Goal: Transaction & Acquisition: Purchase product/service

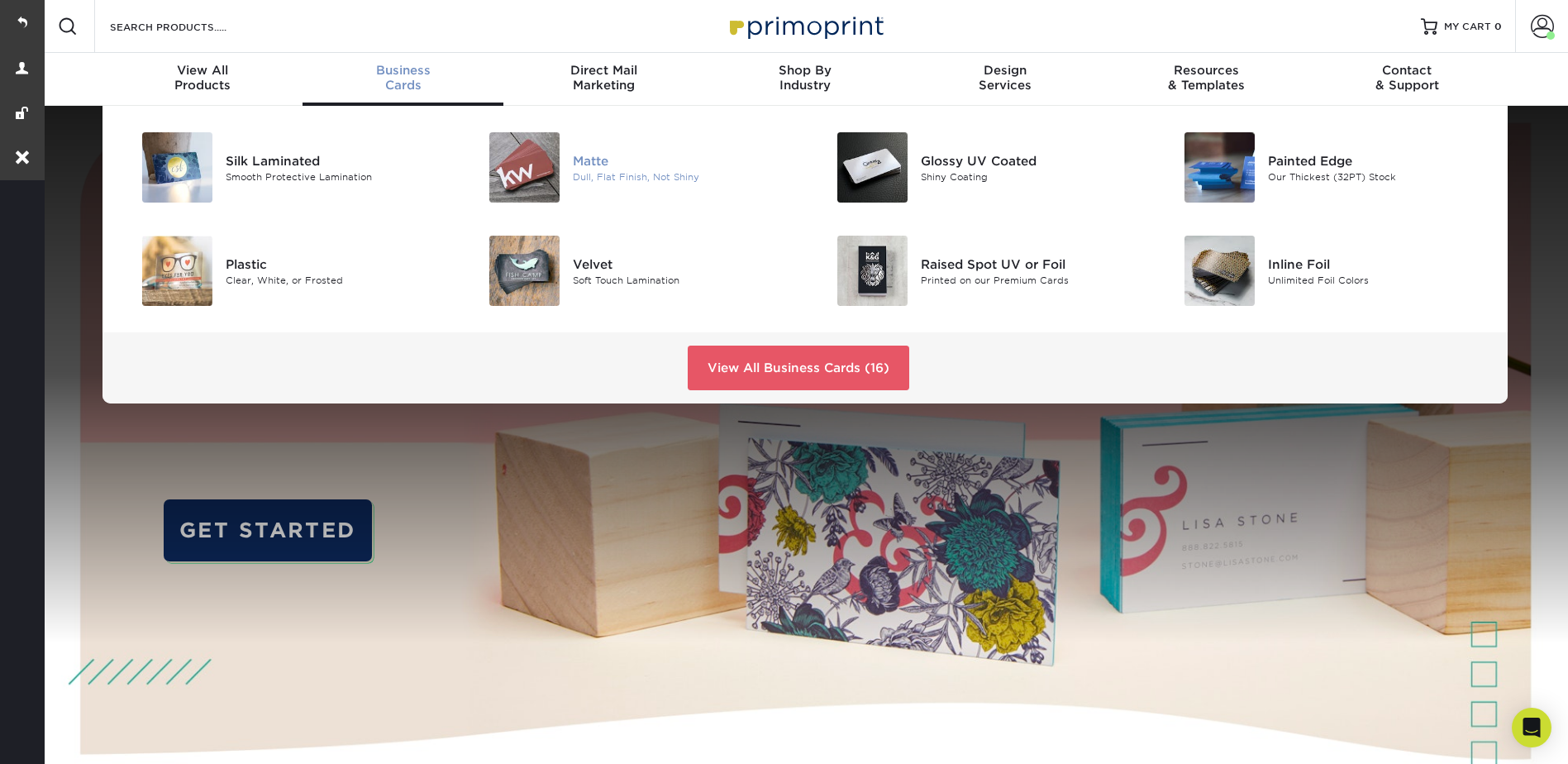
click at [603, 166] on div "Matte" at bounding box center [682, 160] width 219 height 18
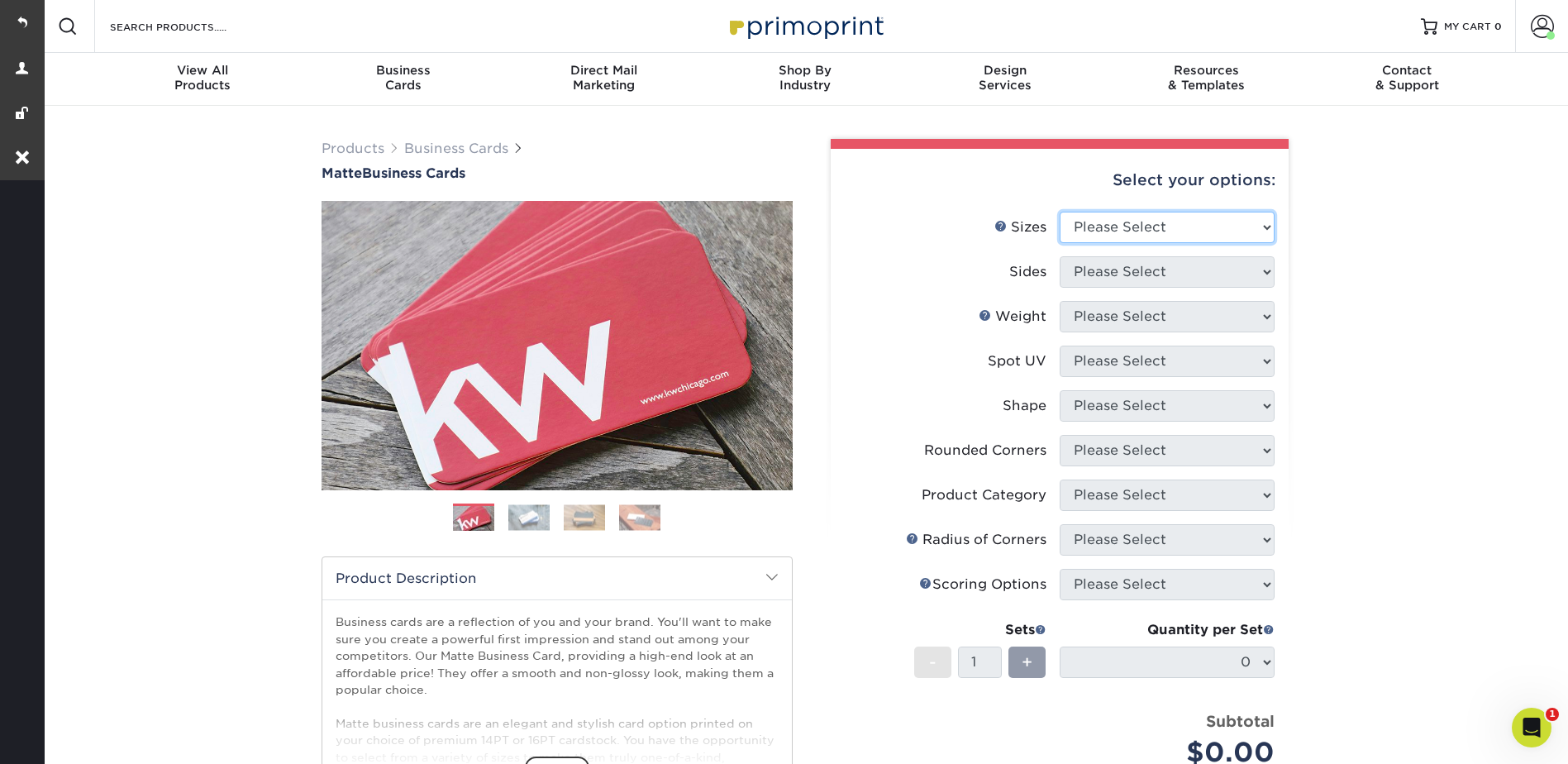
click at [1078, 226] on select "Please Select 1.5" x 3.5" - Mini 1.75" x 3.5" - Mini 2" x 2" - Square 2" x 3" -…" at bounding box center [1166, 227] width 215 height 31
select select "2.00x3.50"
click at [1060, 212] on select "Please Select 1.5" x 3.5" - Mini 1.75" x 3.5" - Mini 2" x 2" - Square 2" x 3" -…" at bounding box center [1166, 227] width 215 height 31
drag, startPoint x: 1081, startPoint y: 277, endPoint x: 1092, endPoint y: 288, distance: 15.6
click at [1081, 277] on select "Please Select Print Both Sides Print Front Only" at bounding box center [1166, 272] width 215 height 31
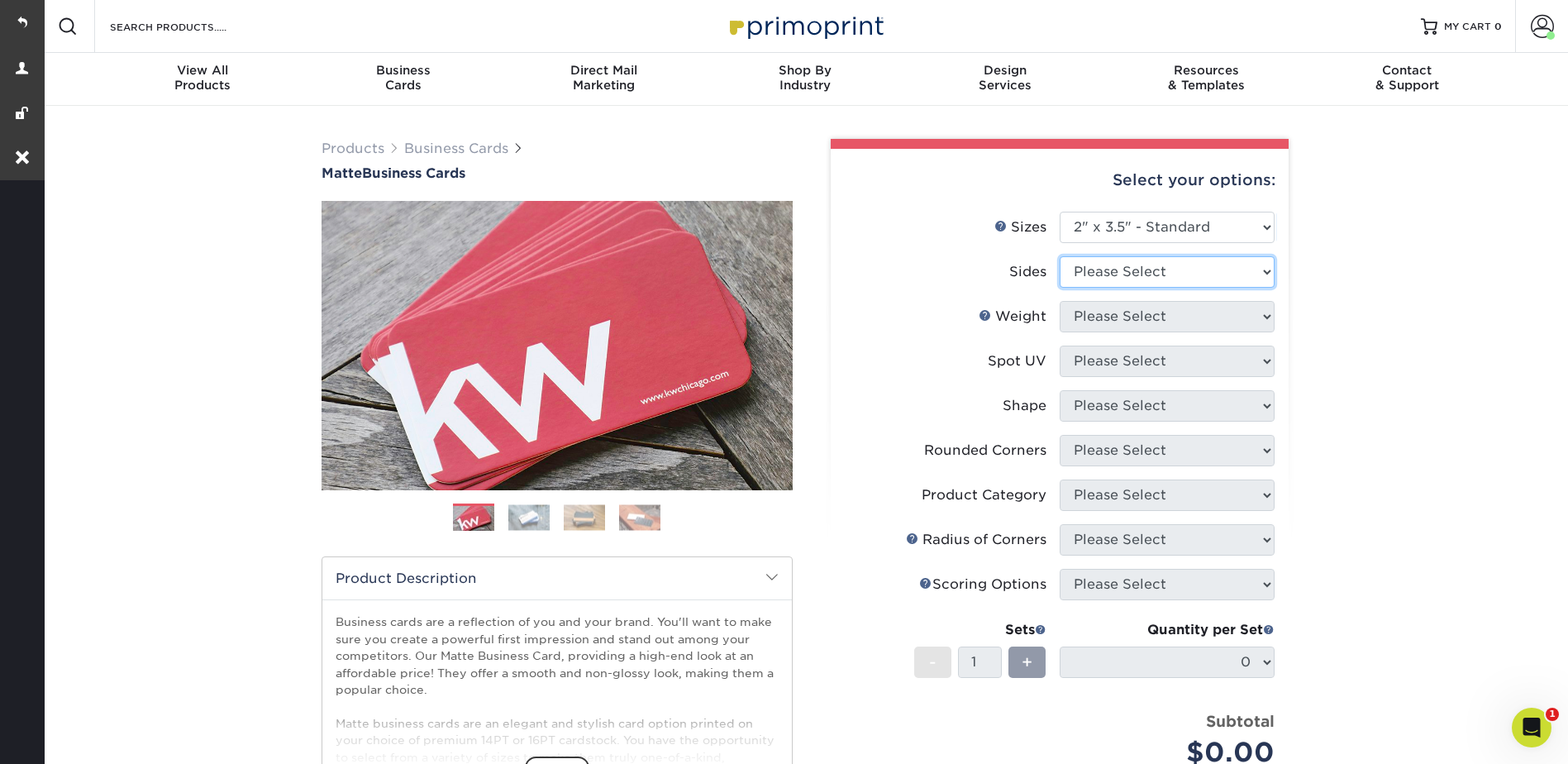
select select "13abbda7-1d64-4f25-8bb2-c179b224825d"
click at [1060, 257] on select "Please Select Print Both Sides Print Front Only" at bounding box center [1166, 272] width 215 height 31
click at [1079, 308] on select "Please Select 16PT 14PT" at bounding box center [1166, 316] width 215 height 31
select select "16PT"
click at [1060, 300] on select "Please Select 16PT 14PT" at bounding box center [1166, 316] width 215 height 31
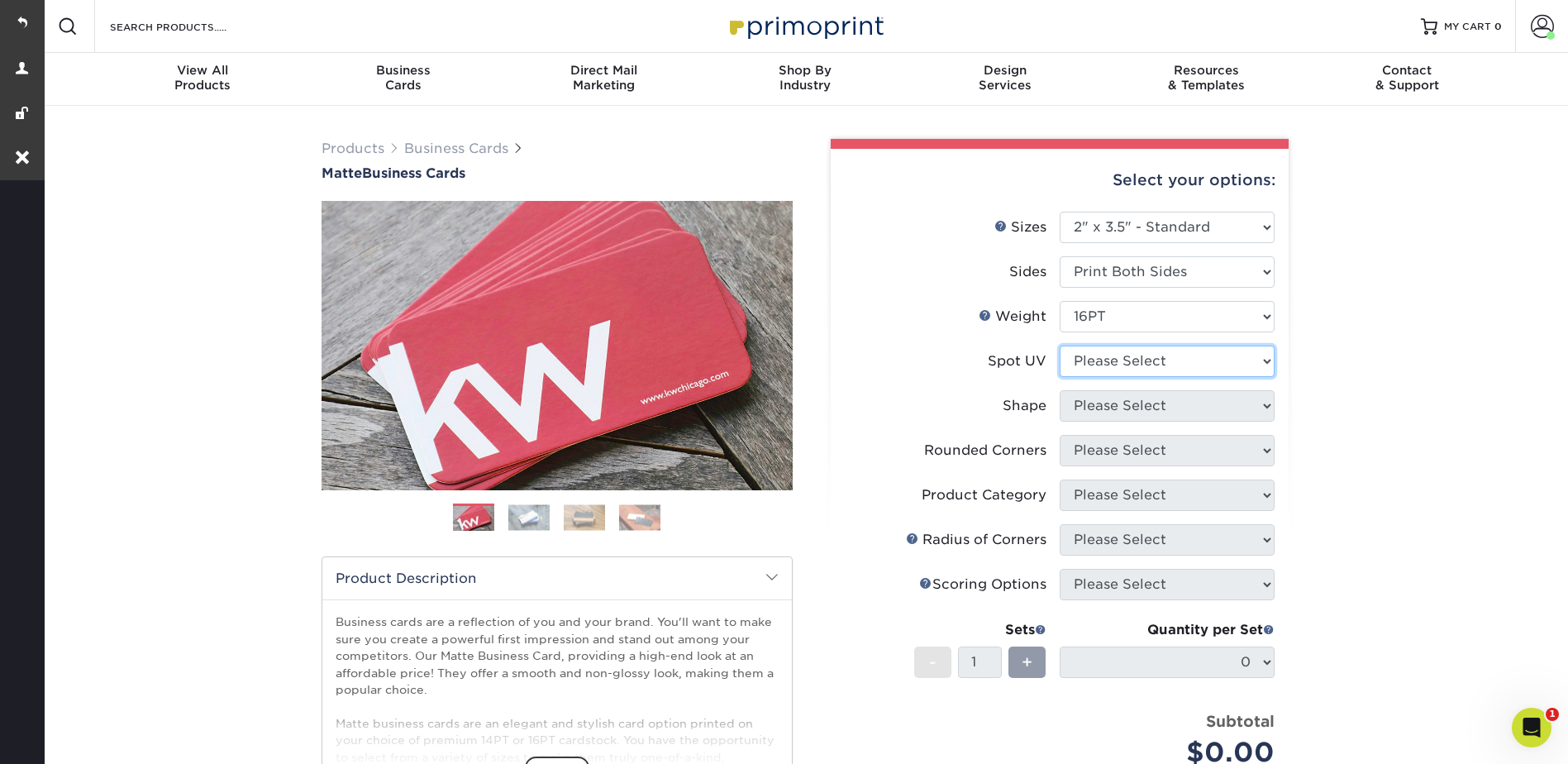
click at [1082, 355] on select "Please Select No Spot UV Front and Back (Both Sides) Front Only Back Only" at bounding box center [1166, 361] width 215 height 31
select select "3"
click at [1060, 345] on select "Please Select No Spot UV Front and Back (Both Sides) Front Only Back Only" at bounding box center [1166, 361] width 215 height 31
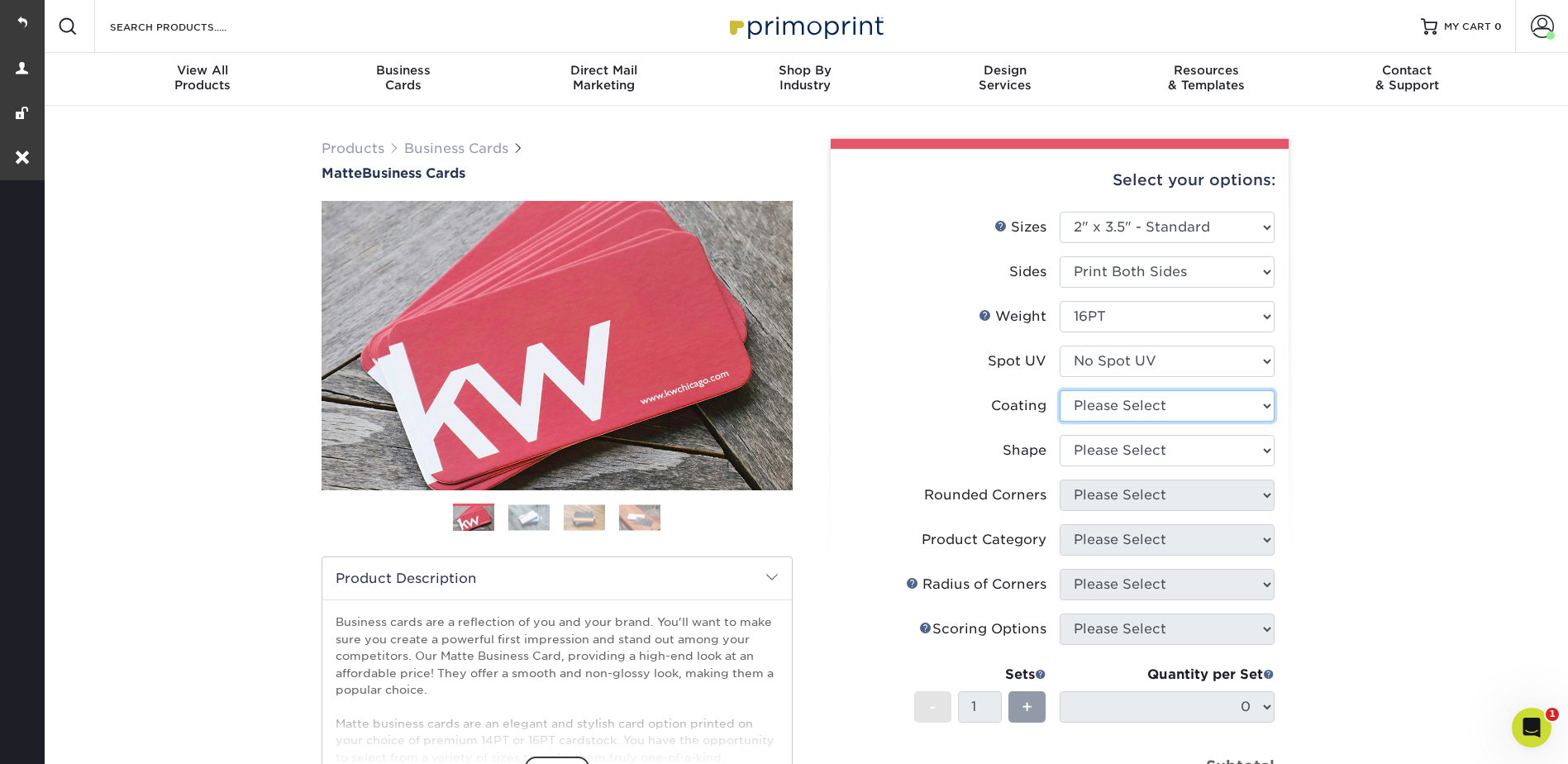
click at [1089, 403] on select at bounding box center [1166, 405] width 215 height 31
select select "121bb7b5-3b4d-429f-bd8d-bbf80e953313"
click at [1060, 390] on select at bounding box center [1166, 405] width 215 height 31
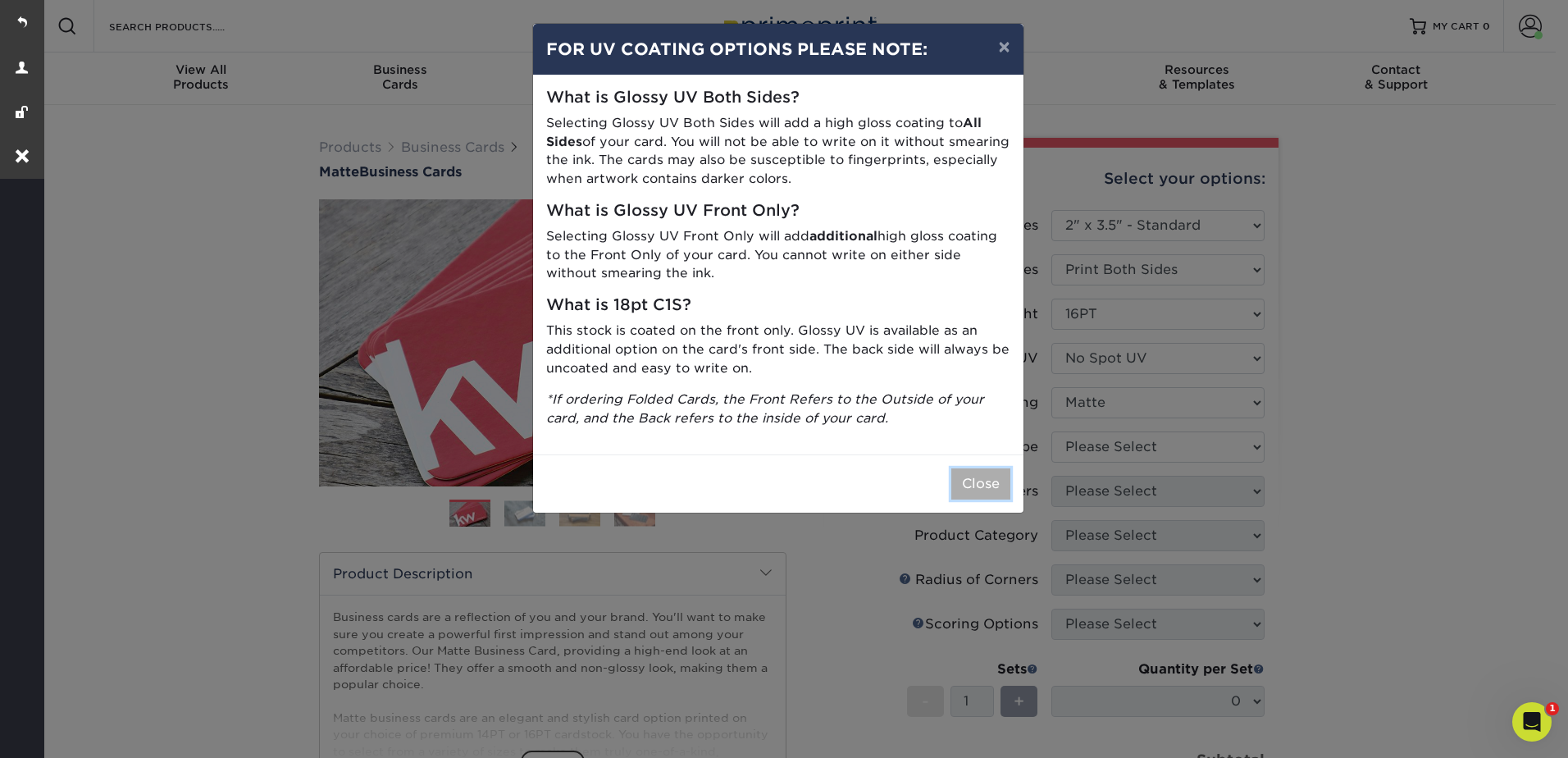
click at [986, 483] on button "Close" at bounding box center [980, 484] width 59 height 31
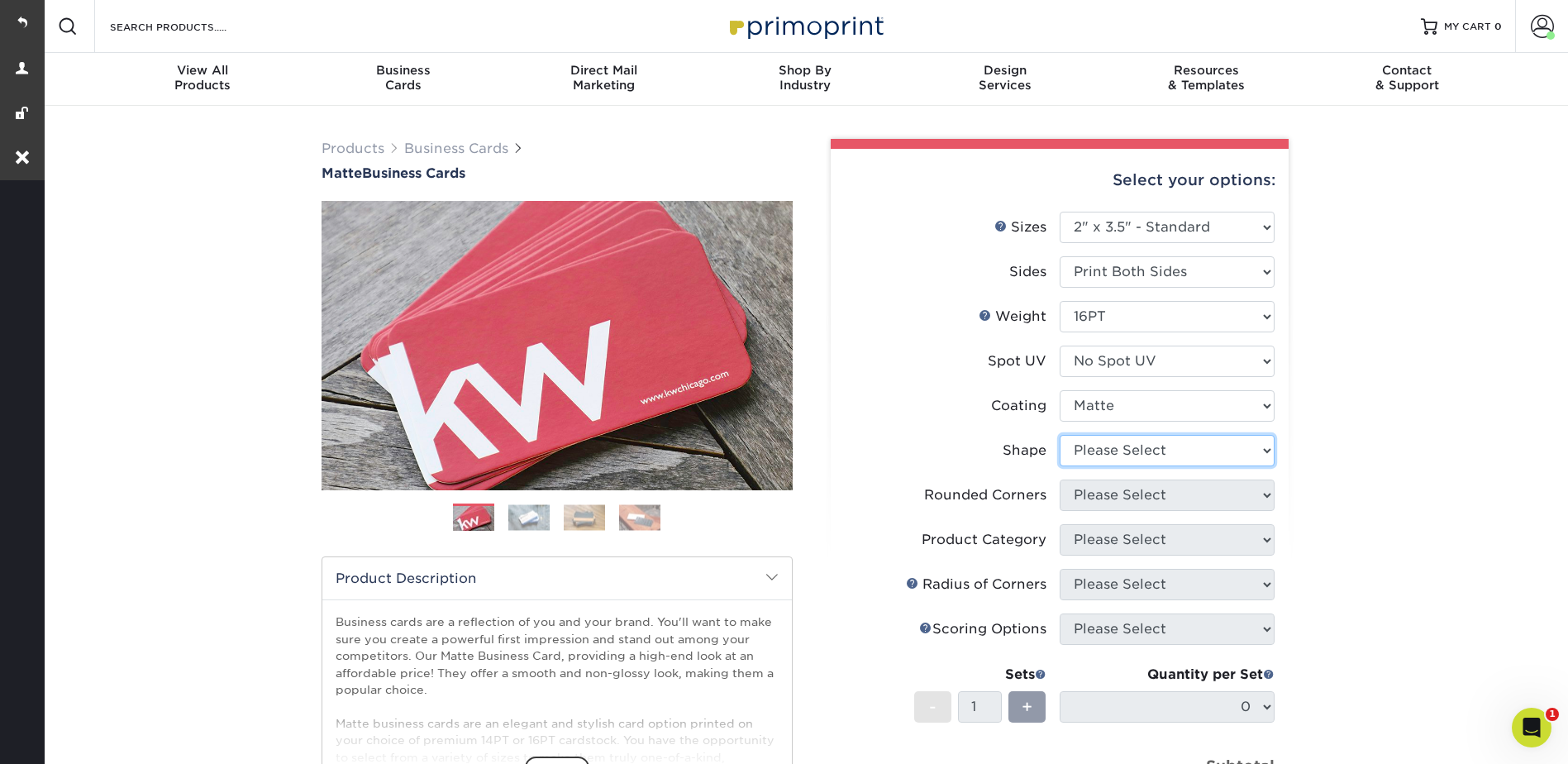
click at [1091, 448] on select "Please Select Standard Oval" at bounding box center [1166, 450] width 215 height 31
select select "standard"
click at [1060, 435] on select "Please Select Standard Oval" at bounding box center [1166, 450] width 215 height 31
click at [1094, 493] on select "Please Select Yes - Round 2 Corners Yes - Round 4 Corners No" at bounding box center [1166, 495] width 215 height 31
select select "76a3b848-63b4-4449-aad1-d9e81d5a60f5"
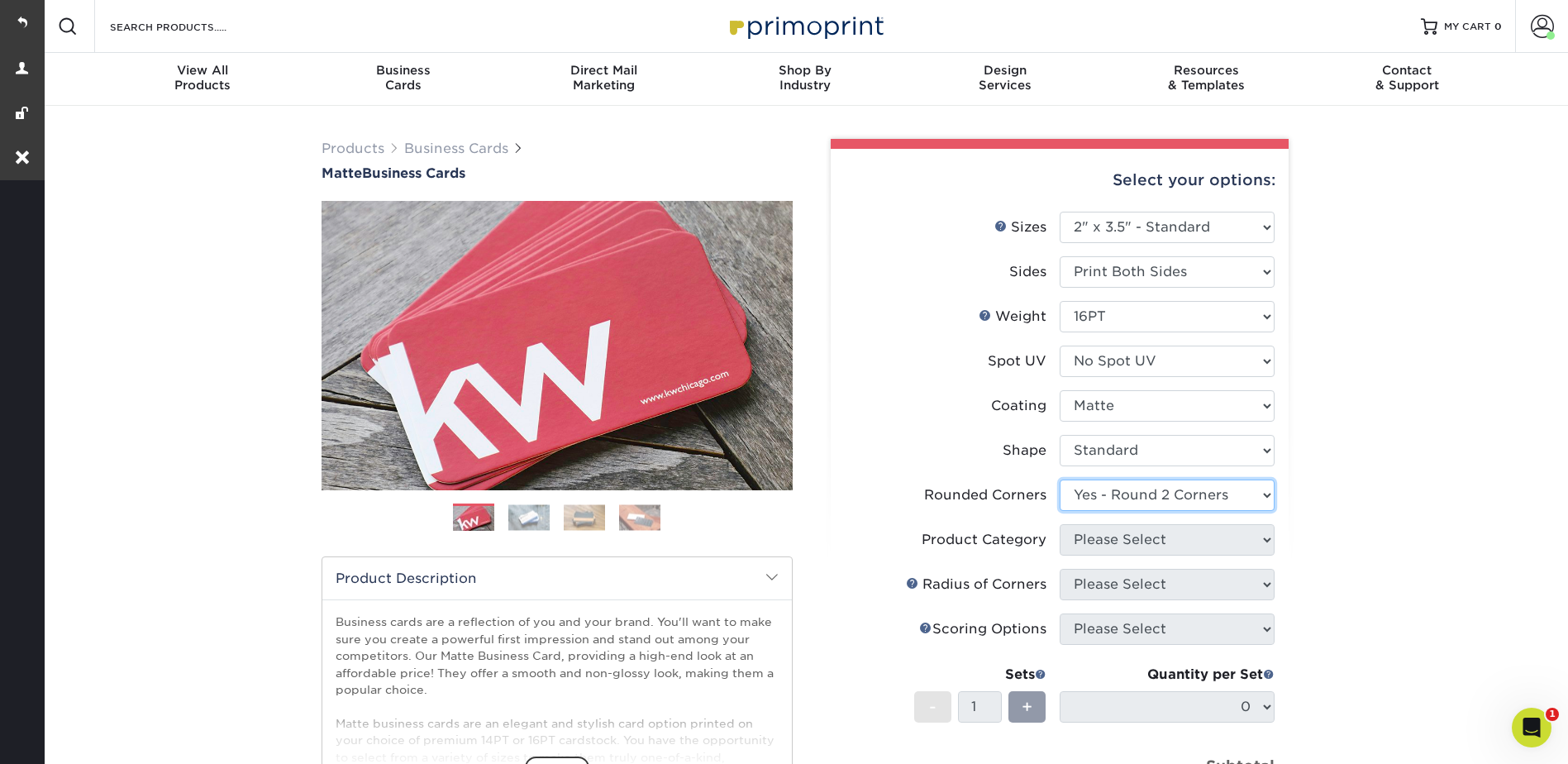
click at [1060, 480] on select "Please Select Yes - Round 2 Corners Yes - Round 4 Corners No" at bounding box center [1166, 495] width 215 height 31
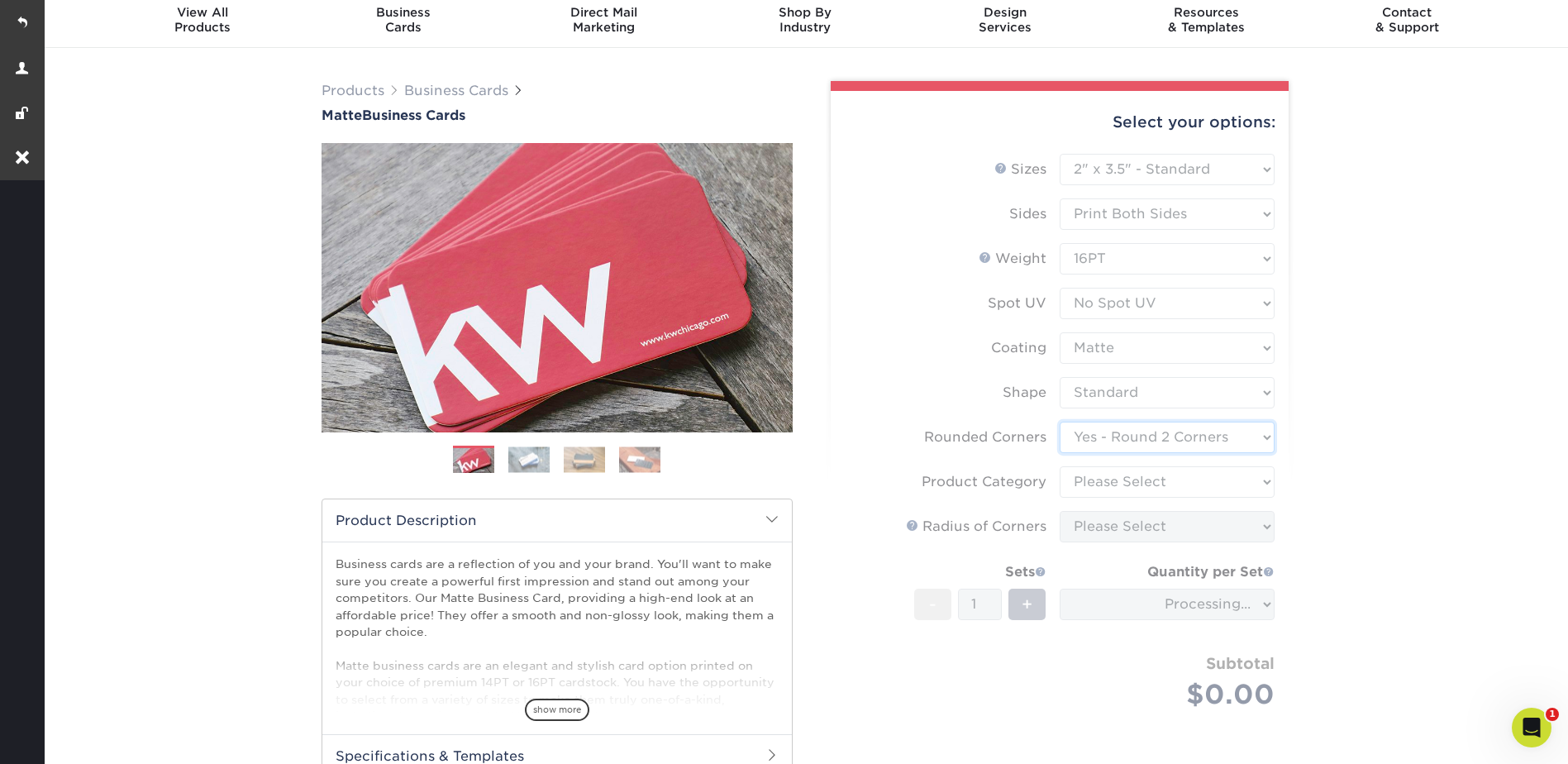
scroll to position [83, 0]
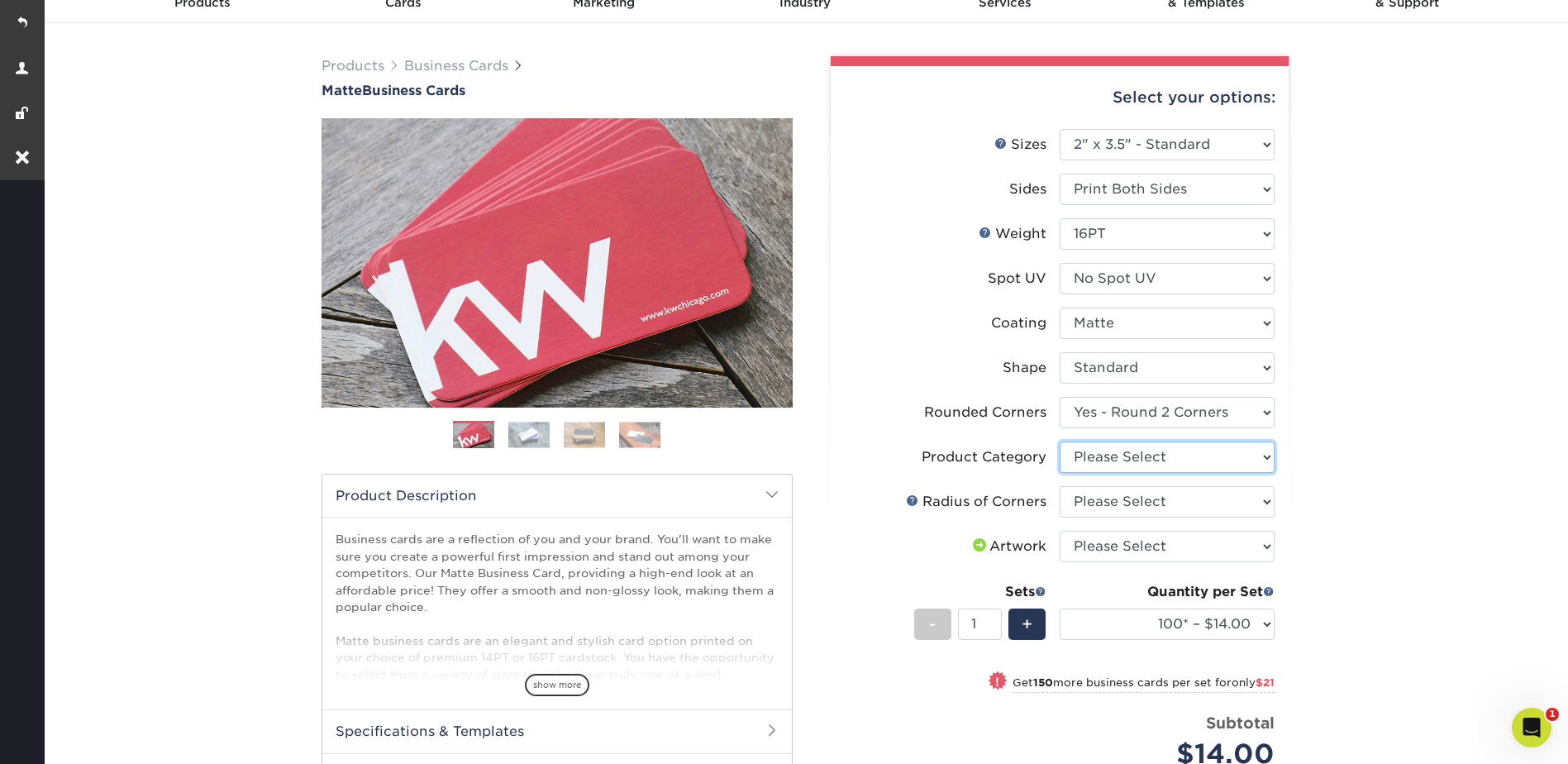
click at [1096, 455] on select "Please Select Business Cards" at bounding box center [1166, 457] width 215 height 31
select select "3b5148f1-0588-4f88-a218-97bcfdce65c1"
click at [1060, 442] on select "Please Select Business Cards" at bounding box center [1166, 457] width 215 height 31
click at [1088, 498] on select "Please Select Rounded 1/8" Rounded 1/4"" at bounding box center [1166, 502] width 215 height 31
select select "479fbfe7-6a0c-4895-8c9a-81739b7486c9"
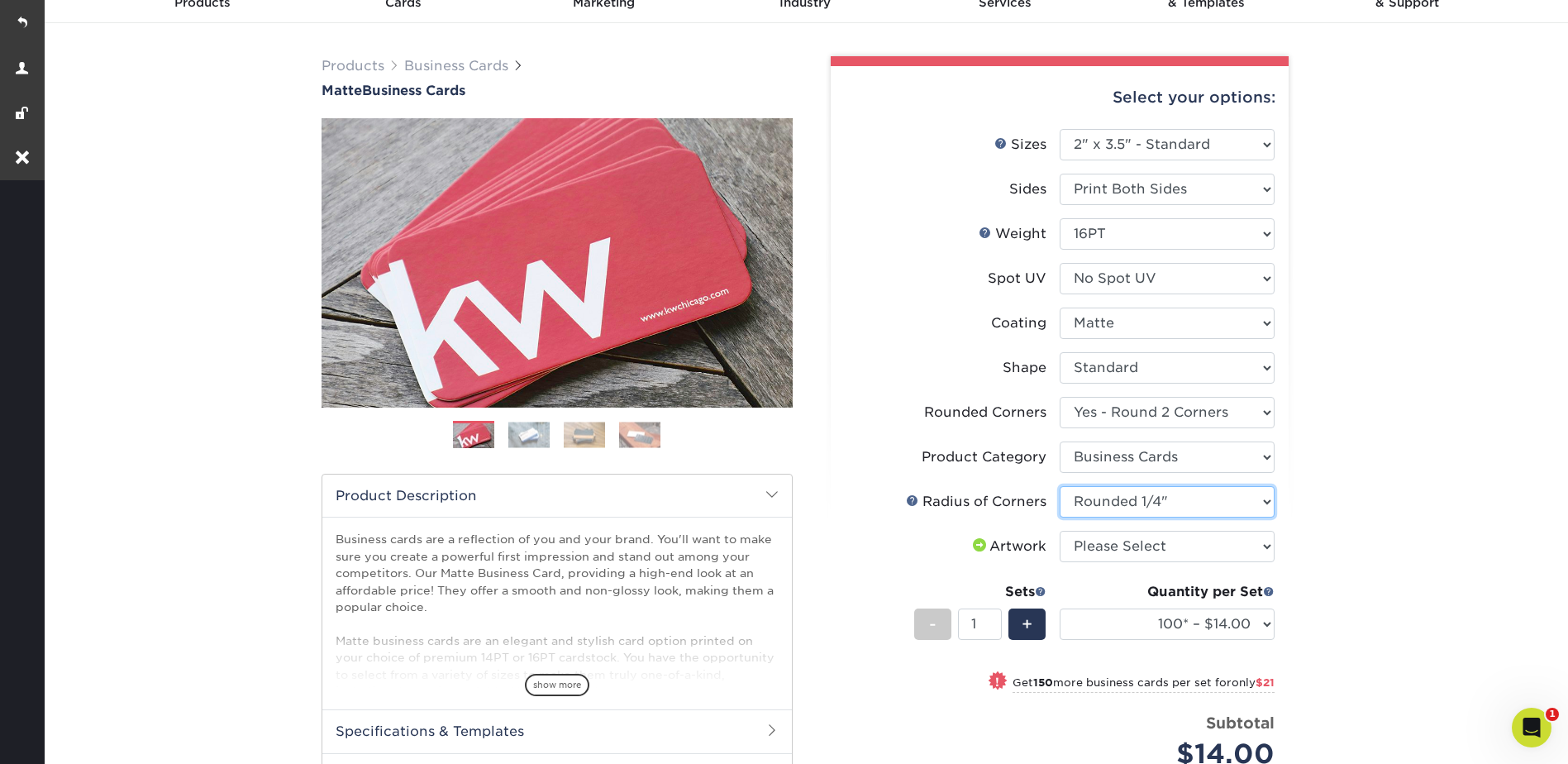
click at [1060, 486] on select "Please Select Rounded 1/8" Rounded 1/4"" at bounding box center [1166, 502] width 215 height 31
click at [1104, 552] on select "Please Select I will upload files I need a design - $100" at bounding box center [1166, 546] width 215 height 31
select select "upload"
click at [1060, 530] on select "Please Select I will upload files I need a design - $100" at bounding box center [1166, 546] width 215 height 31
click at [1134, 617] on select "100* – $14.00 250* – $35.00 500 – $70.00 1000 – $86.00 2500 – $158.00 5000 – $2…" at bounding box center [1166, 624] width 215 height 31
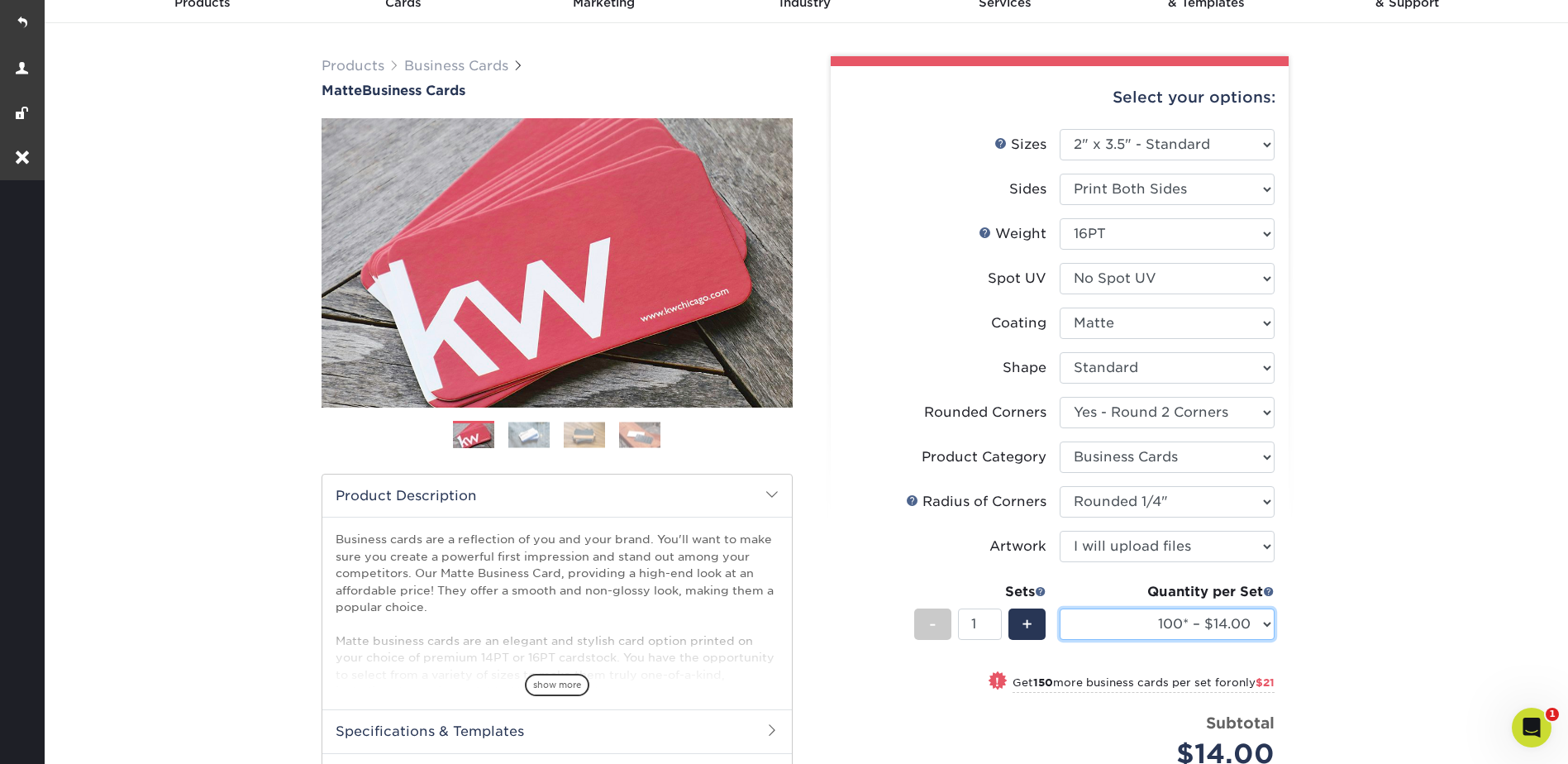
select select "250* – $35.00"
click at [1060, 609] on select "100* – $14.00 250* – $35.00 500 – $70.00 1000 – $86.00 2500 – $158.00 5000 – $2…" at bounding box center [1166, 624] width 215 height 31
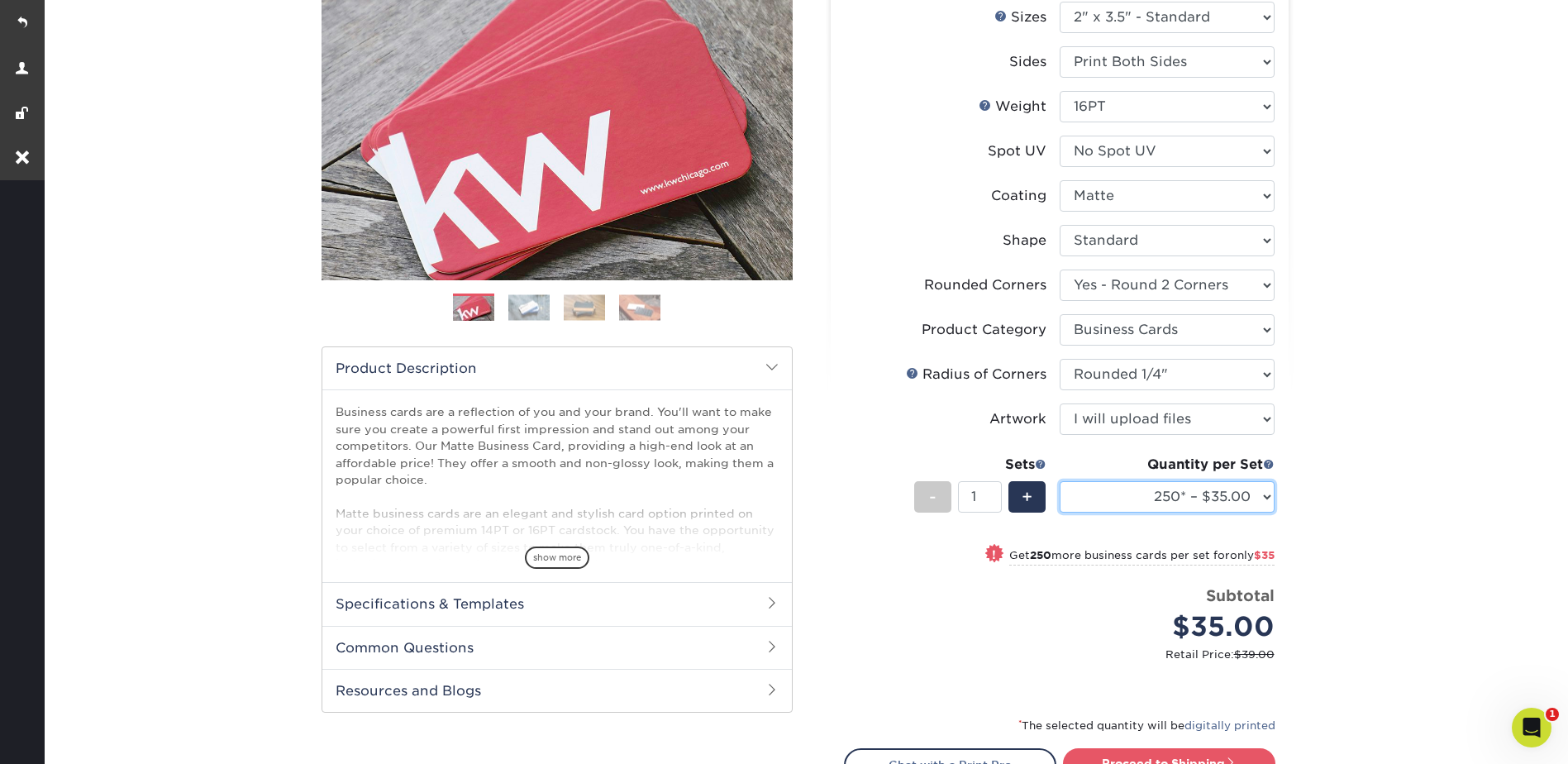
scroll to position [413, 0]
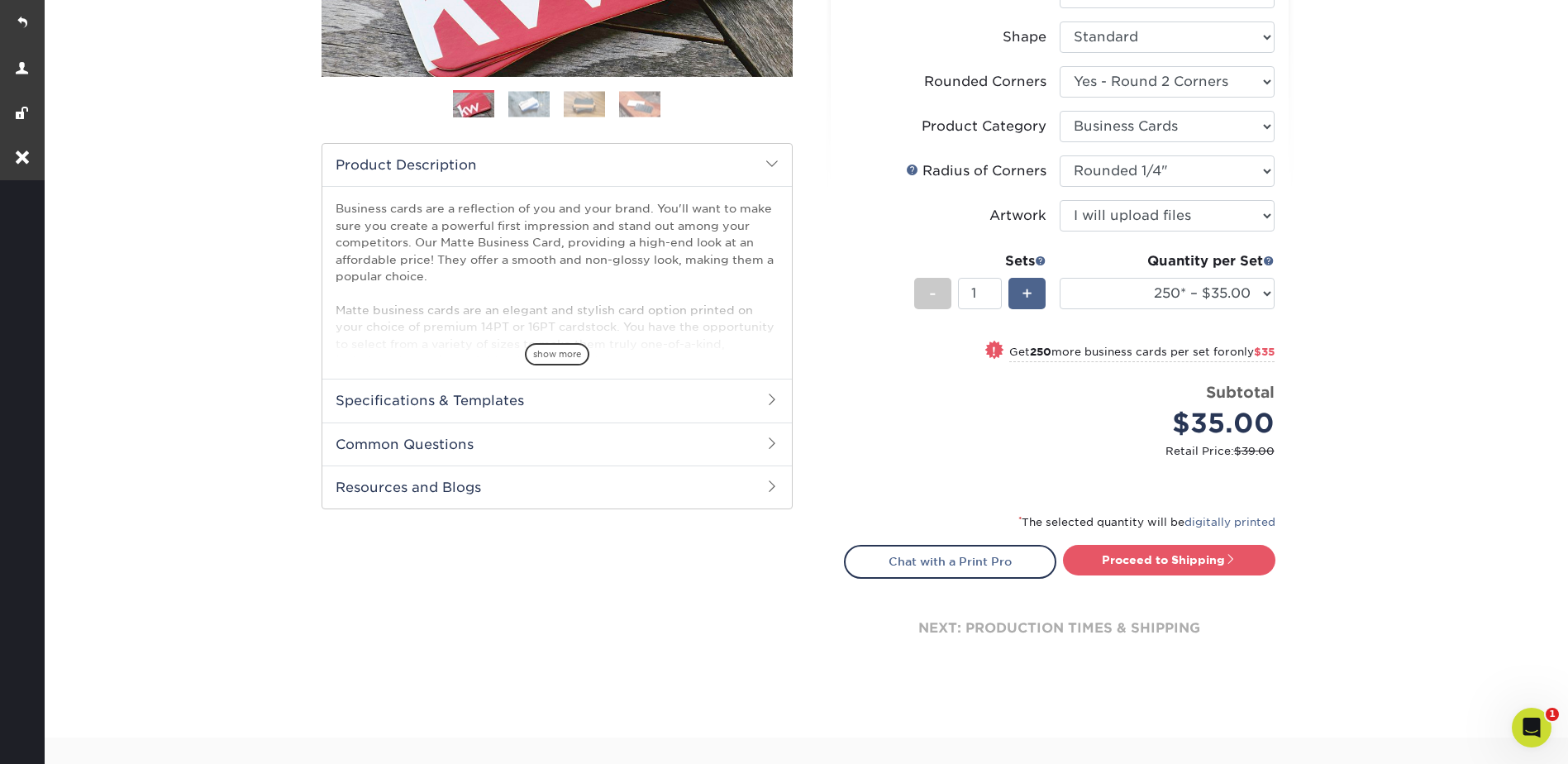
click at [1038, 281] on div "+" at bounding box center [1026, 293] width 37 height 31
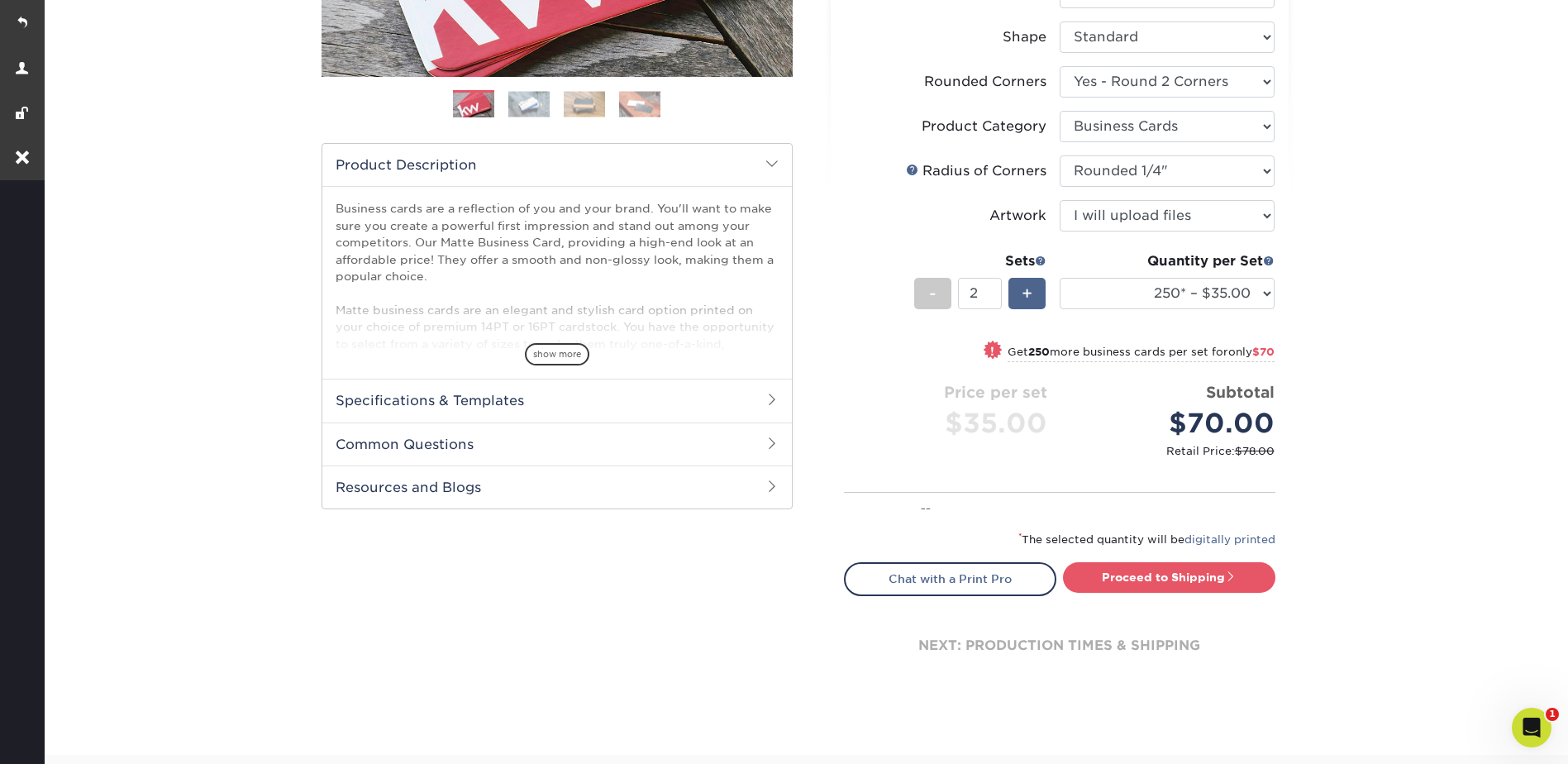
click at [1026, 292] on span "+" at bounding box center [1026, 294] width 10 height 25
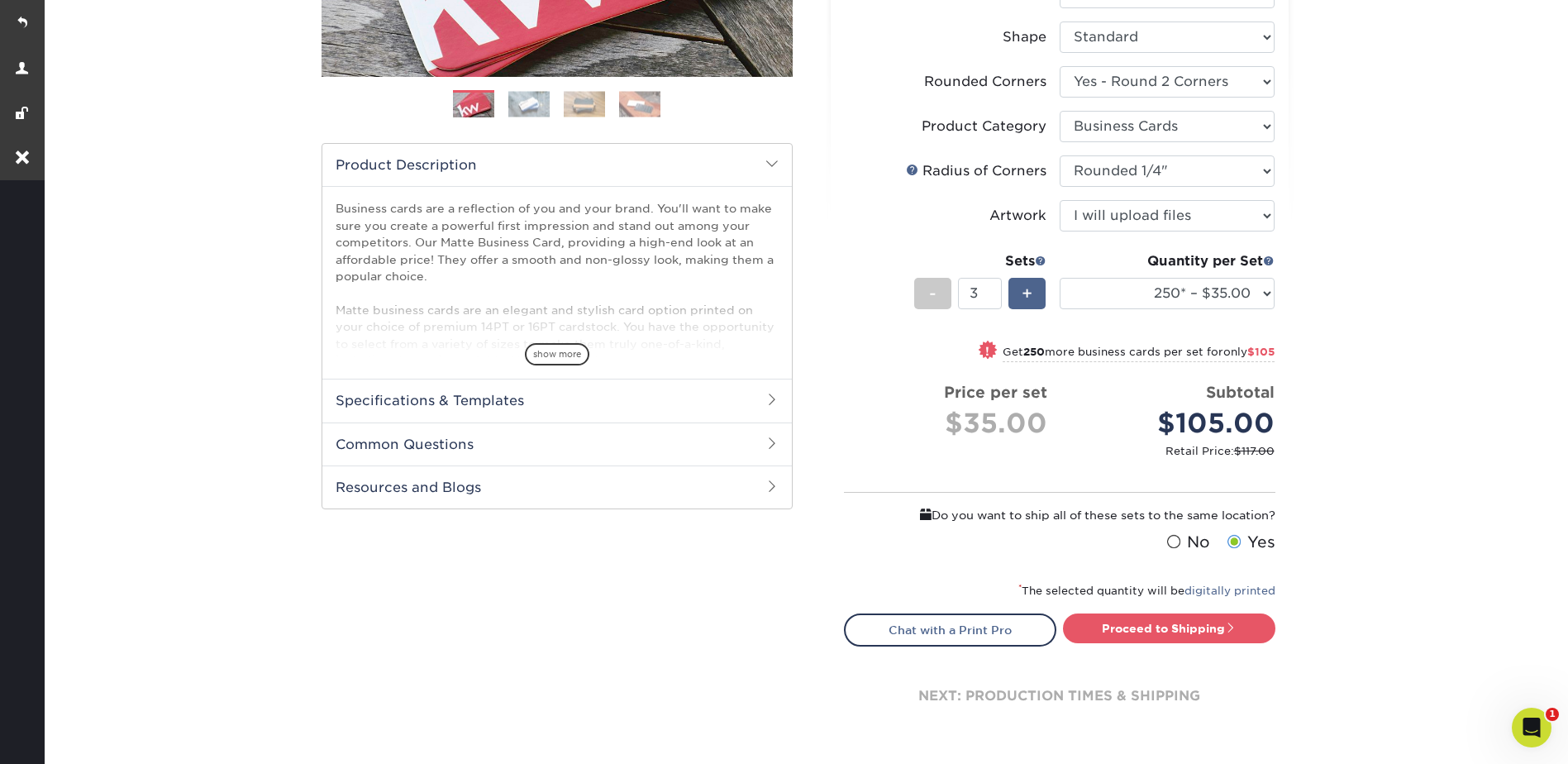
click at [1025, 292] on span "+" at bounding box center [1026, 294] width 10 height 25
type input "4"
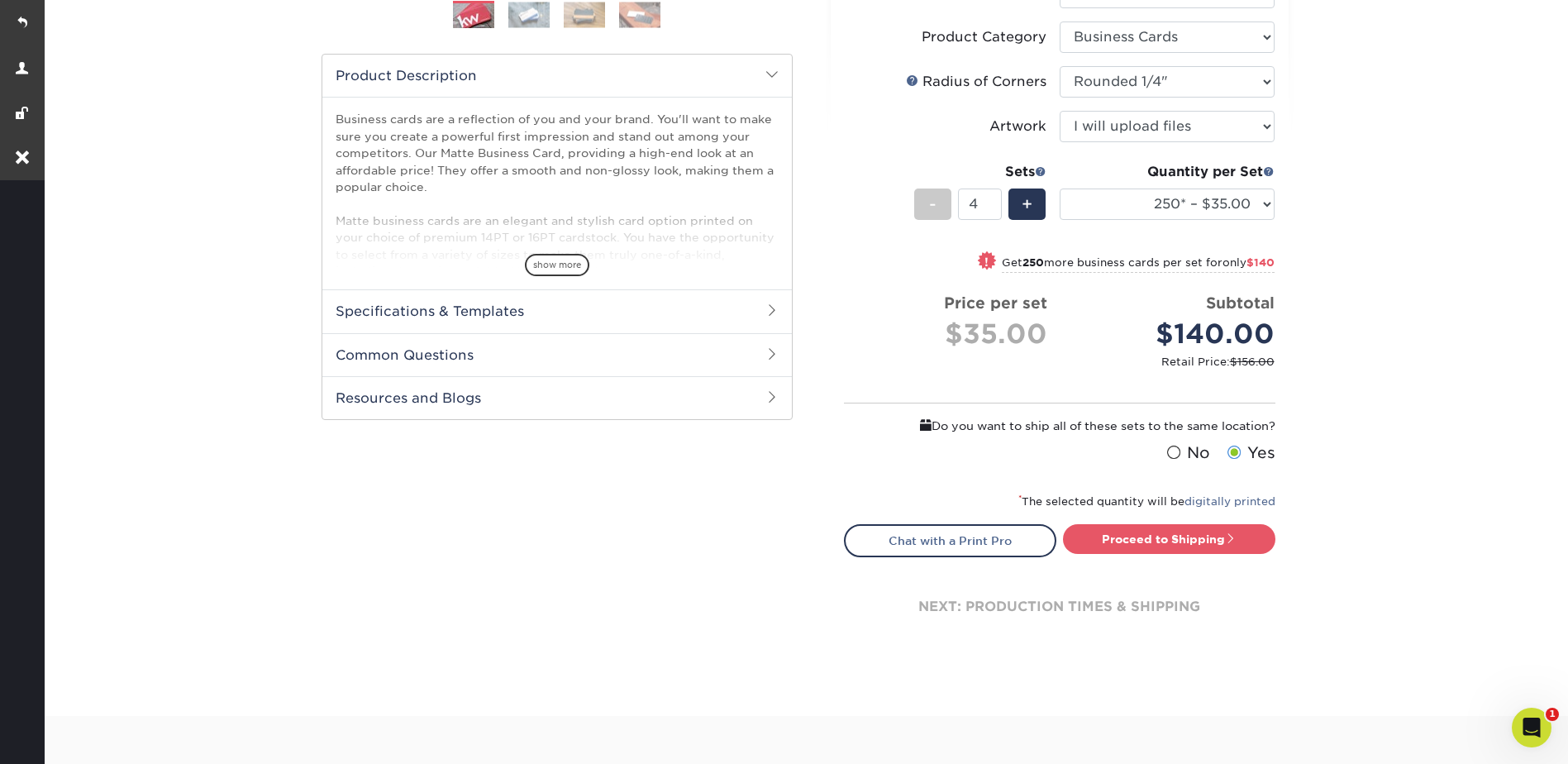
scroll to position [579, 0]
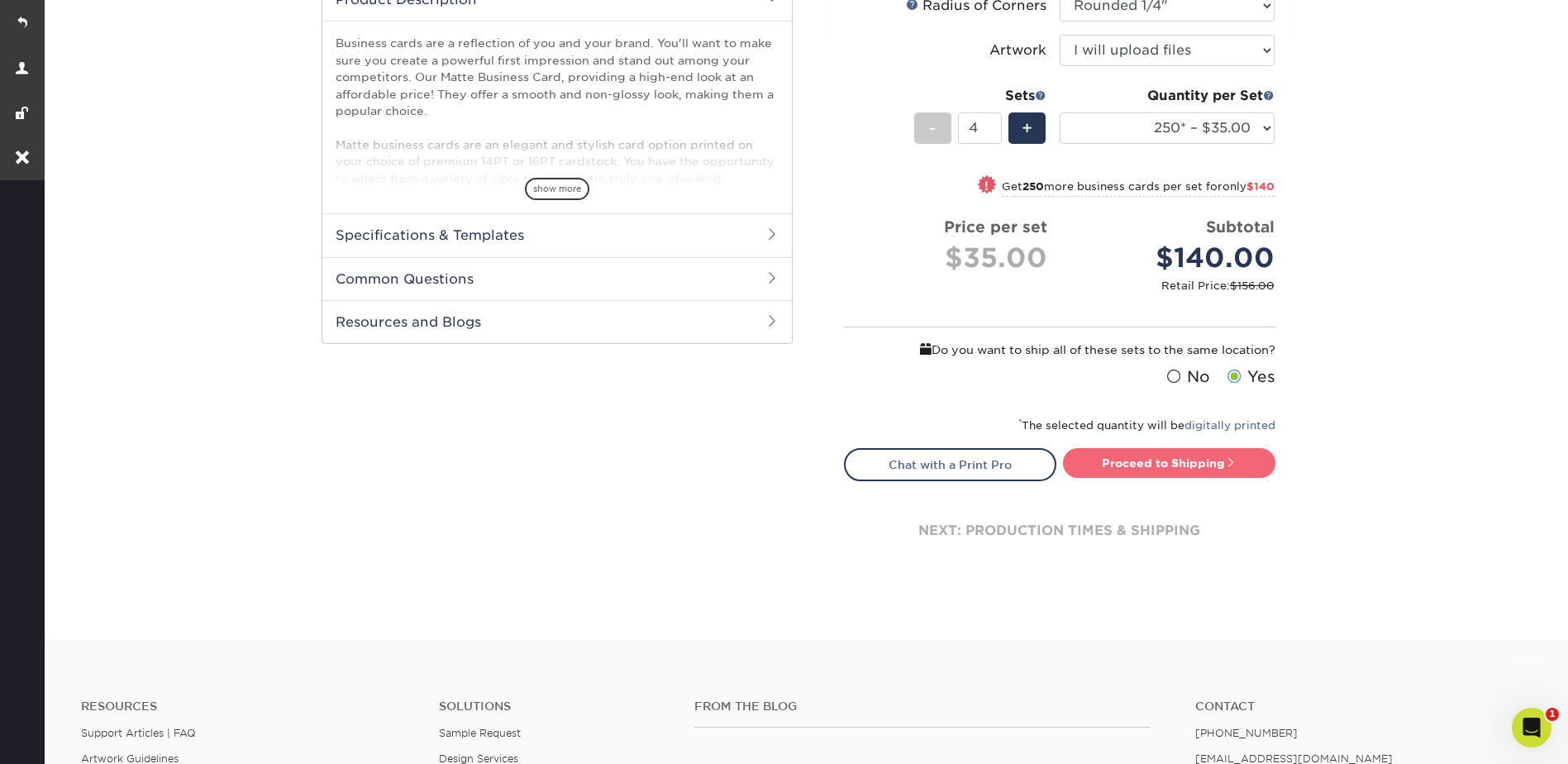
click at [1173, 471] on link "Proceed to Shipping" at bounding box center [1168, 463] width 213 height 30
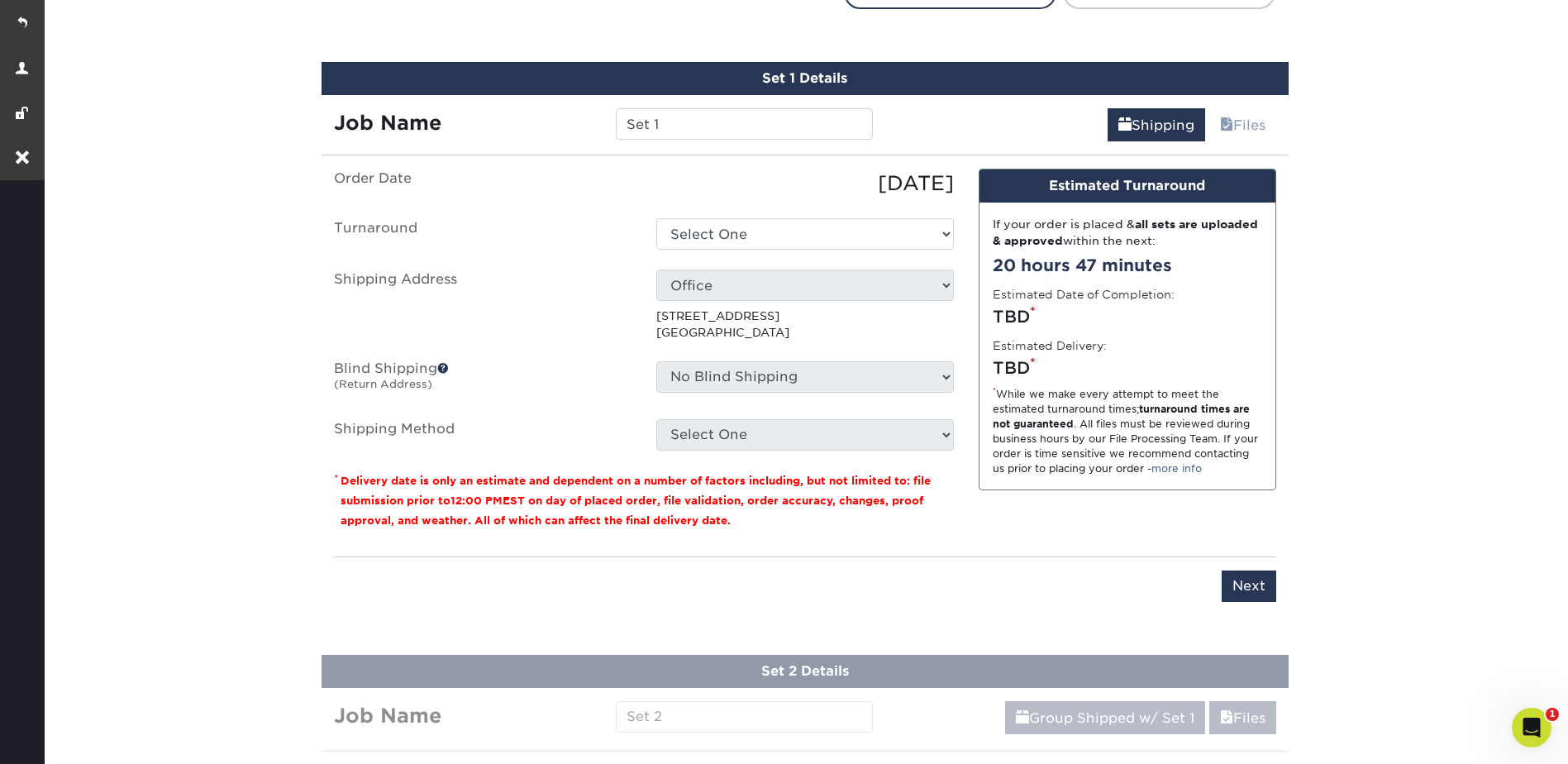
scroll to position [1071, 0]
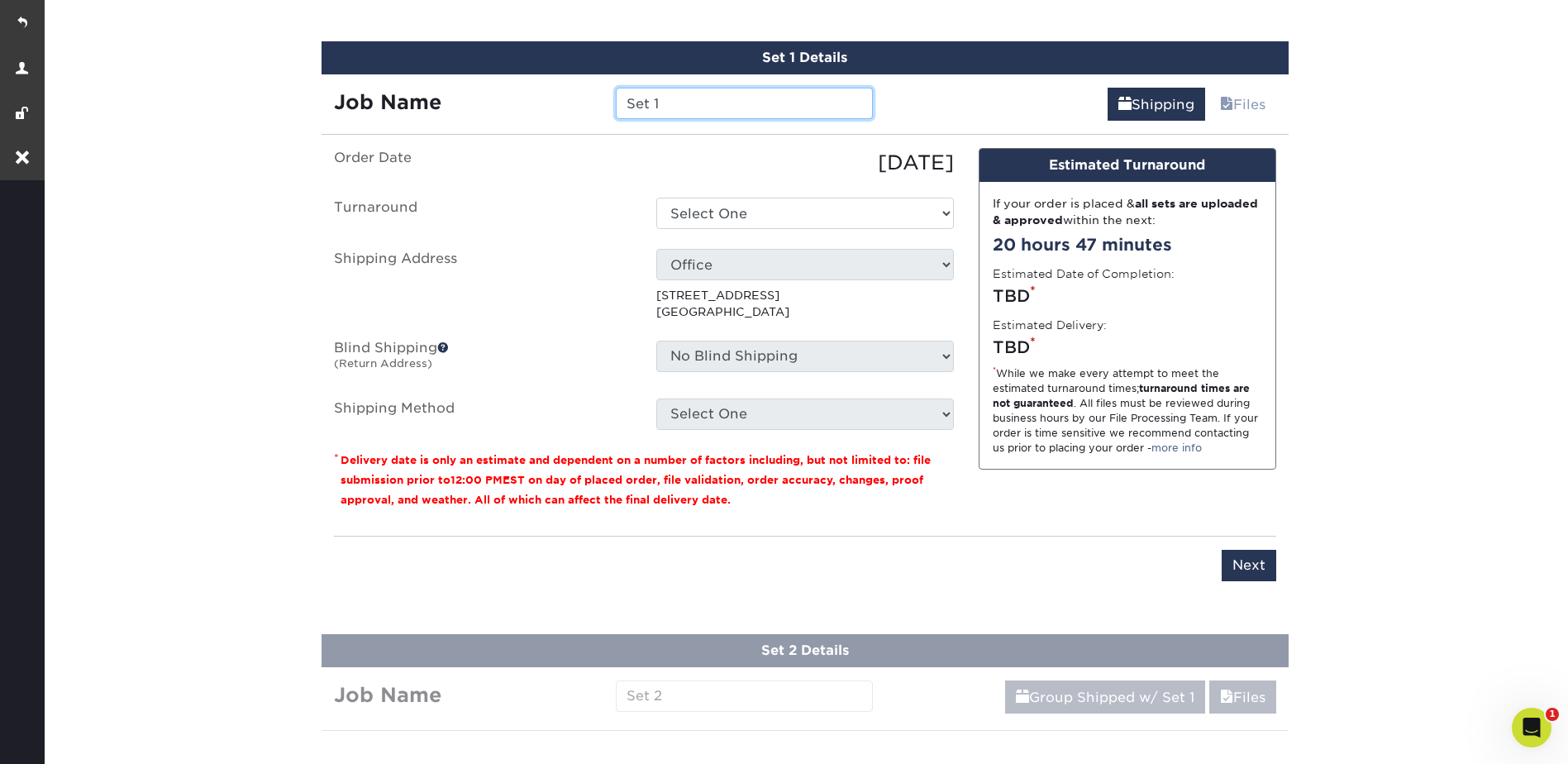
drag, startPoint x: 666, startPoint y: 106, endPoint x: 617, endPoint y: 101, distance: 49.3
click at [617, 101] on input "Set 1" at bounding box center [744, 103] width 257 height 31
type input "RL 2.0 2 rounded"
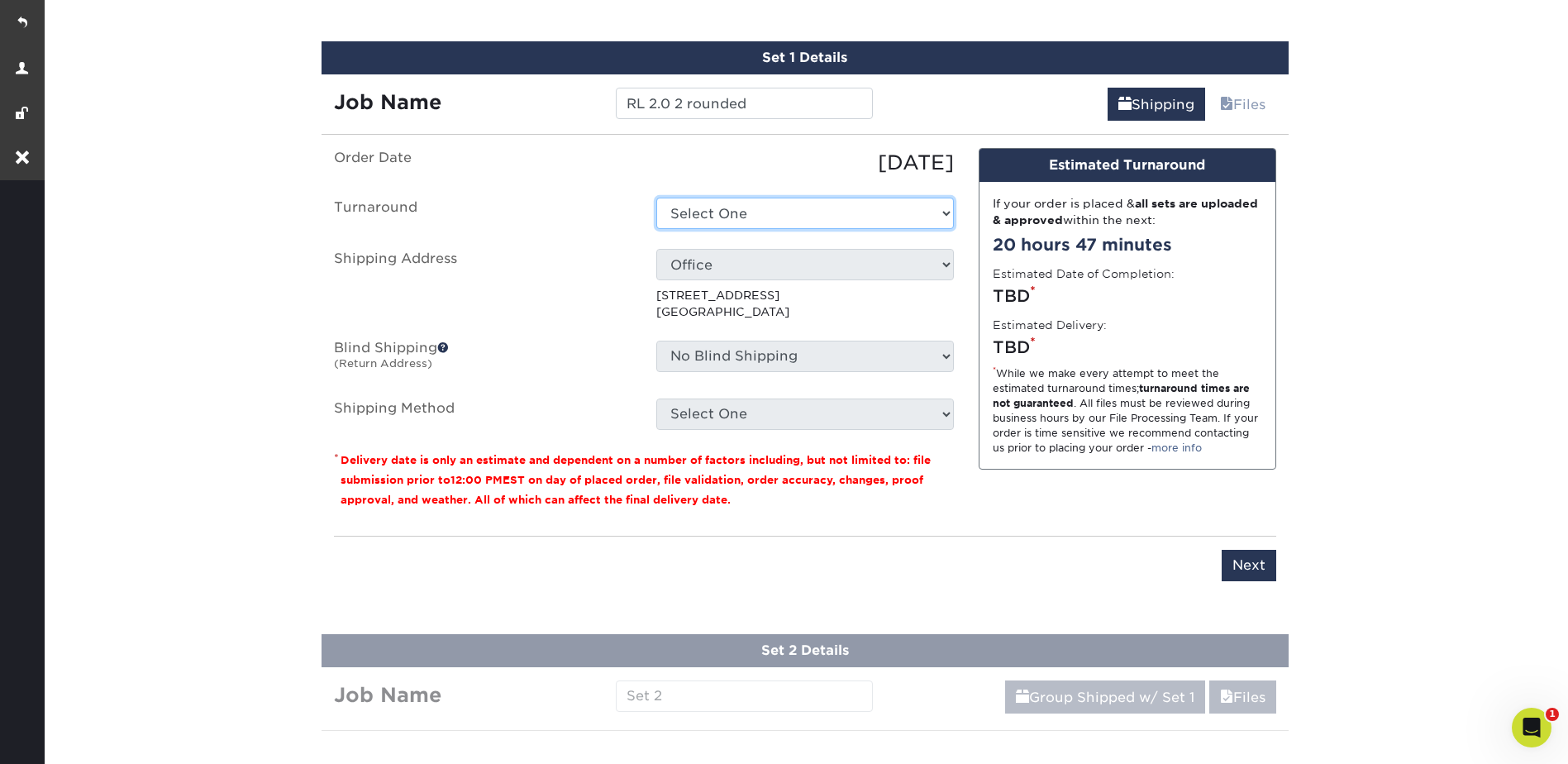
click at [711, 209] on select "Select One 2-4 Business Days 2 Day Next Business Day" at bounding box center [805, 213] width 298 height 31
select select "823306c4-fca3-4eef-b9dc-f915865d50ea"
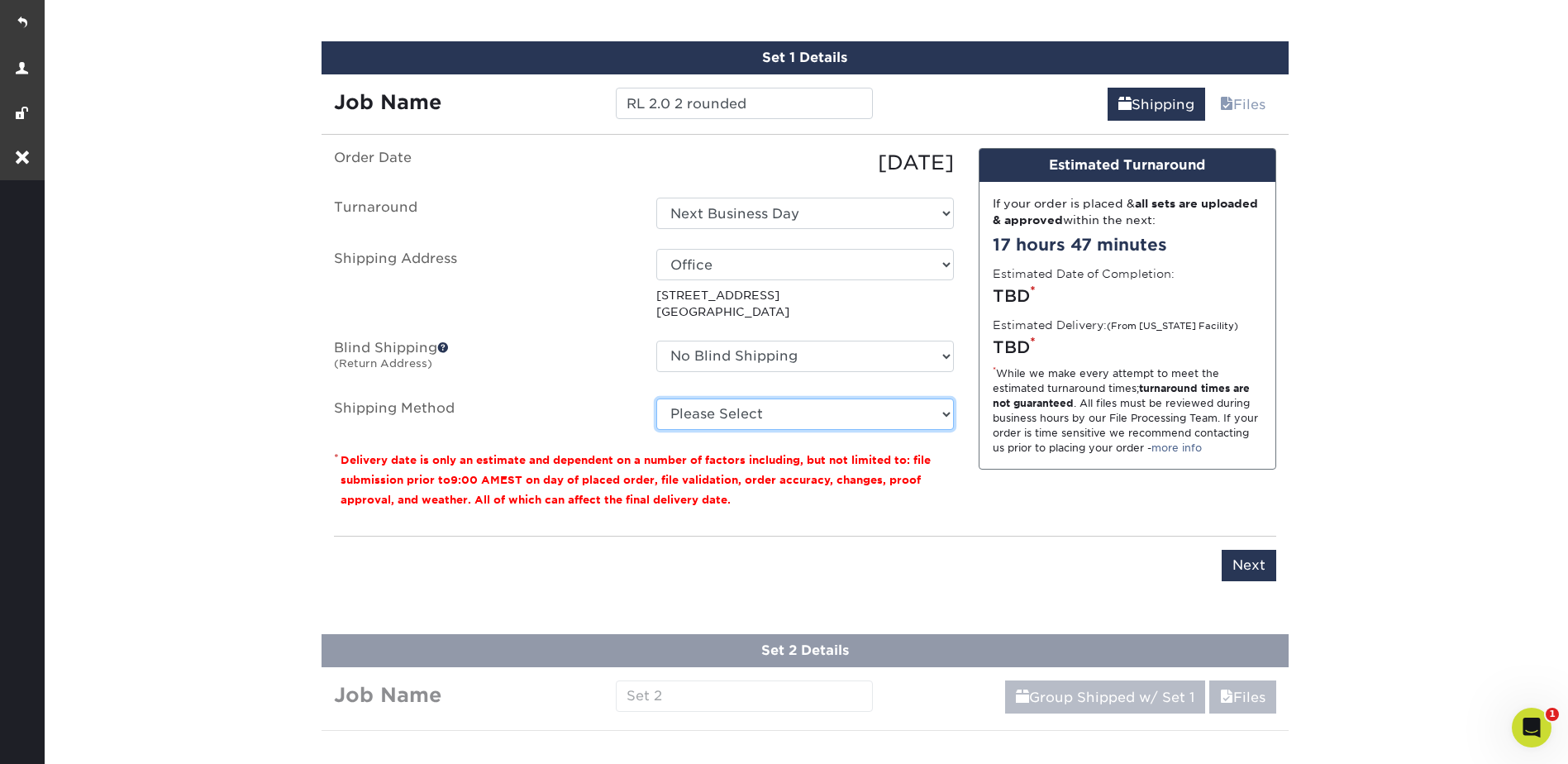
drag, startPoint x: 715, startPoint y: 411, endPoint x: 719, endPoint y: 419, distance: 8.9
click at [715, 411] on select "Please Select Ground Shipping (+$14.96) 3 Day Shipping Service (+$15.34) 2 Day …" at bounding box center [805, 414] width 298 height 31
select select "03"
click at [656, 399] on select "Please Select Ground Shipping (+$14.96) 3 Day Shipping Service (+$15.34) 2 Day …" at bounding box center [805, 414] width 298 height 31
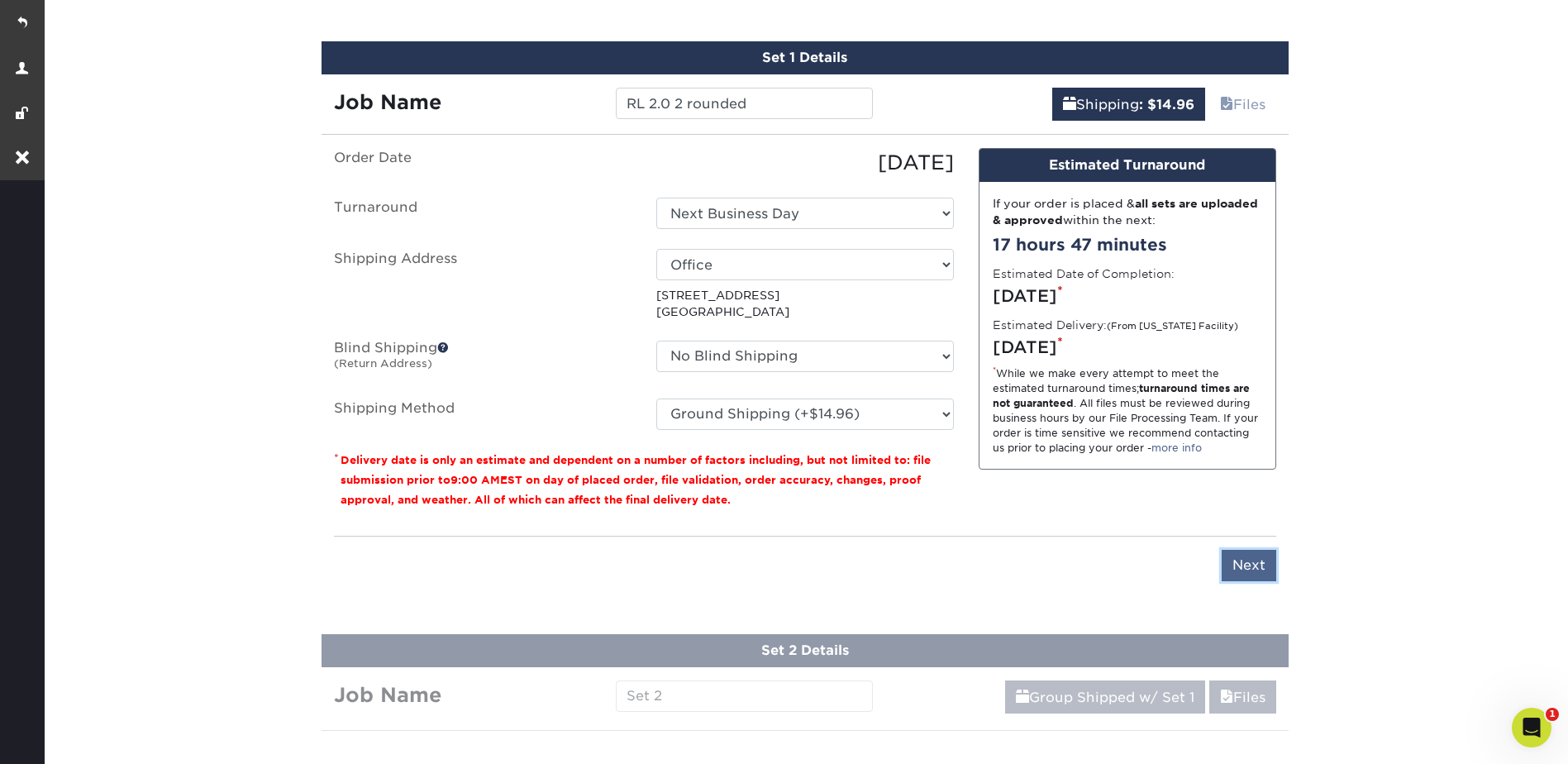
click at [1242, 567] on input "Next" at bounding box center [1248, 565] width 54 height 31
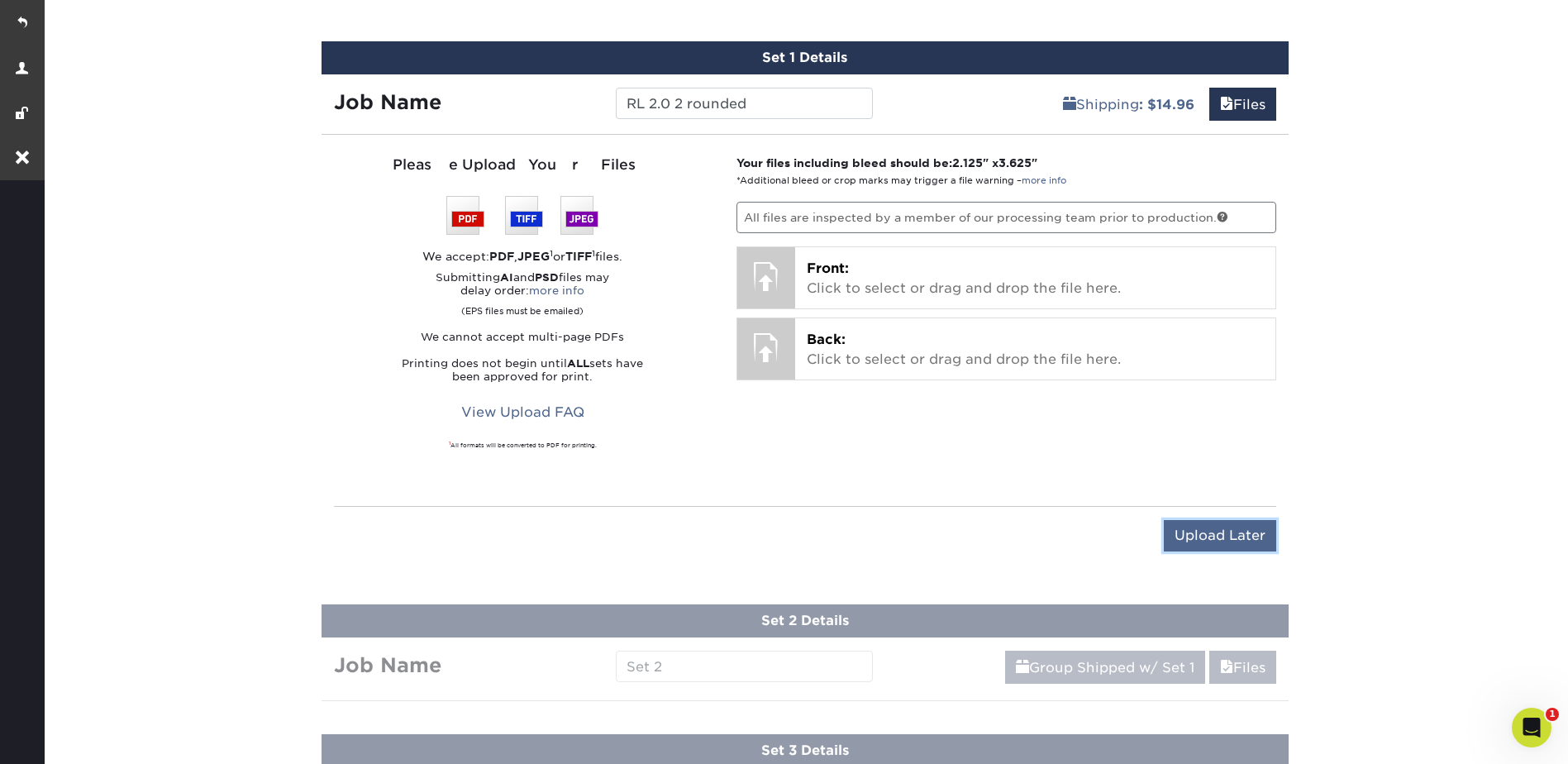
click at [1250, 529] on input "Upload Later" at bounding box center [1220, 535] width 113 height 31
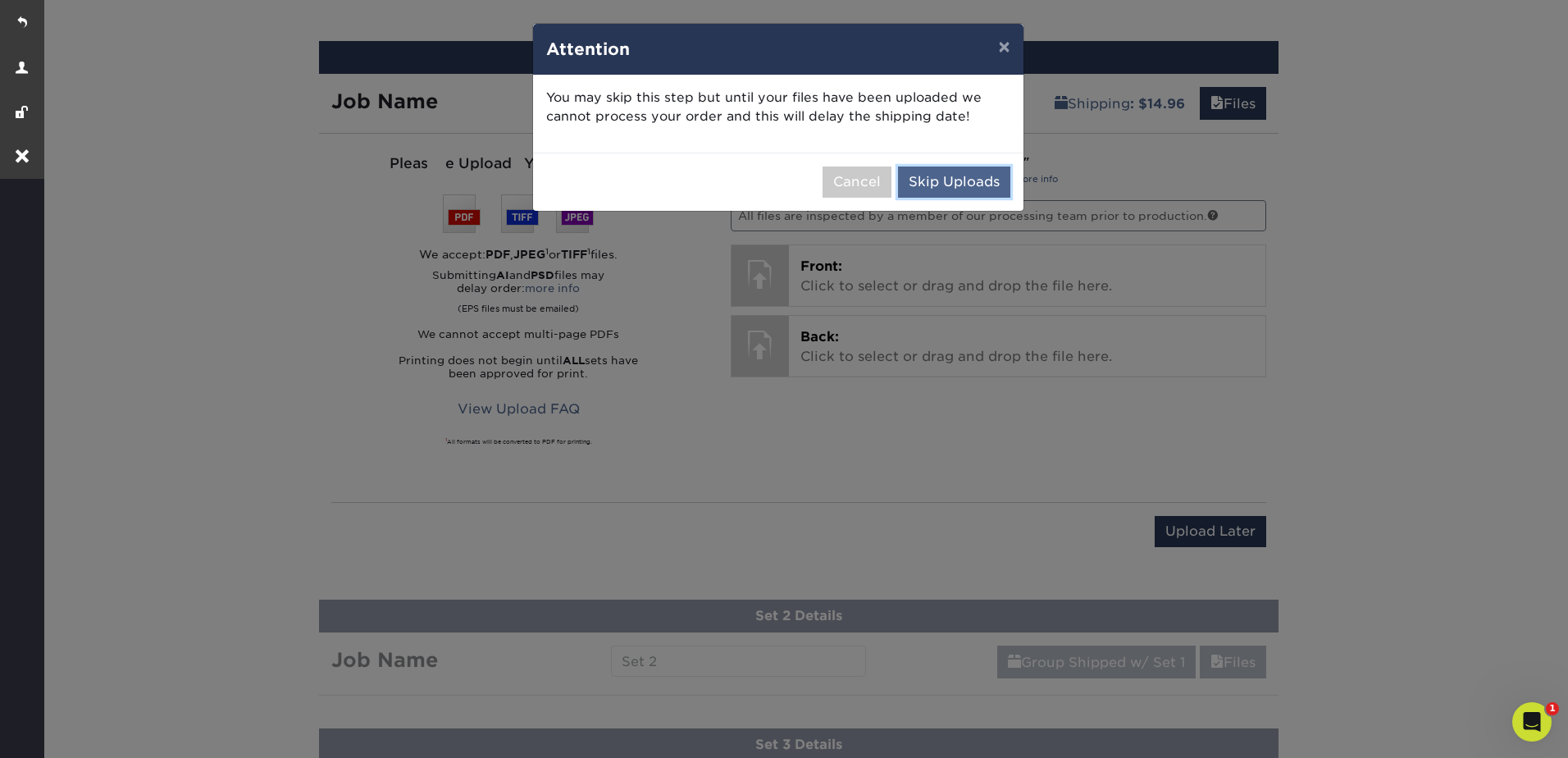
click at [957, 181] on button "Skip Uploads" at bounding box center [954, 182] width 113 height 31
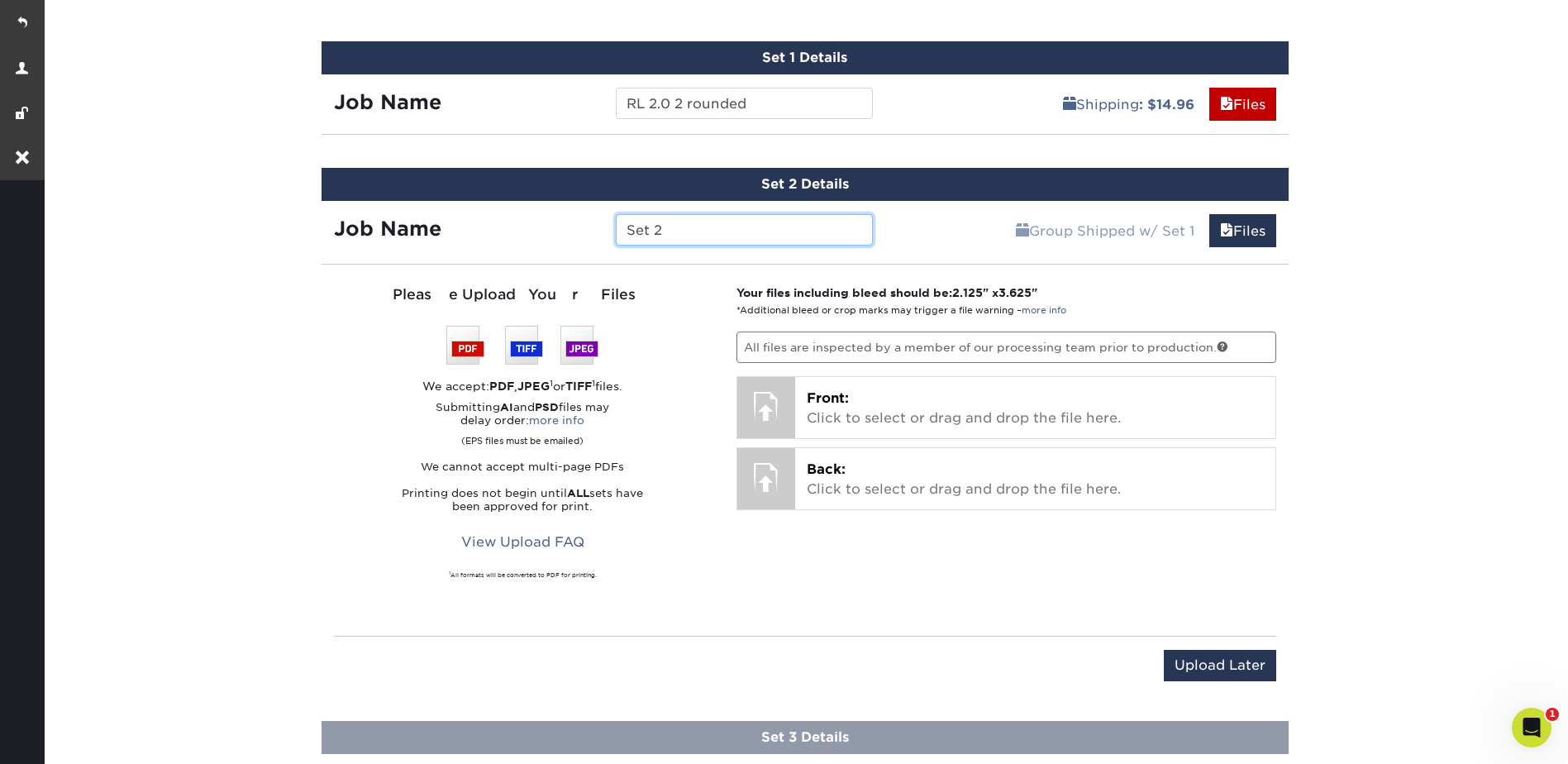
drag, startPoint x: 688, startPoint y: 231, endPoint x: 585, endPoint y: 242, distance: 103.6
click at [585, 242] on div "Job Name Set 2" at bounding box center [604, 229] width 565 height 31
click at [1209, 672] on input "Upload Later" at bounding box center [1220, 665] width 113 height 31
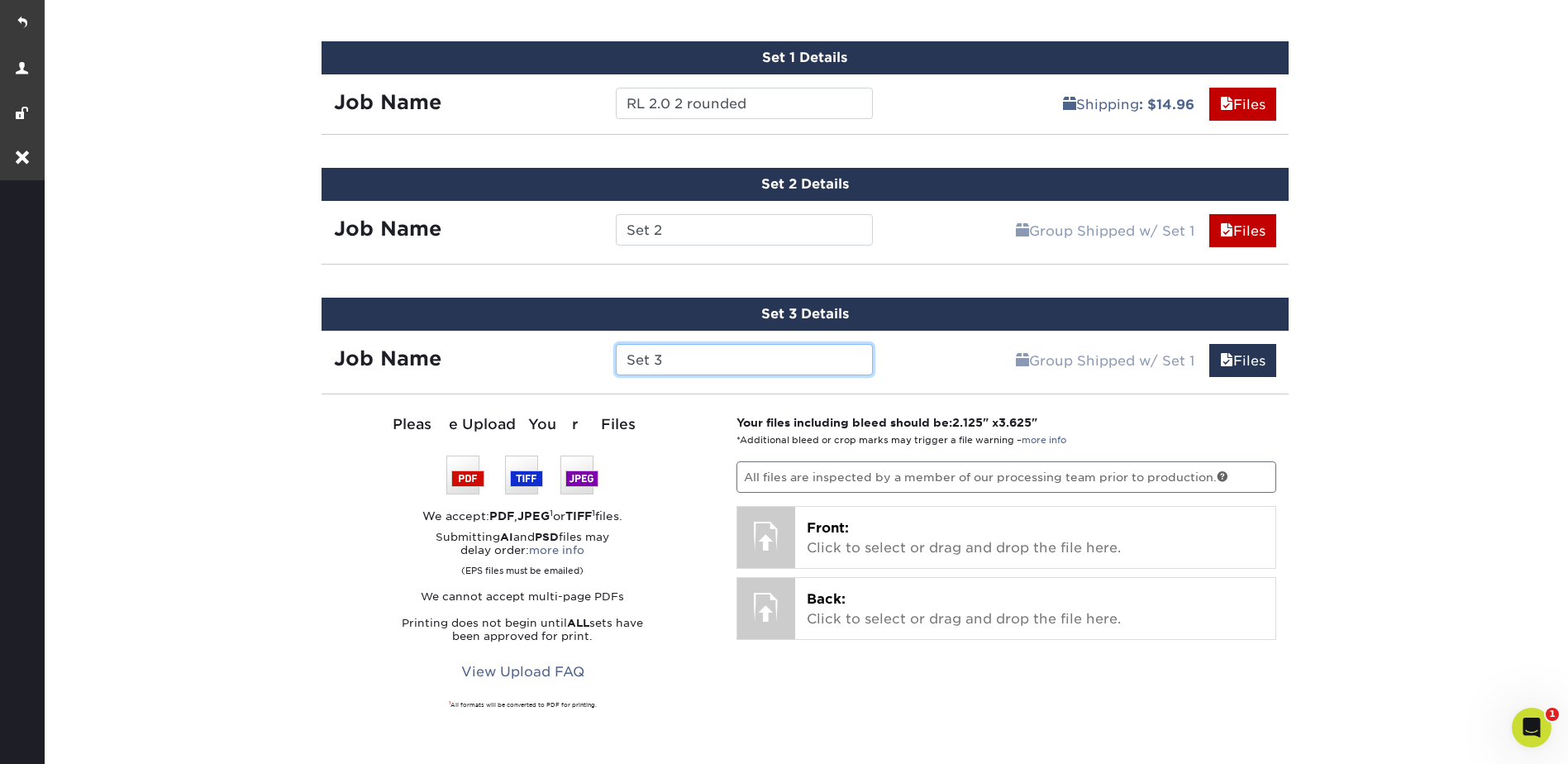
scroll to position [1484, 0]
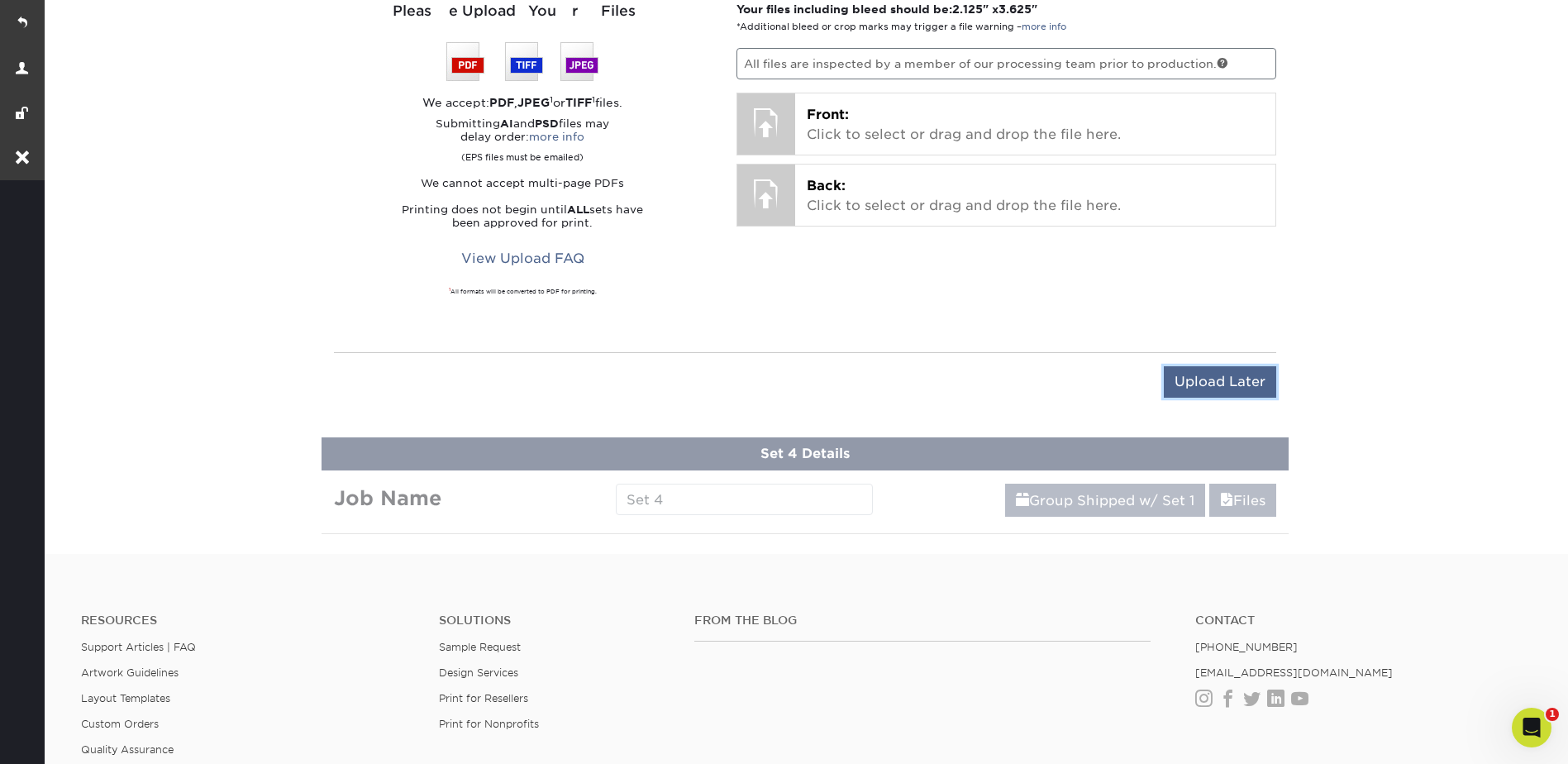
click at [1227, 375] on input "Upload Later" at bounding box center [1220, 382] width 113 height 31
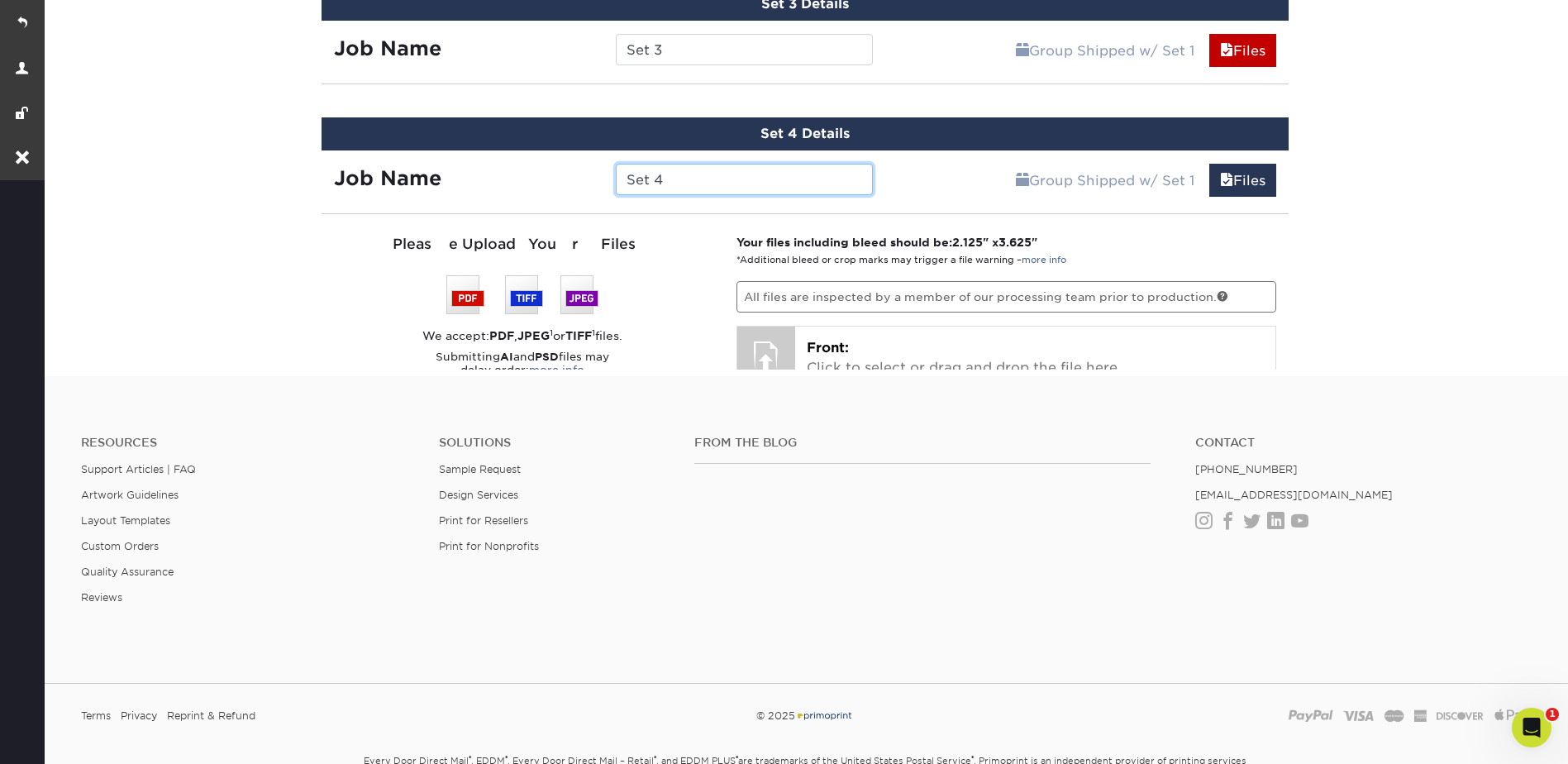
scroll to position [1483, 0]
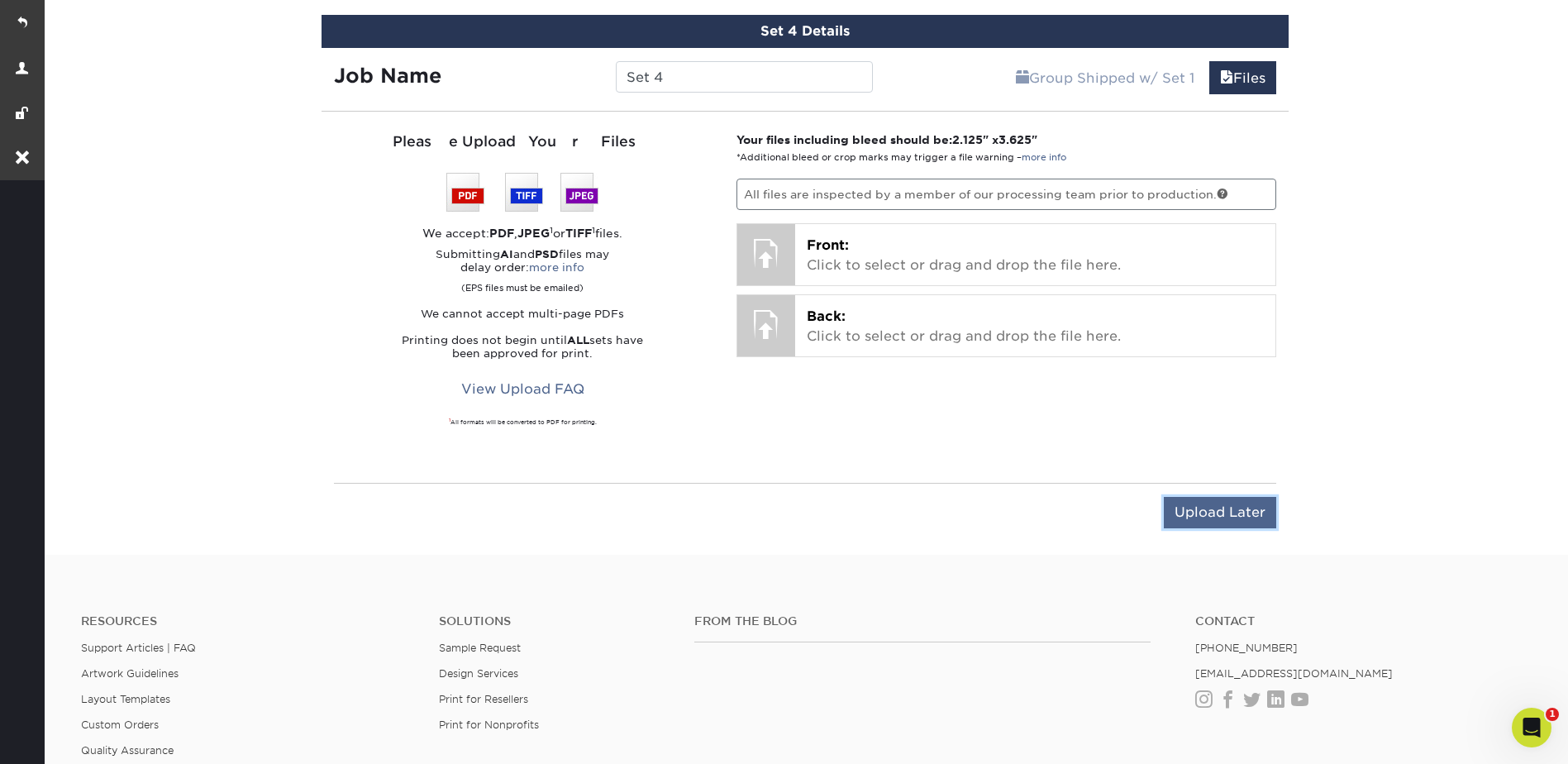
click at [1218, 511] on input "Upload Later" at bounding box center [1220, 512] width 113 height 31
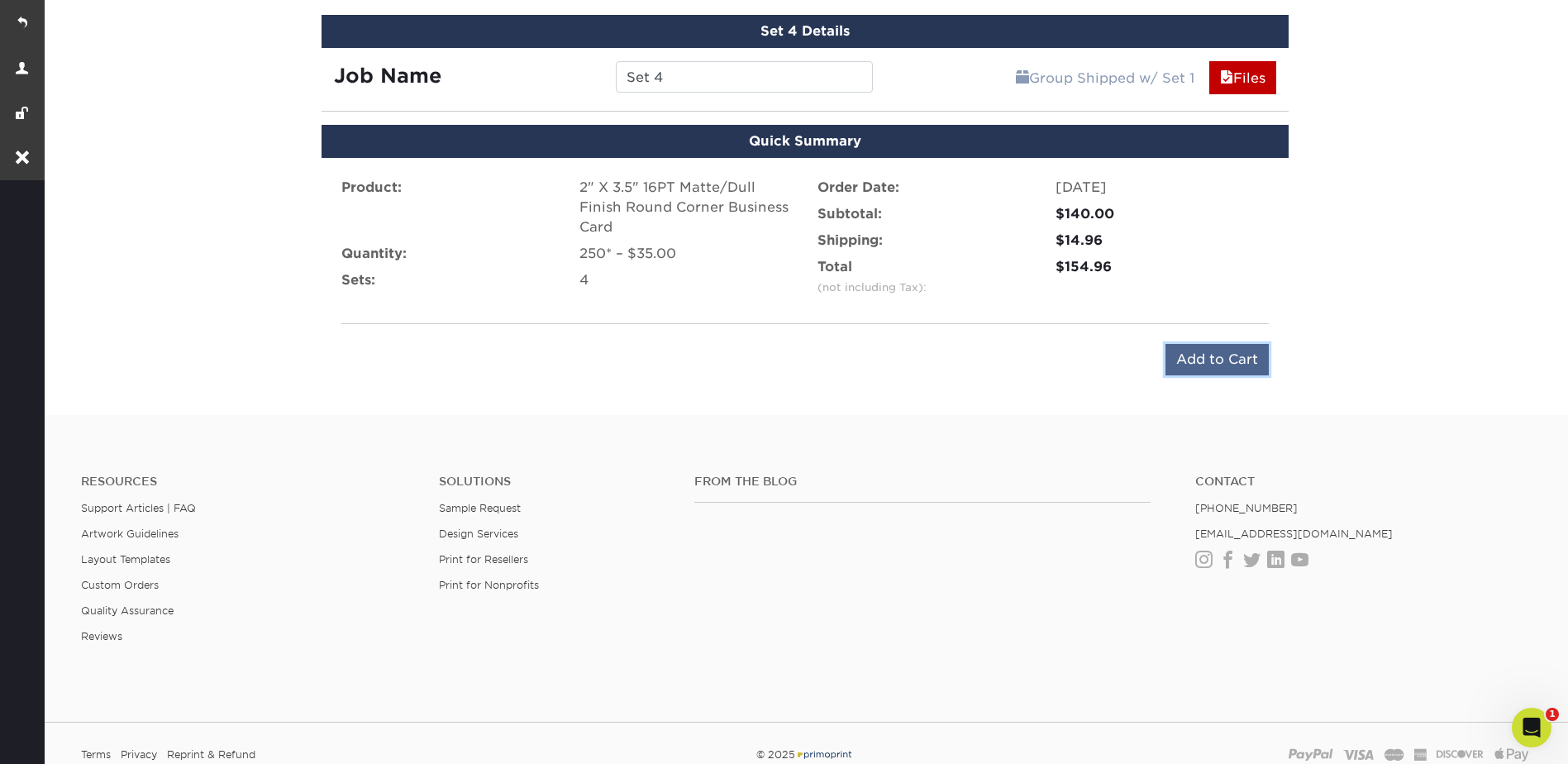
click at [1221, 350] on input "Add to Cart" at bounding box center [1217, 359] width 103 height 31
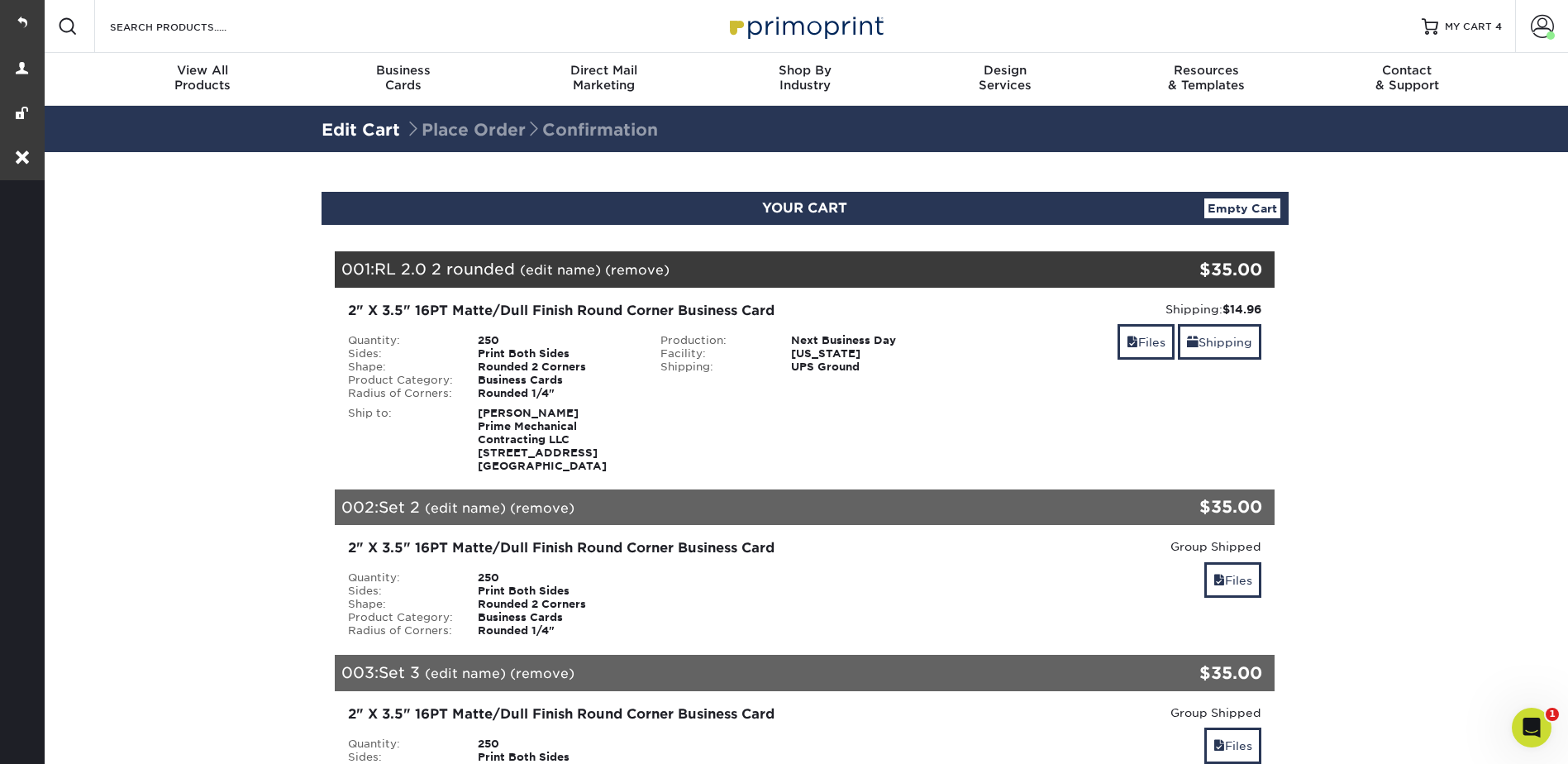
click at [1329, 331] on section "YOUR CART Empty Cart Your Cart is Empty View Account Active Orders Order Histor…" at bounding box center [804, 717] width 1526 height 1131
click at [24, 20] on link at bounding box center [22, 22] width 45 height 45
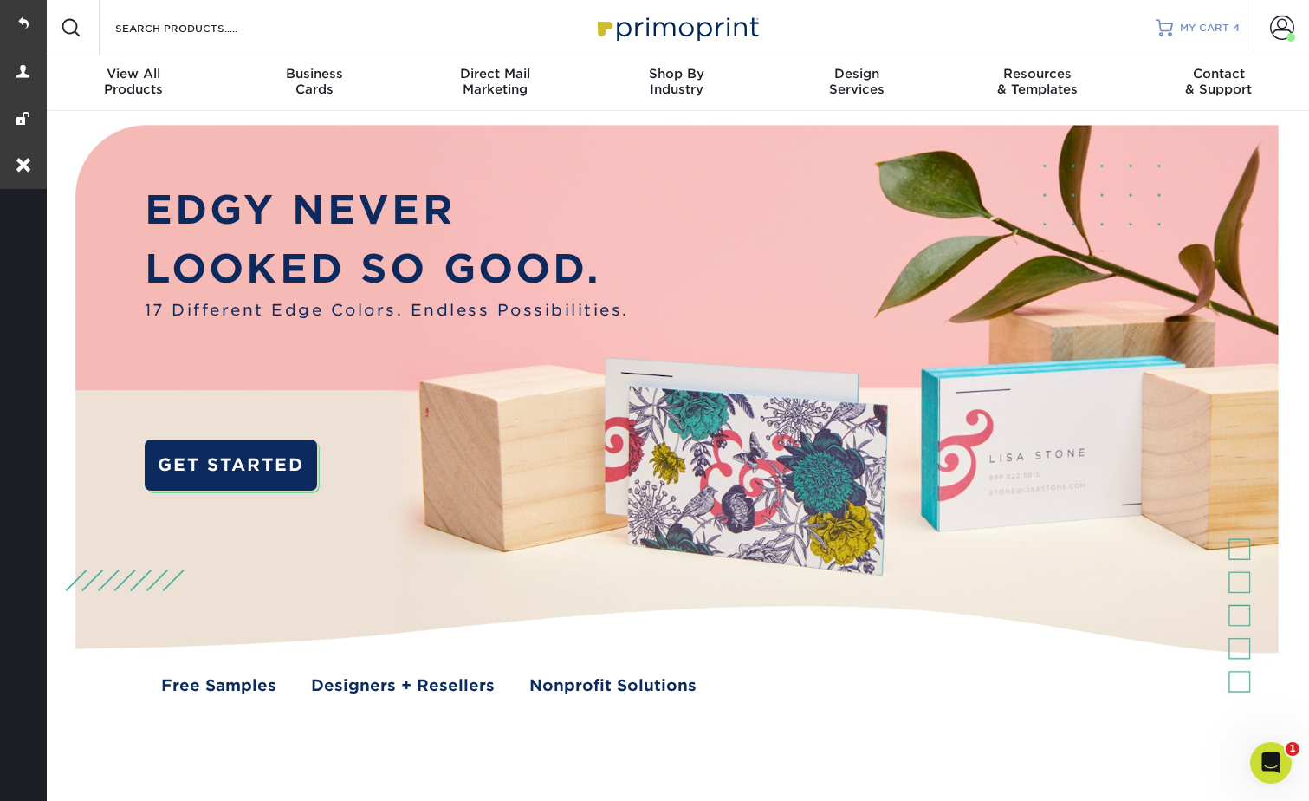
click at [1216, 22] on span "MY CART" at bounding box center [1204, 28] width 49 height 15
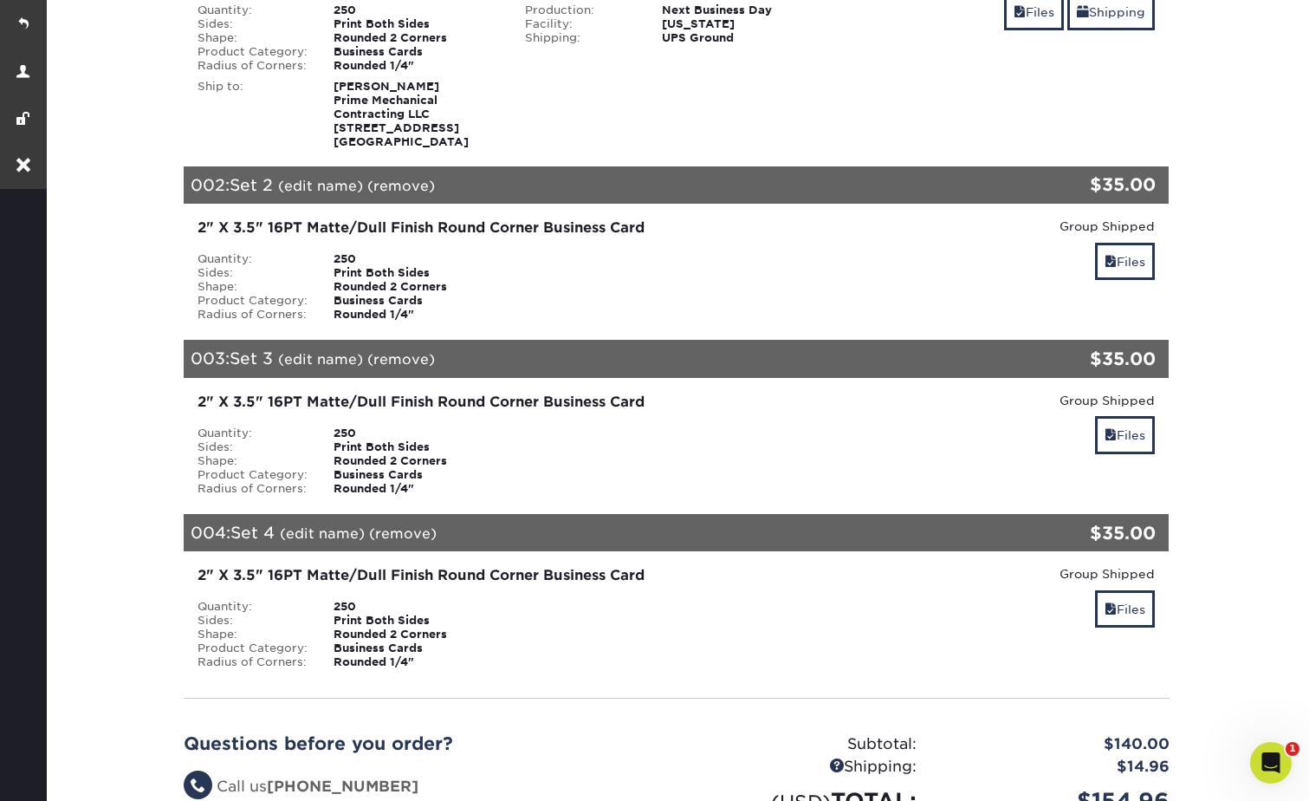
click at [341, 182] on link "(edit name)" at bounding box center [320, 186] width 85 height 16
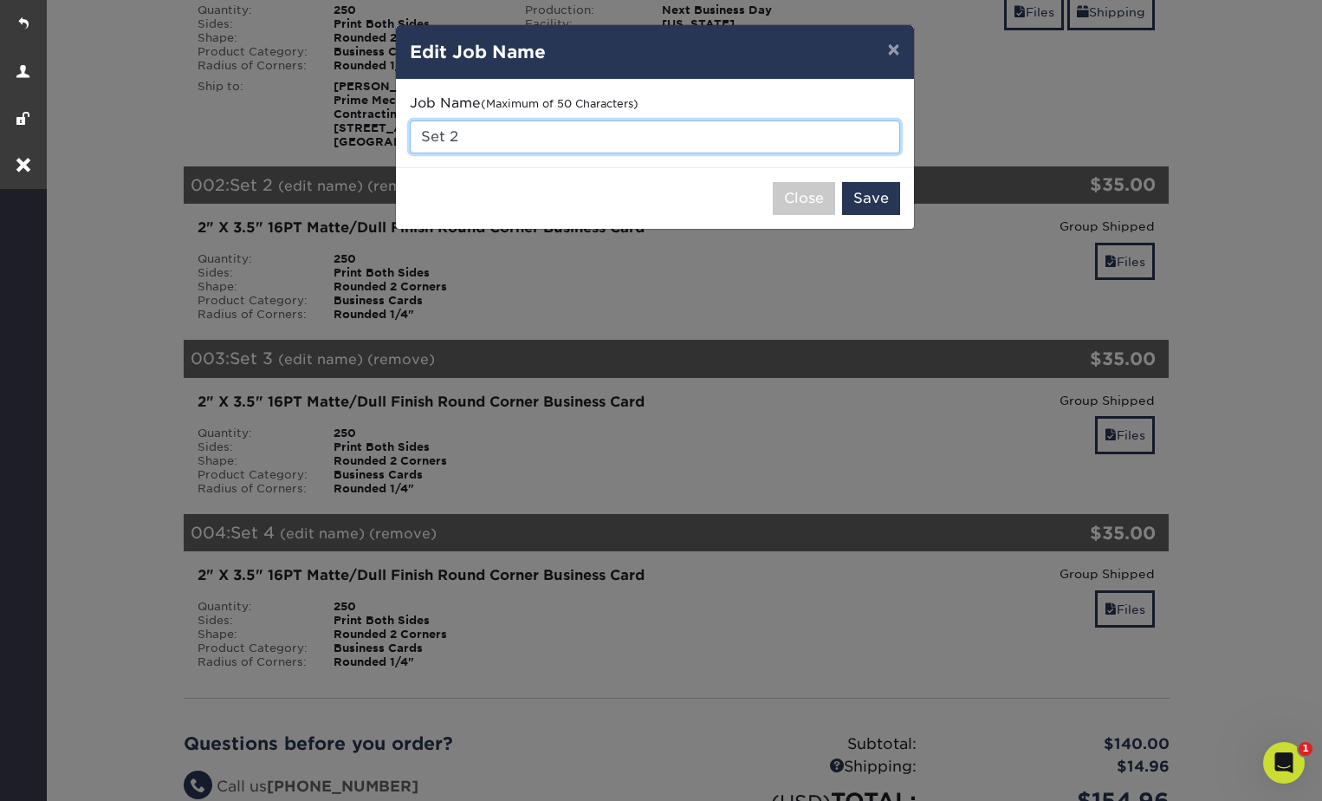
drag, startPoint x: 484, startPoint y: 138, endPoint x: 412, endPoint y: 140, distance: 71.9
click at [412, 140] on input "Set 2" at bounding box center [655, 136] width 490 height 33
type input "TM 2.0 2 rounded"
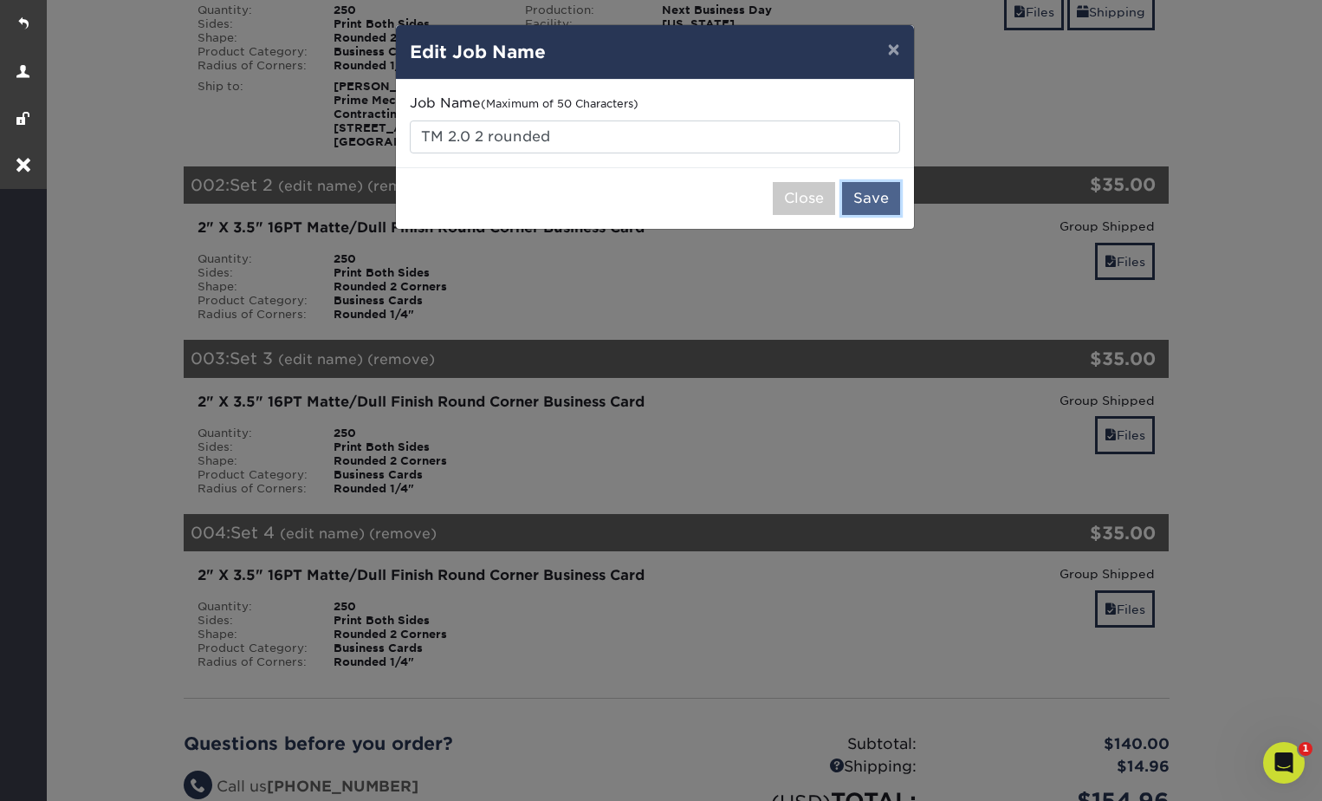
click at [882, 208] on button "Save" at bounding box center [871, 198] width 58 height 33
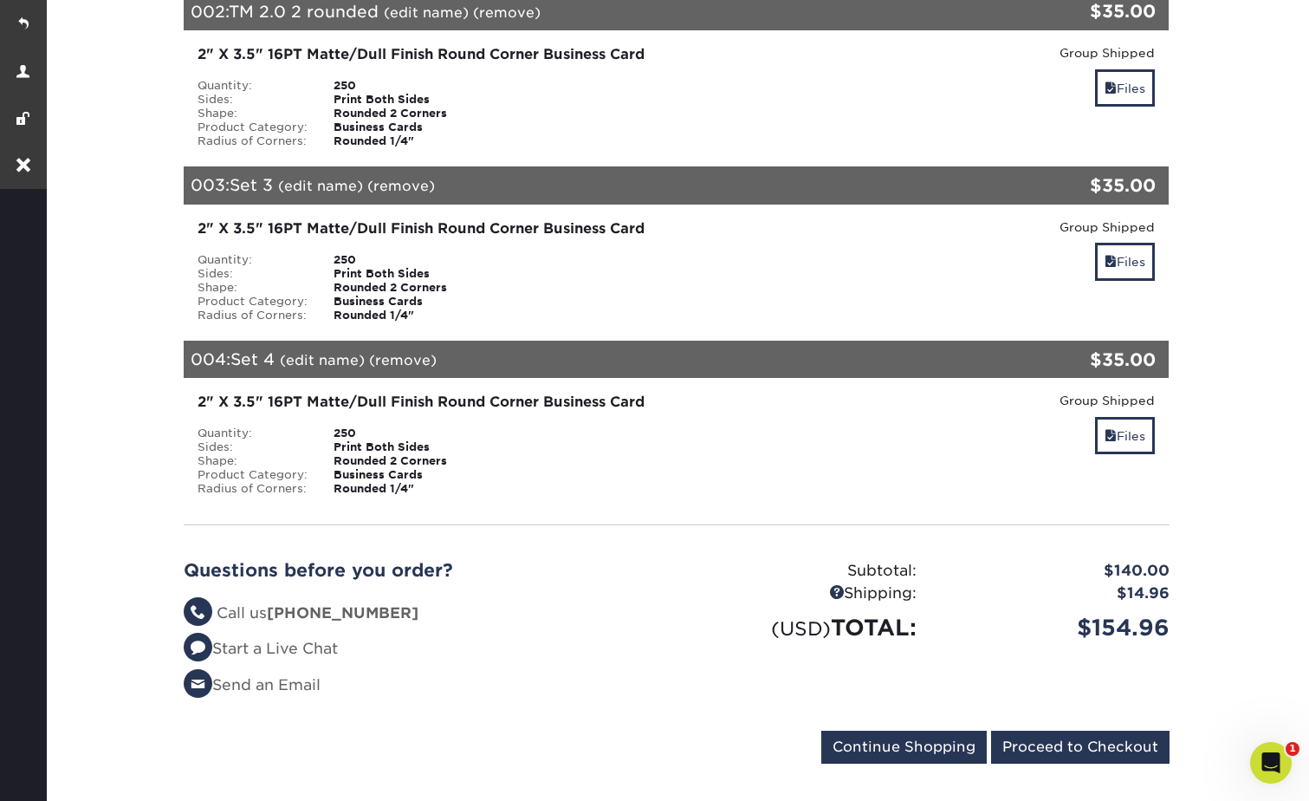
click at [316, 176] on div "003: Set 3 (edit name) (remove) Are you sure you want to remove this product ? …" at bounding box center [594, 185] width 821 height 38
click at [324, 183] on link "(edit name)" at bounding box center [320, 186] width 85 height 16
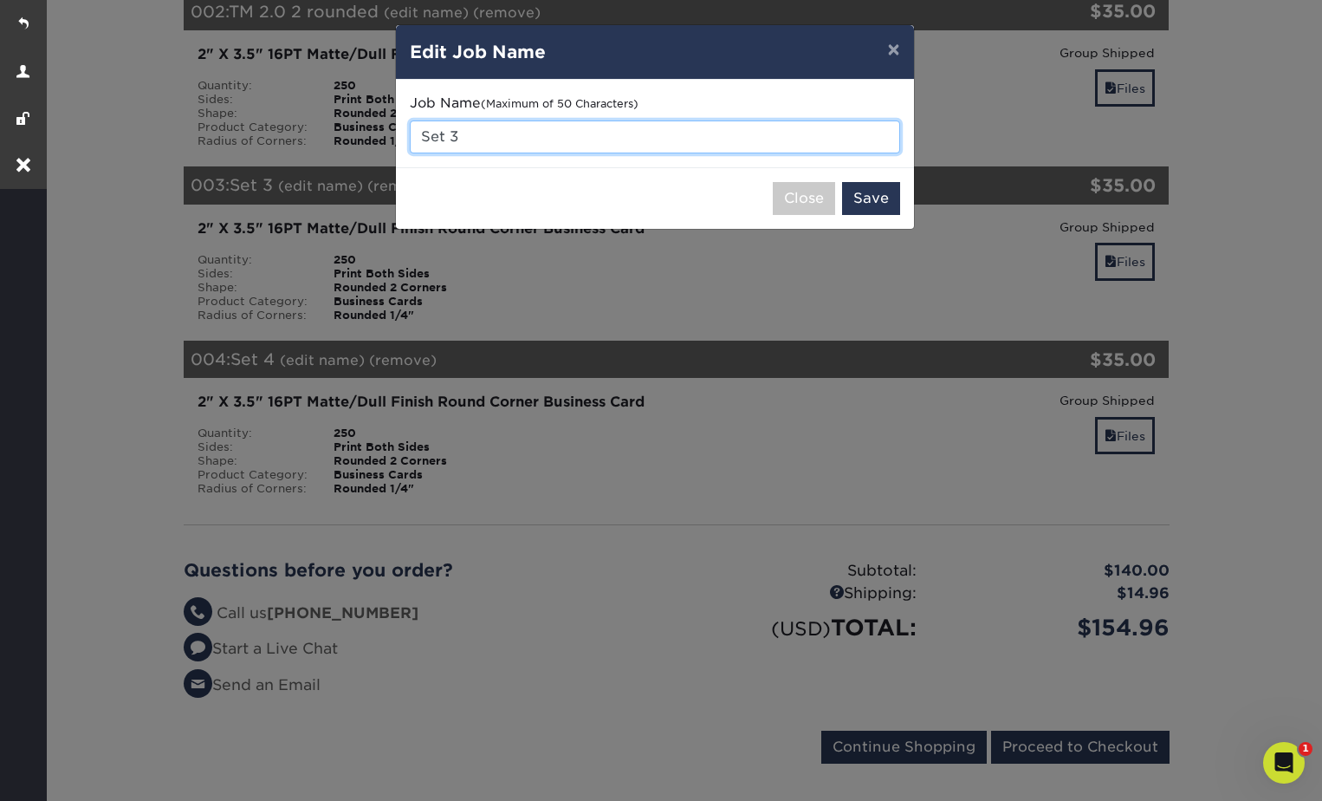
drag, startPoint x: 441, startPoint y: 133, endPoint x: 419, endPoint y: 134, distance: 22.5
click at [419, 134] on input "Set 3" at bounding box center [655, 136] width 490 height 33
type input "ML 2.0 2 rounded"
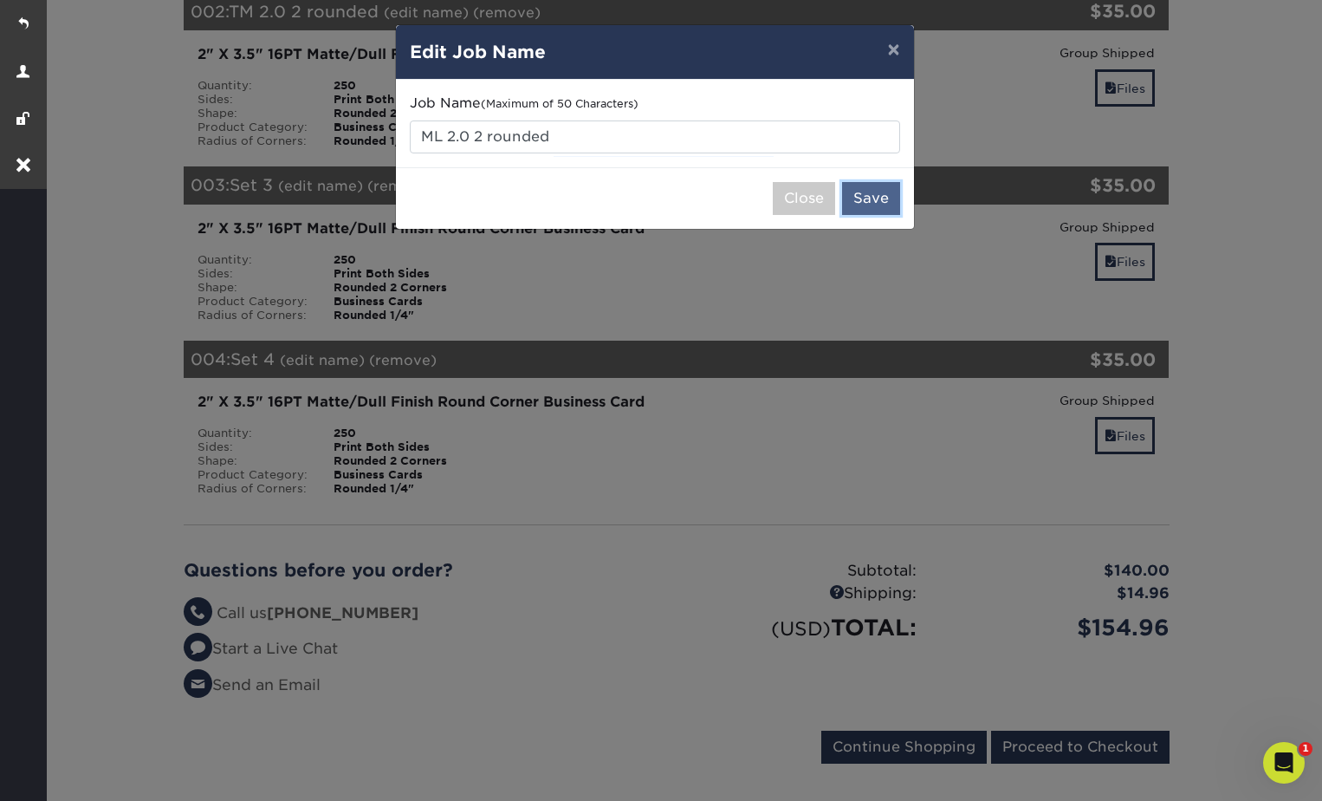
click at [862, 193] on button "Save" at bounding box center [871, 198] width 58 height 33
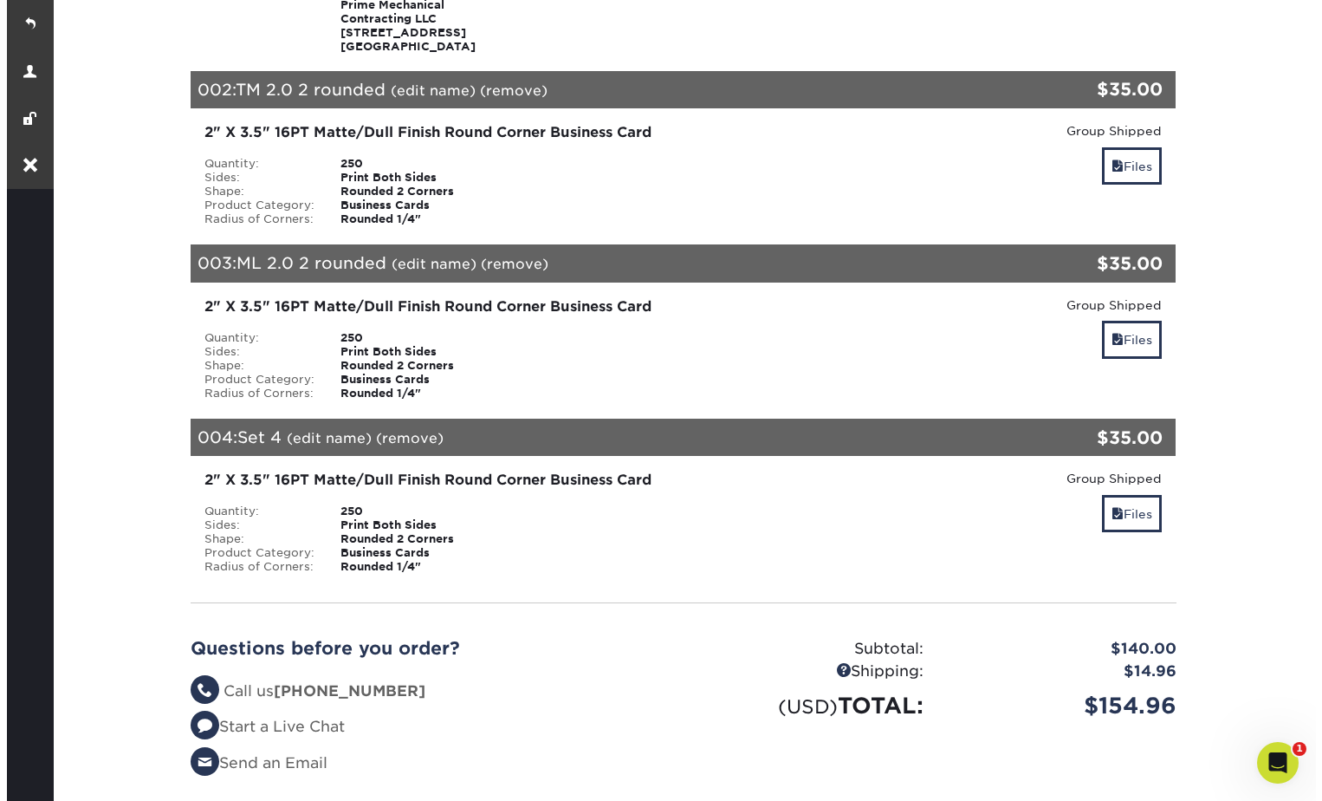
scroll to position [520, 0]
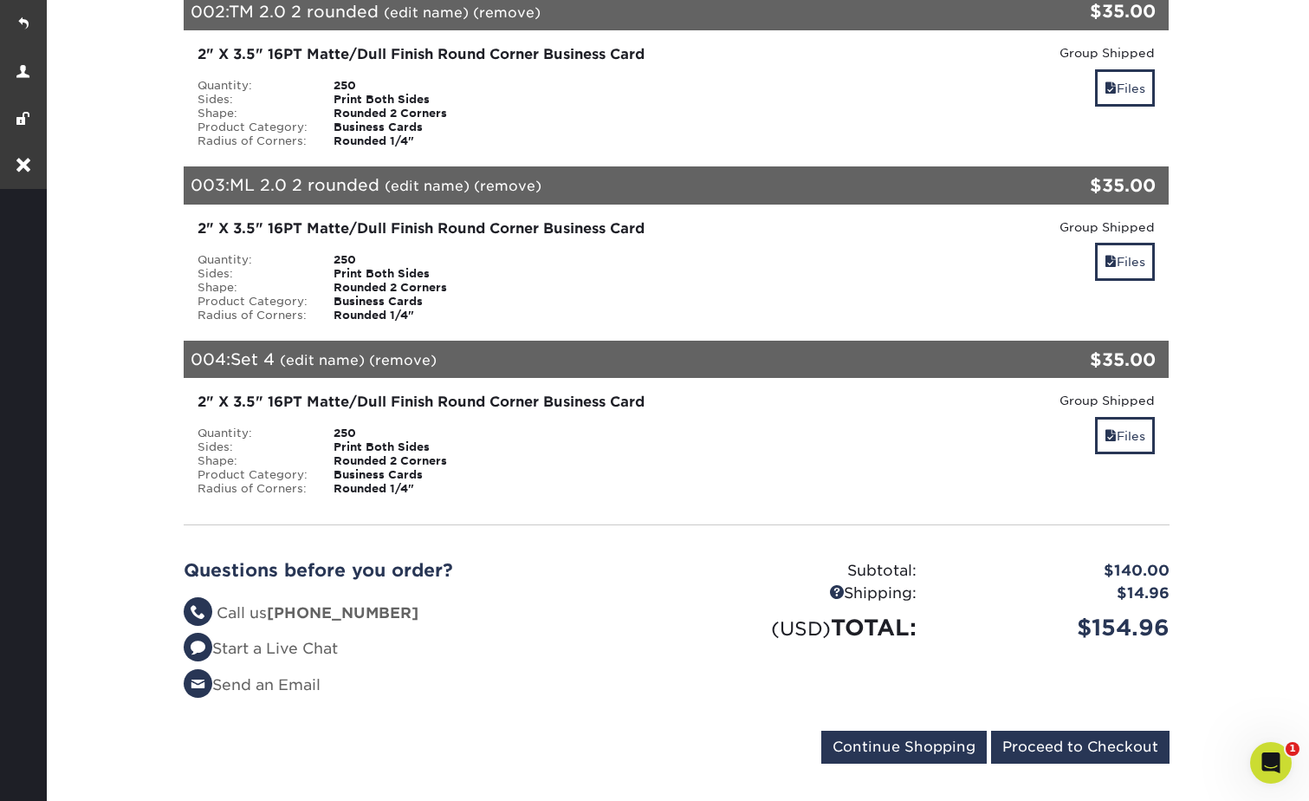
click at [315, 363] on link "(edit name)" at bounding box center [322, 360] width 85 height 16
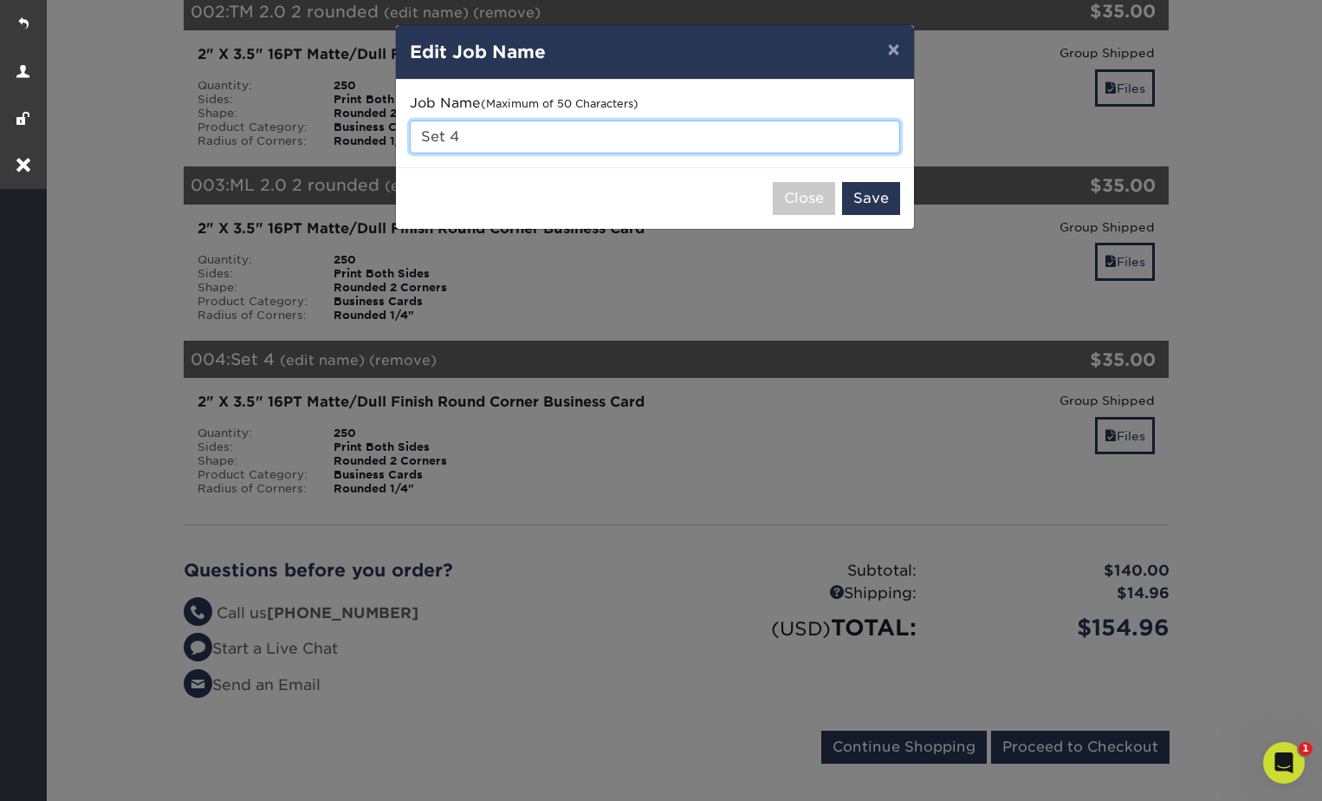
drag, startPoint x: 464, startPoint y: 133, endPoint x: 412, endPoint y: 134, distance: 52.9
click at [412, 134] on input "Set 4" at bounding box center [655, 136] width 490 height 33
type input "BL 2.0 2 rounded"
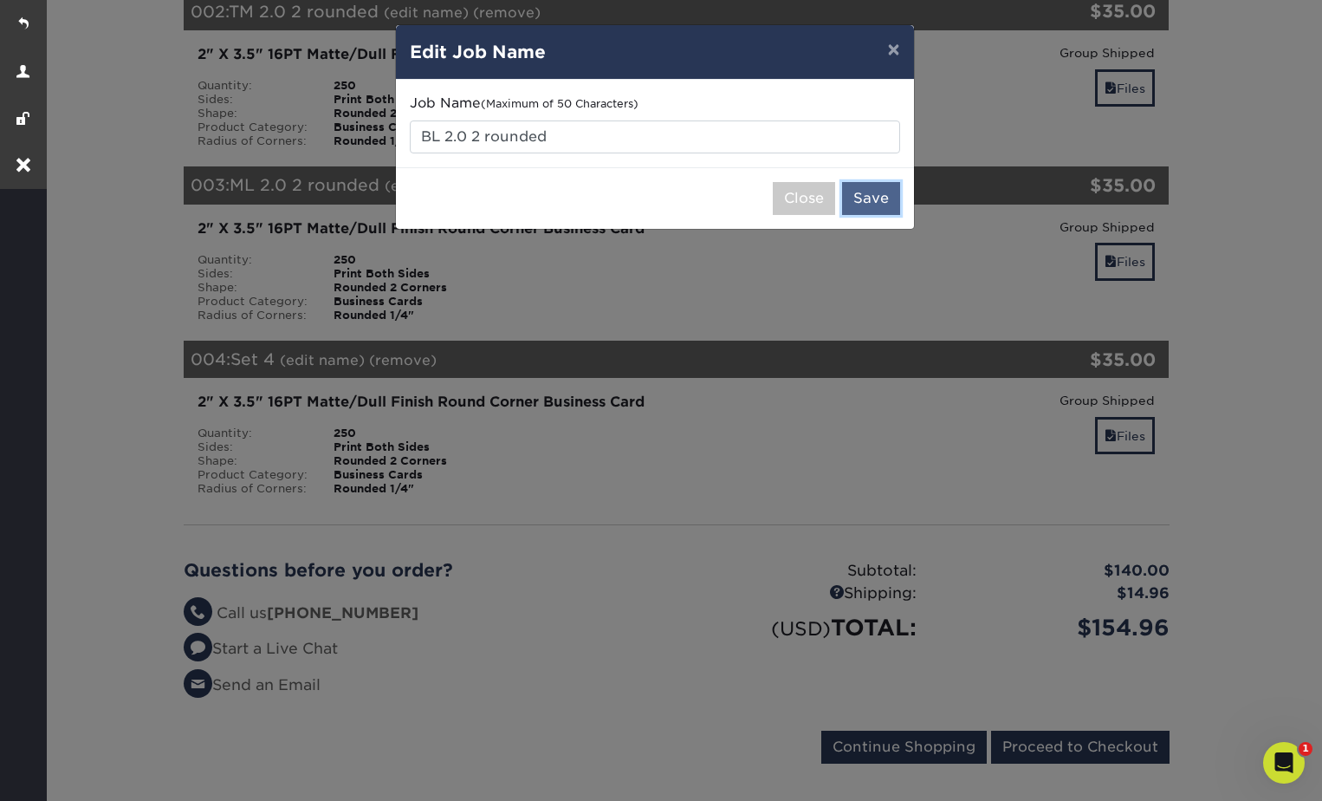
click at [879, 205] on button "Save" at bounding box center [871, 198] width 58 height 33
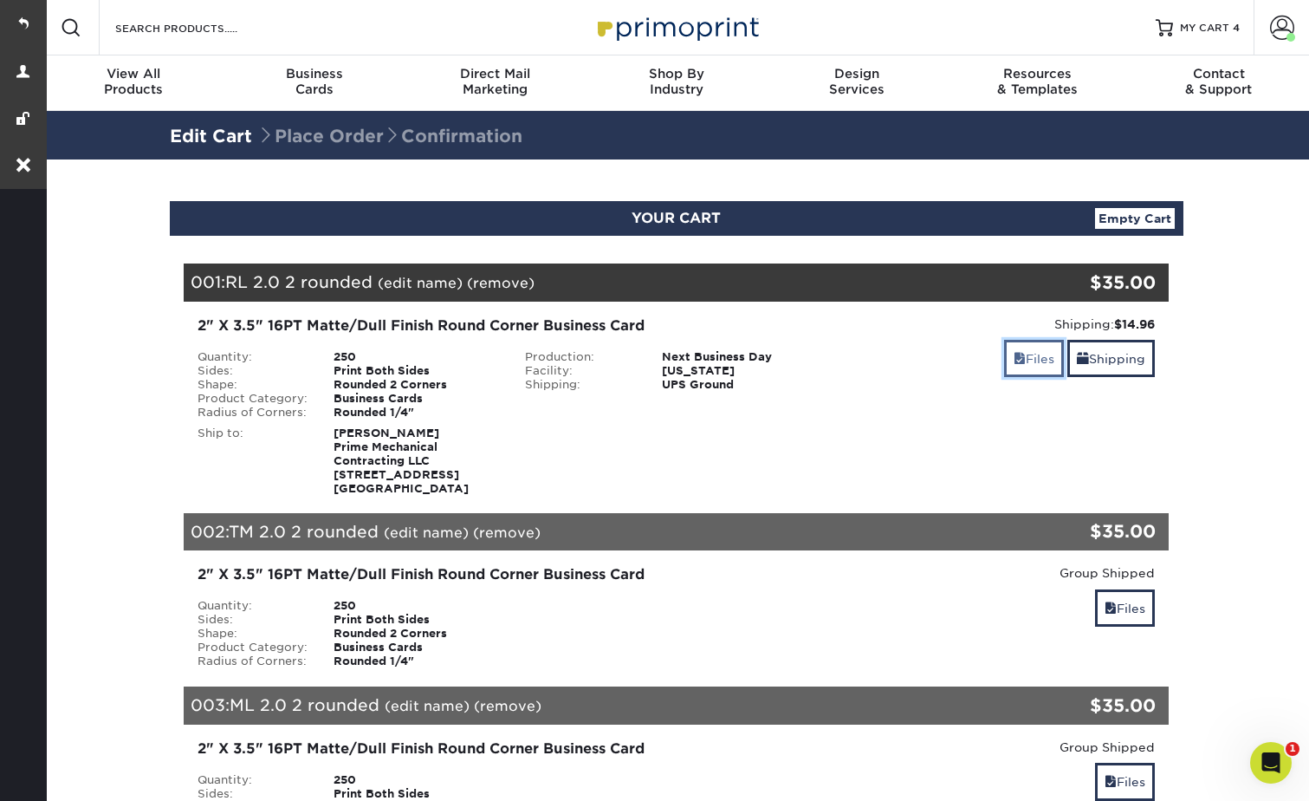
click at [1031, 354] on link "Files" at bounding box center [1034, 358] width 60 height 37
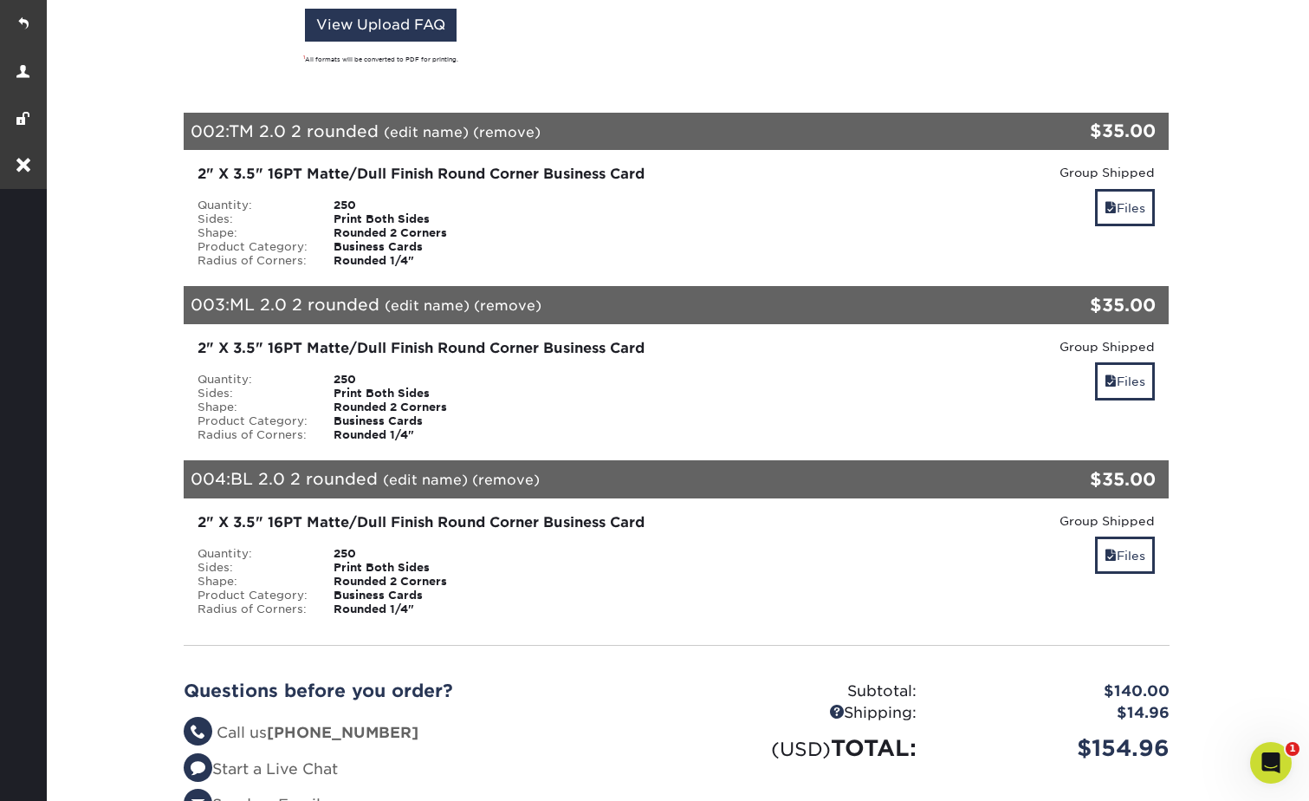
scroll to position [867, 0]
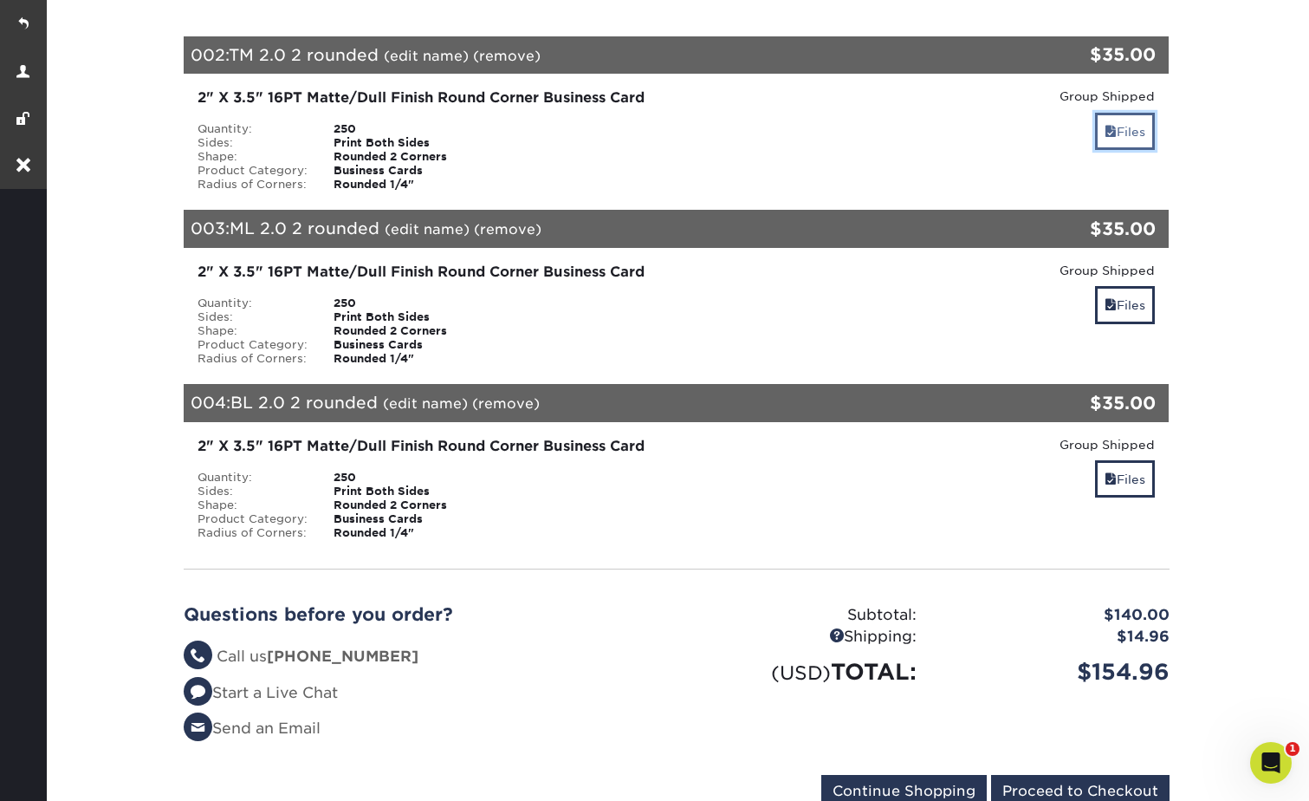
click at [1113, 136] on span at bounding box center [1111, 132] width 12 height 14
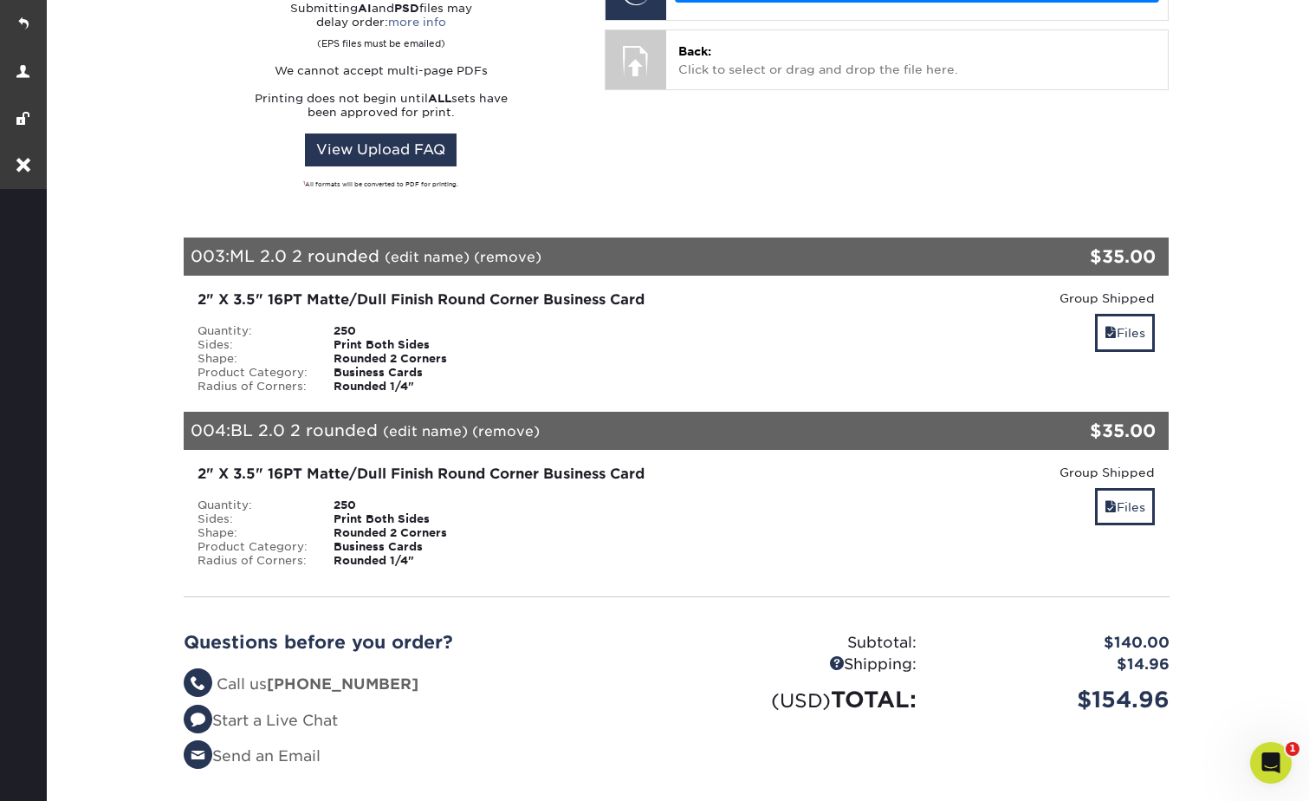
scroll to position [1300, 0]
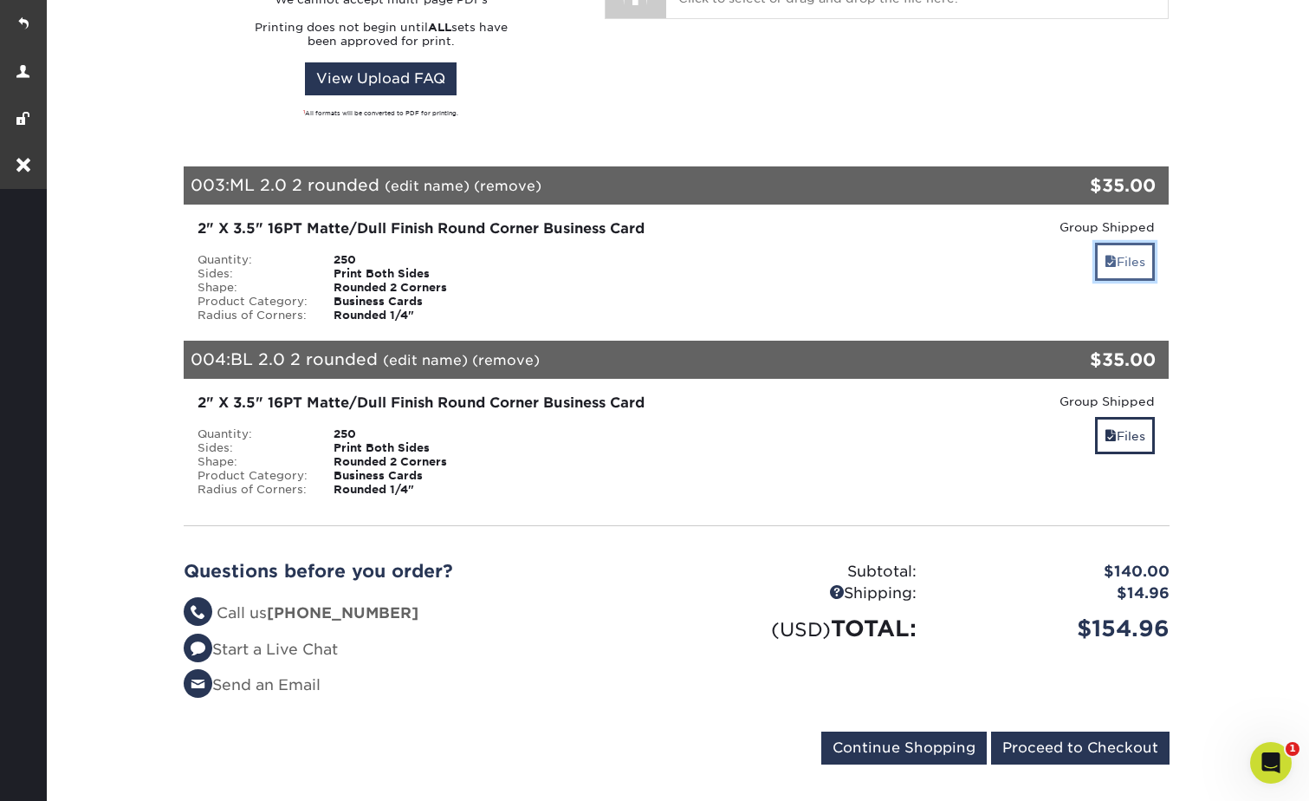
click at [1119, 268] on link "Files" at bounding box center [1125, 261] width 60 height 37
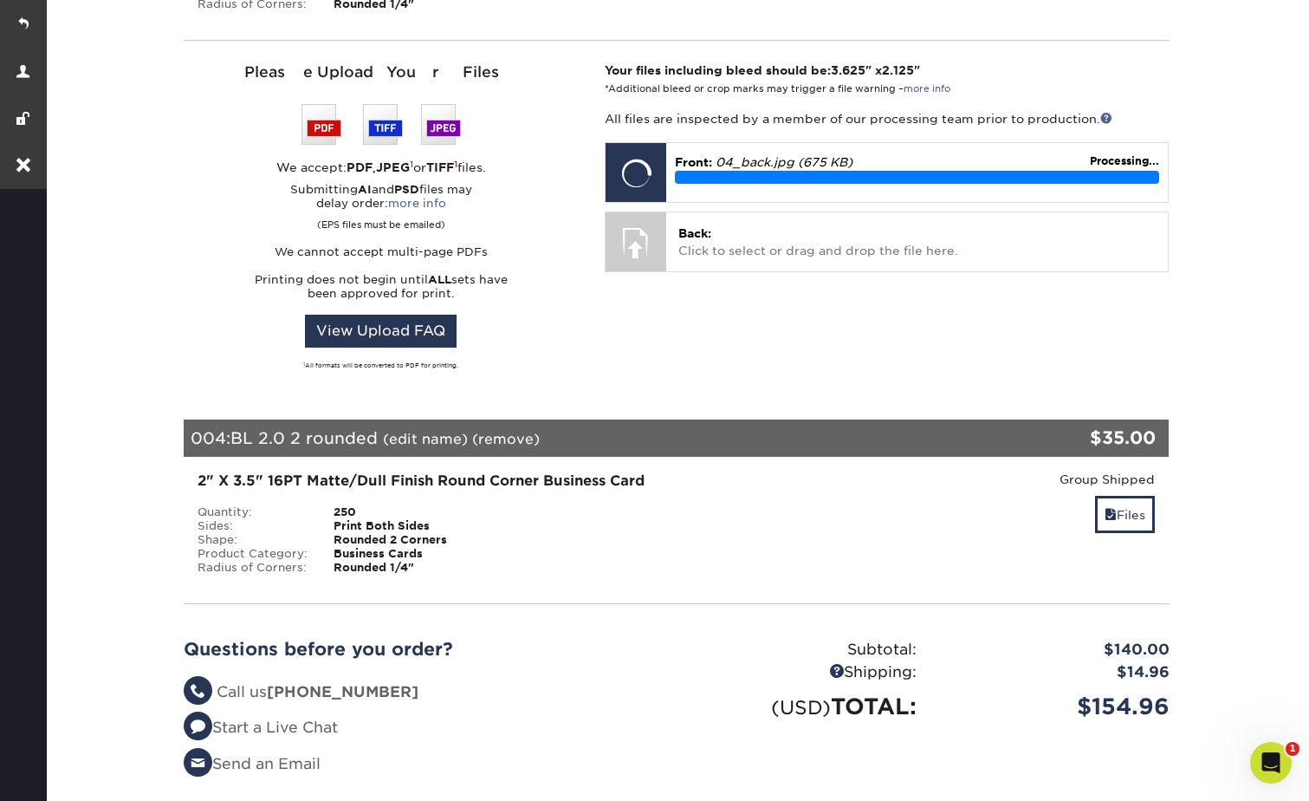
scroll to position [1806, 0]
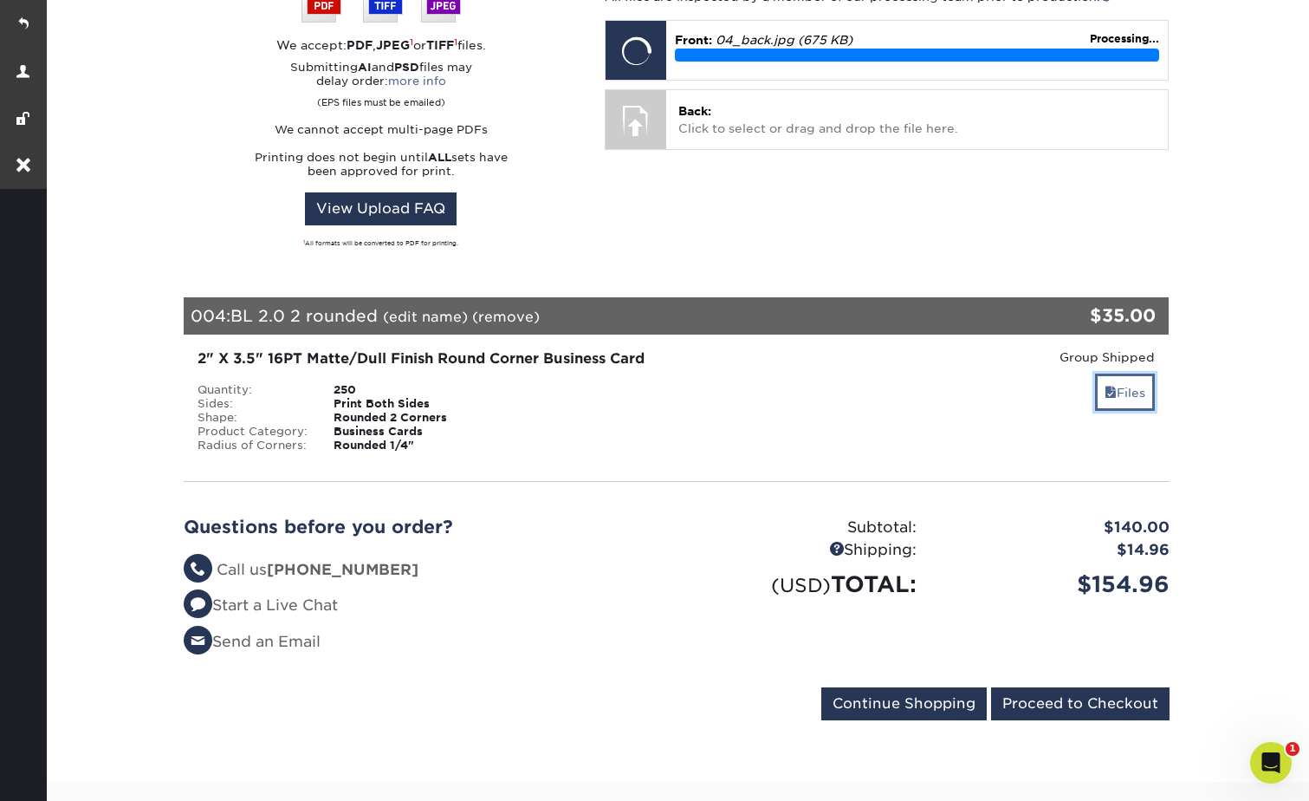
click at [1131, 397] on link "Files" at bounding box center [1125, 391] width 60 height 37
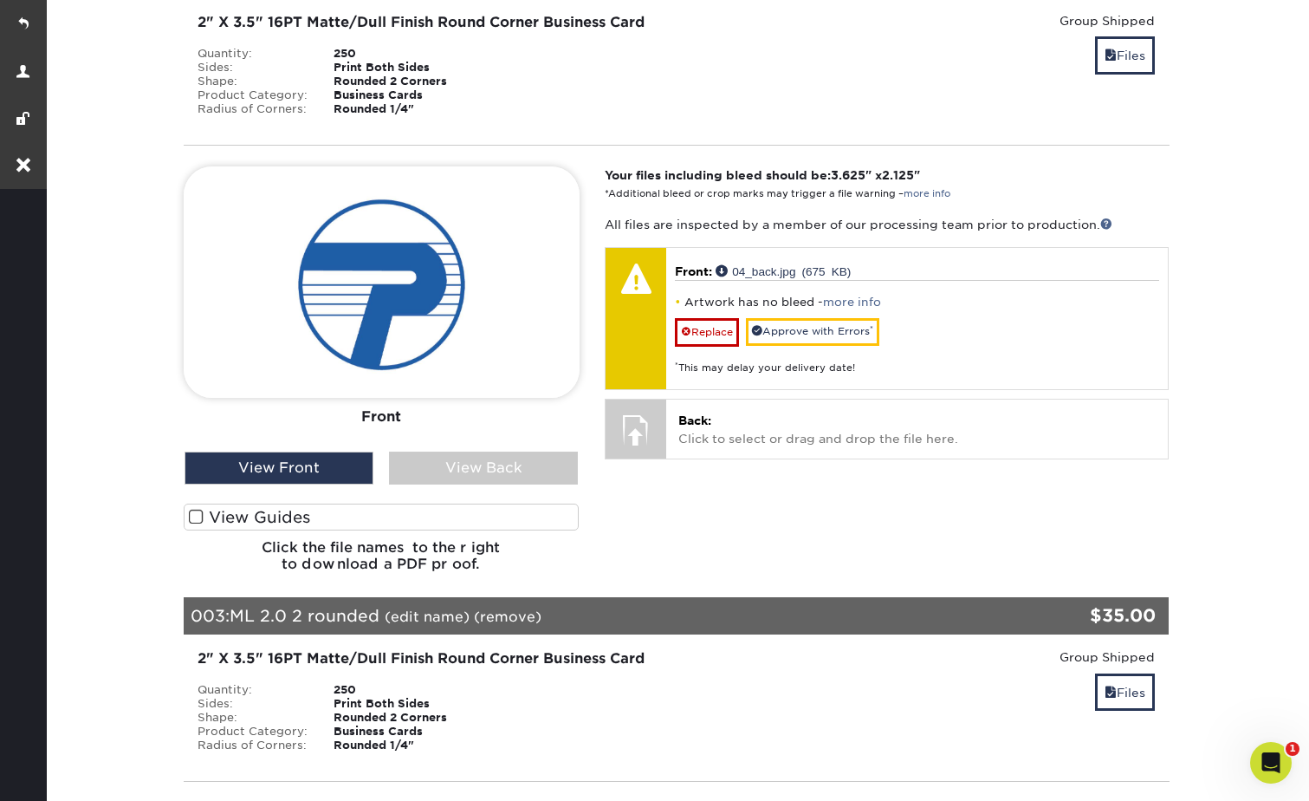
scroll to position [839, 0]
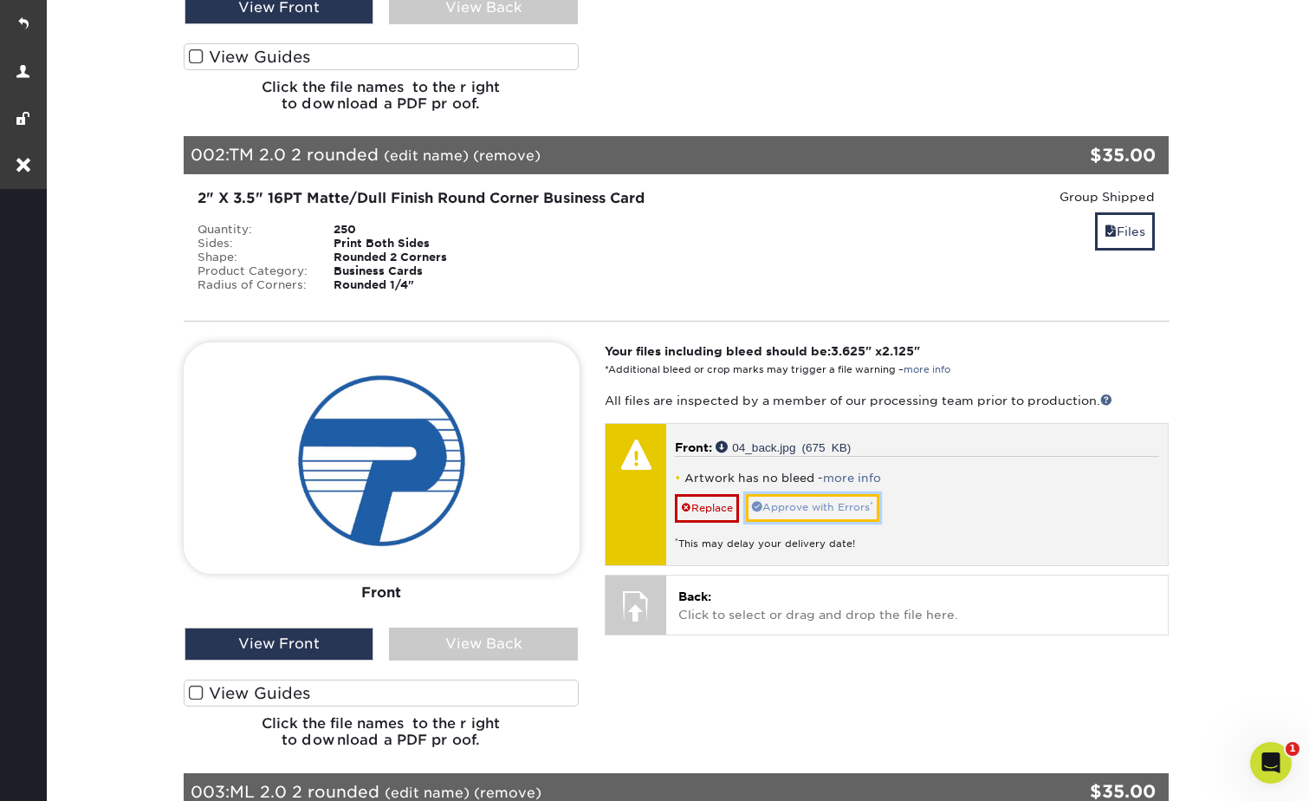
click at [791, 507] on link "Approve with Errors *" at bounding box center [812, 507] width 133 height 27
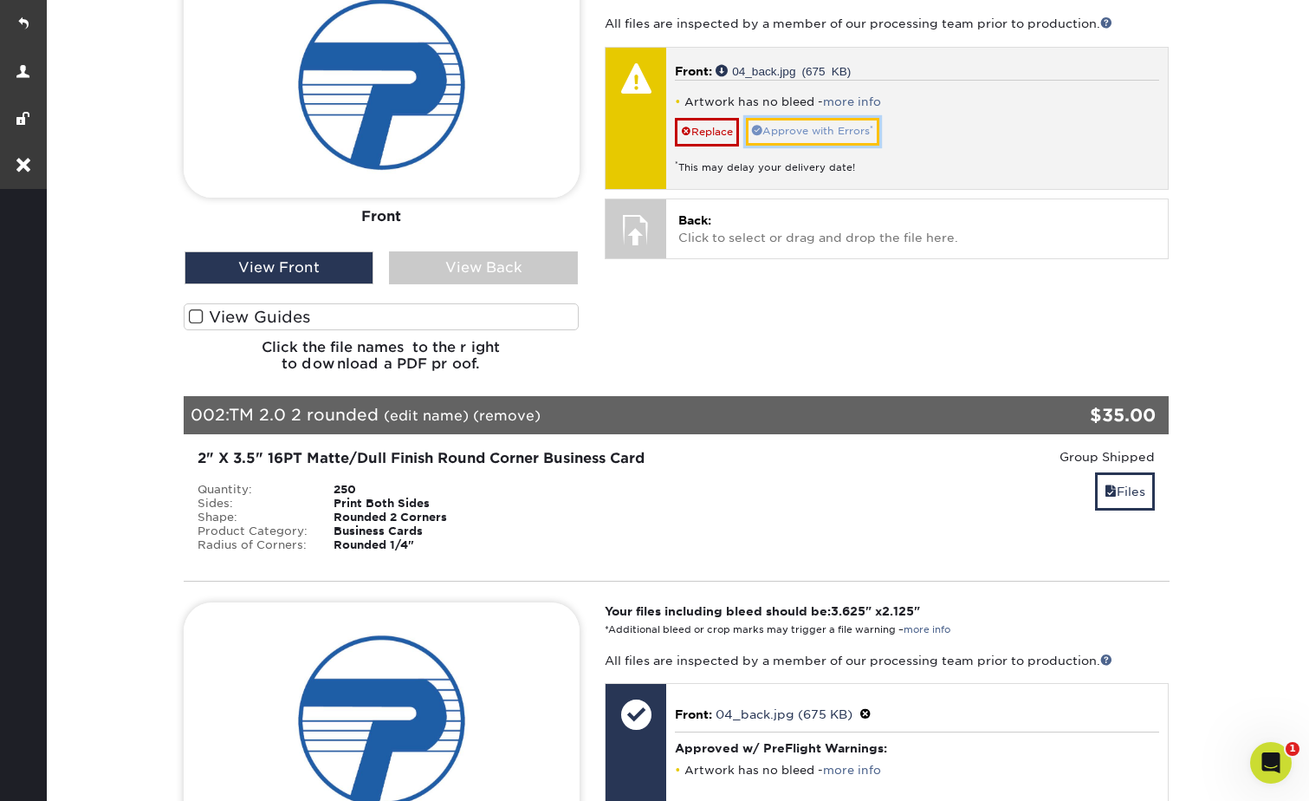
click at [819, 132] on link "Approve with Errors *" at bounding box center [812, 131] width 133 height 27
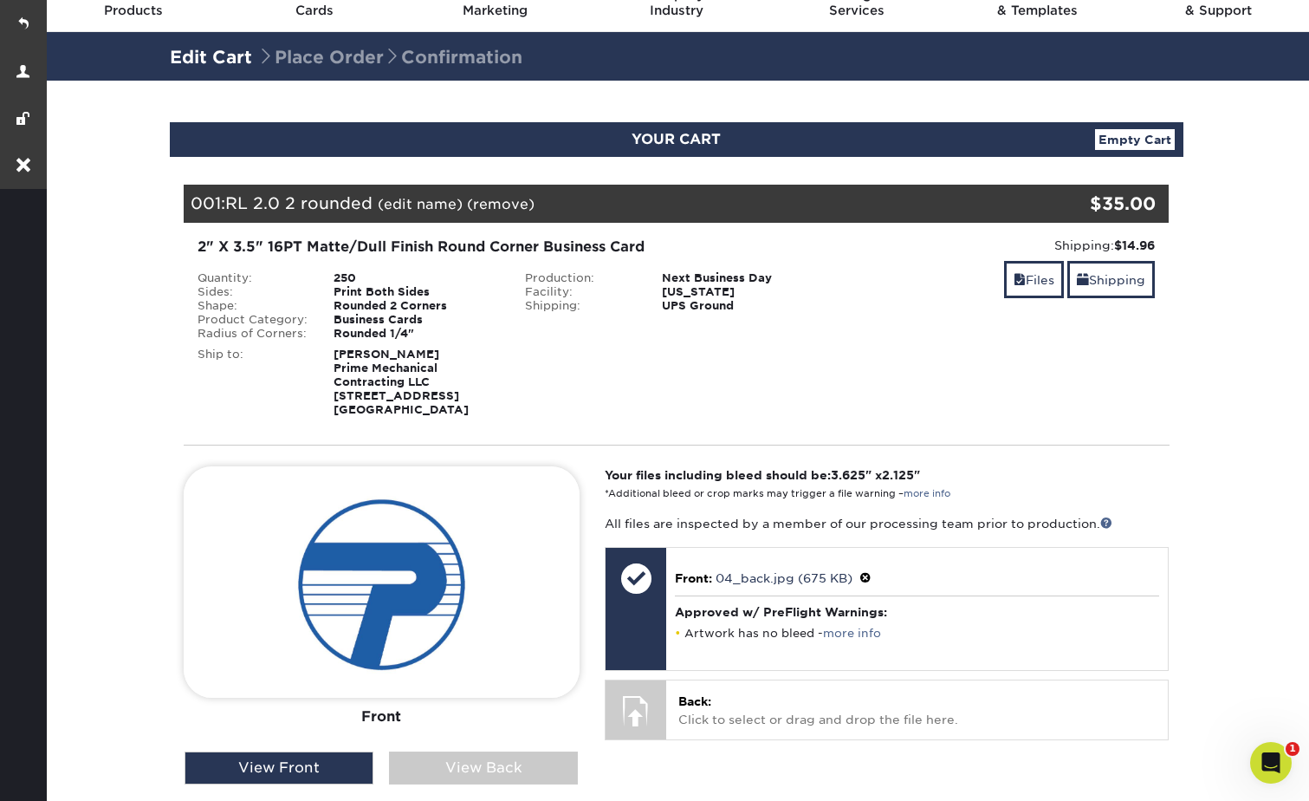
scroll to position [173, 0]
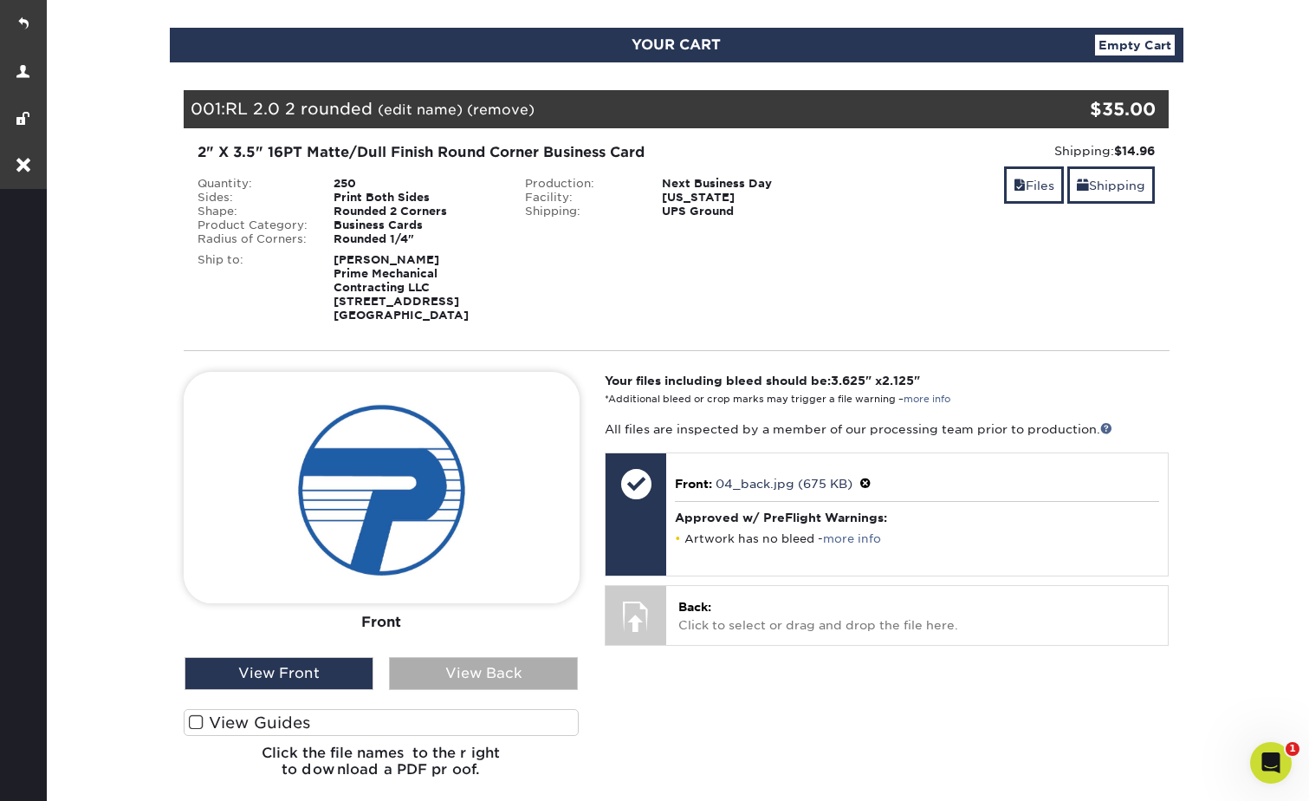
click at [468, 690] on div "Front Back View Front View Back Front" at bounding box center [382, 582] width 396 height 420
click at [468, 680] on div "View Back" at bounding box center [483, 673] width 189 height 33
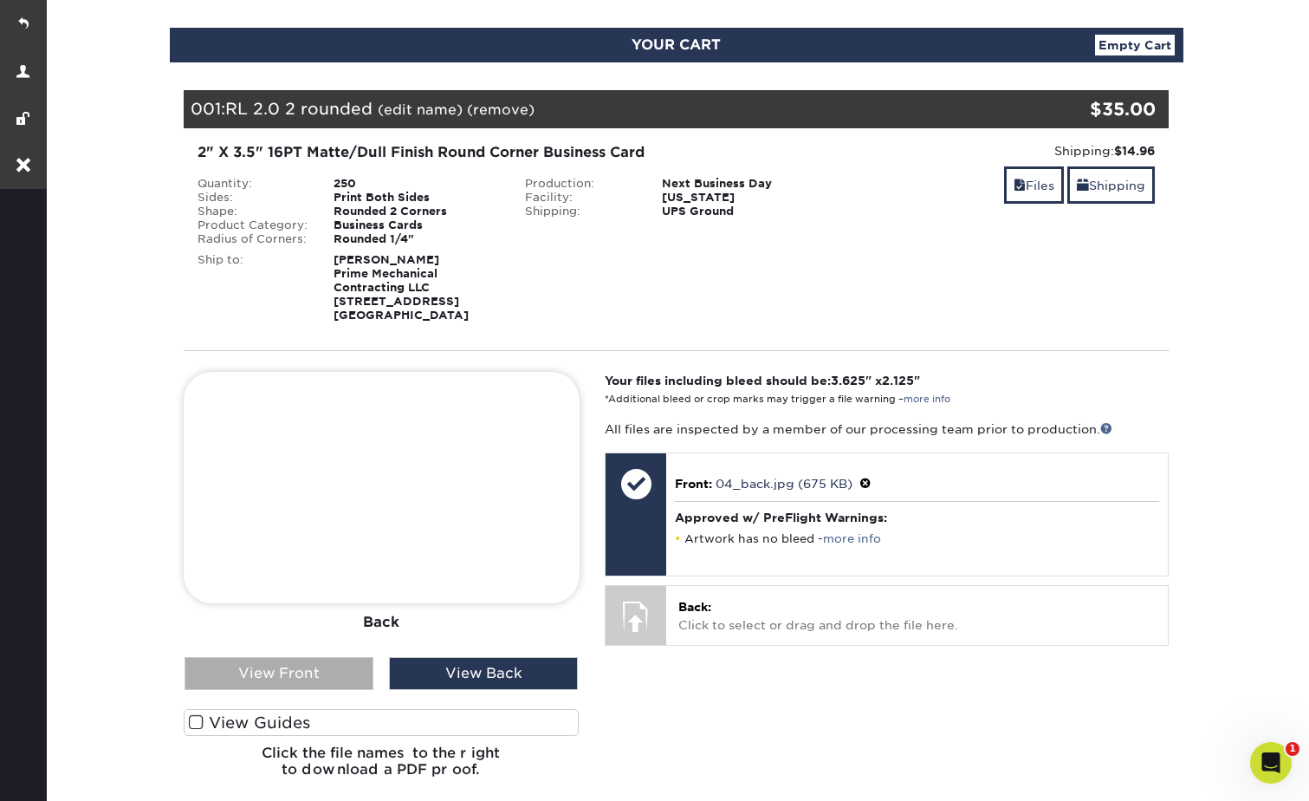
click at [329, 676] on div "View Front" at bounding box center [279, 673] width 189 height 33
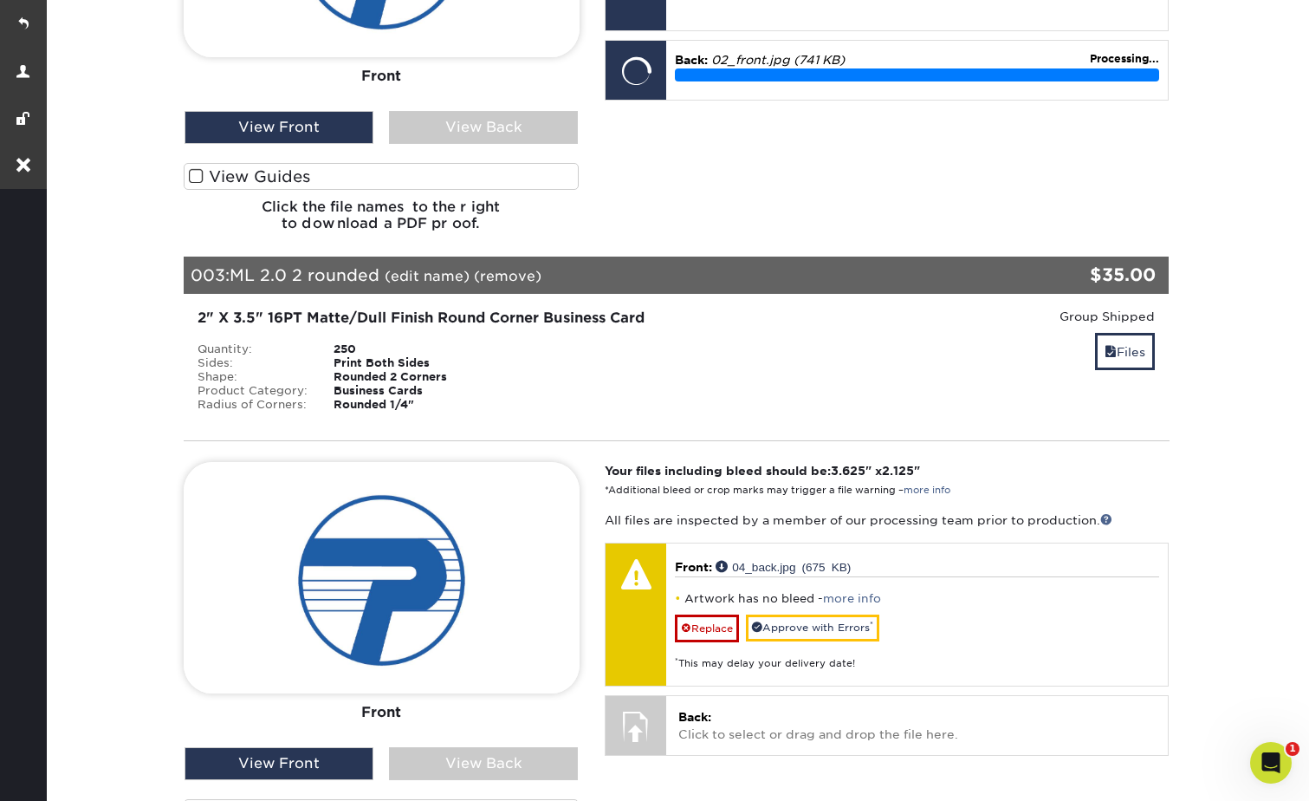
scroll to position [1473, 0]
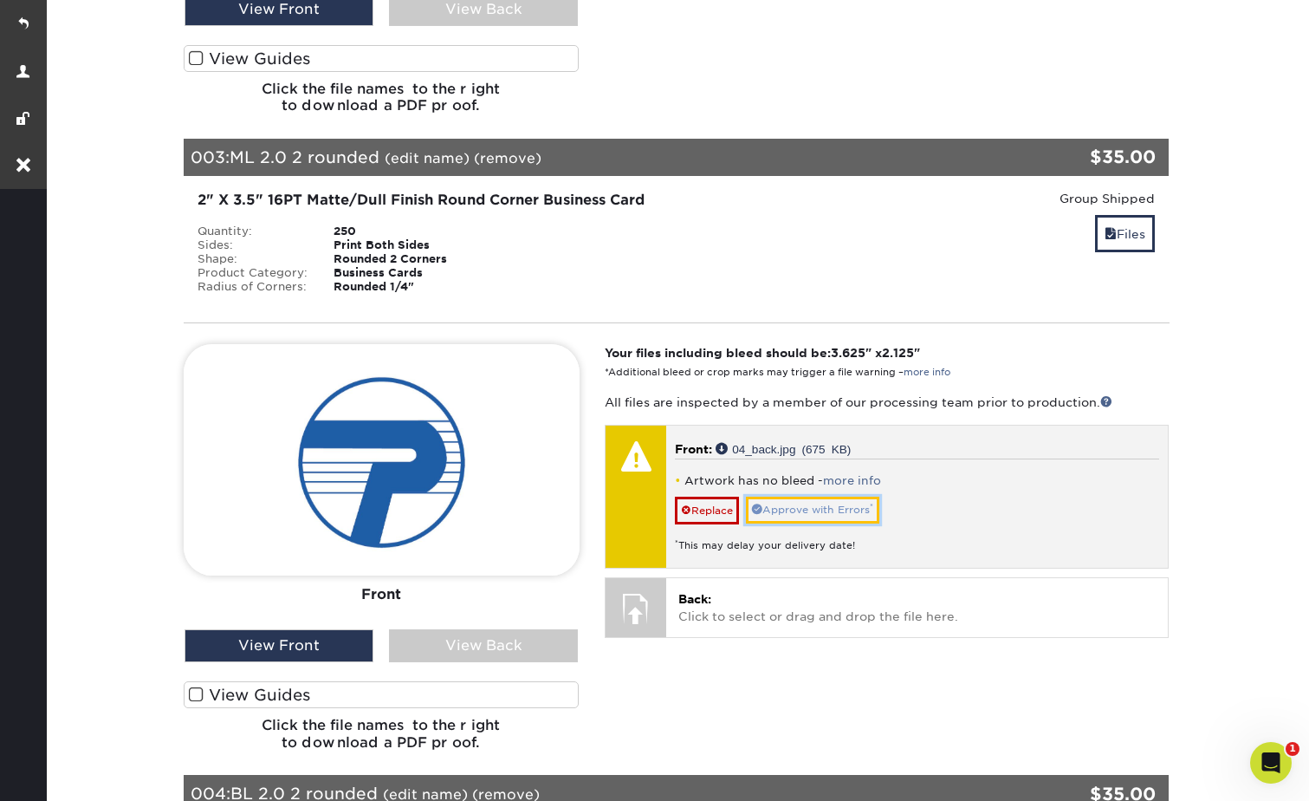
click at [822, 514] on link "Approve with Errors *" at bounding box center [812, 510] width 133 height 27
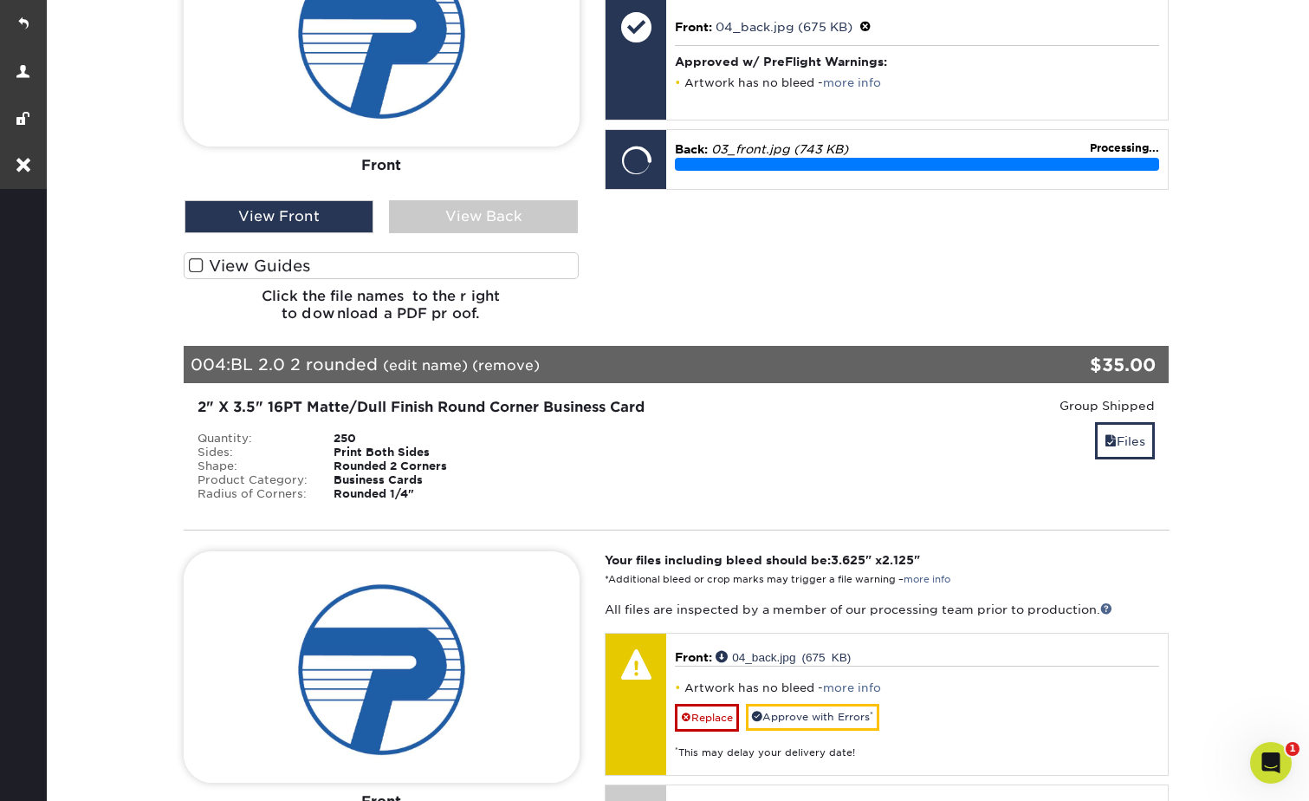
scroll to position [1993, 0]
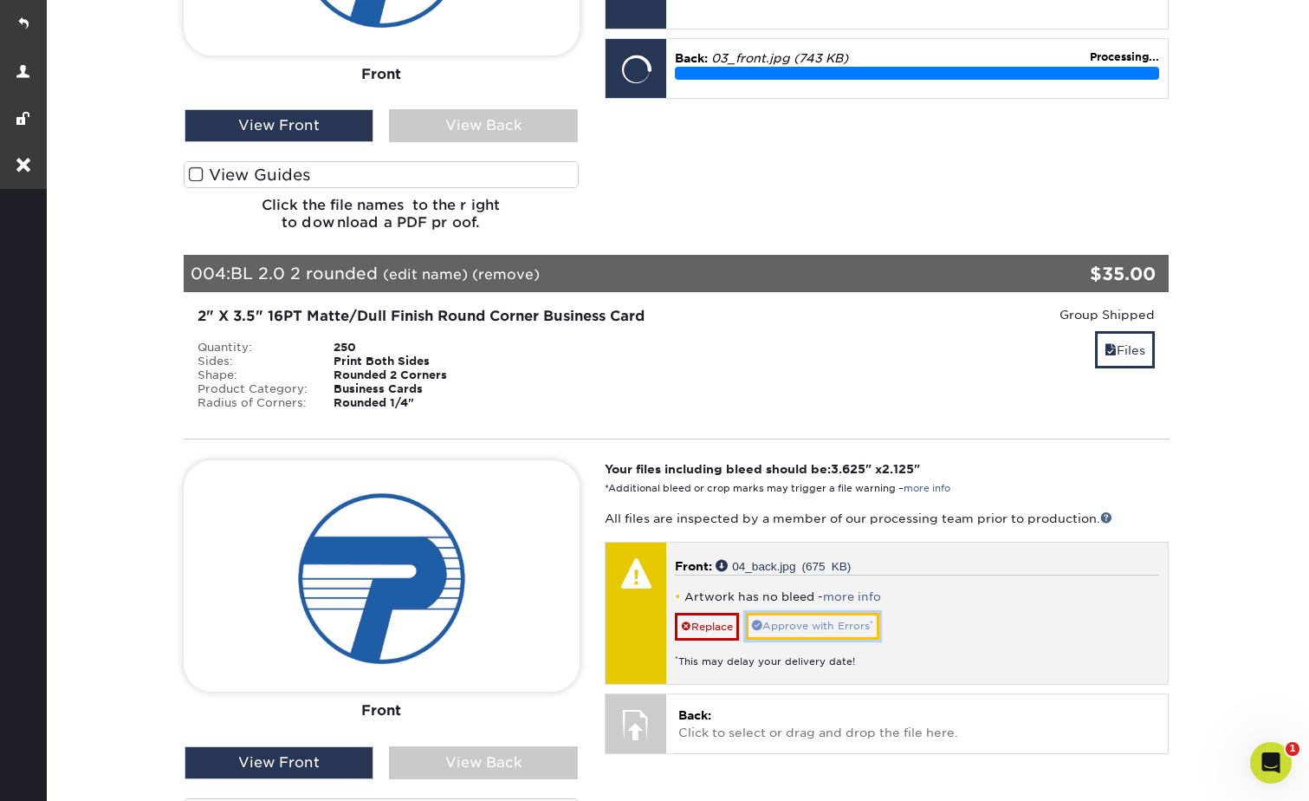
click at [808, 613] on link "Approve with Errors *" at bounding box center [812, 626] width 133 height 27
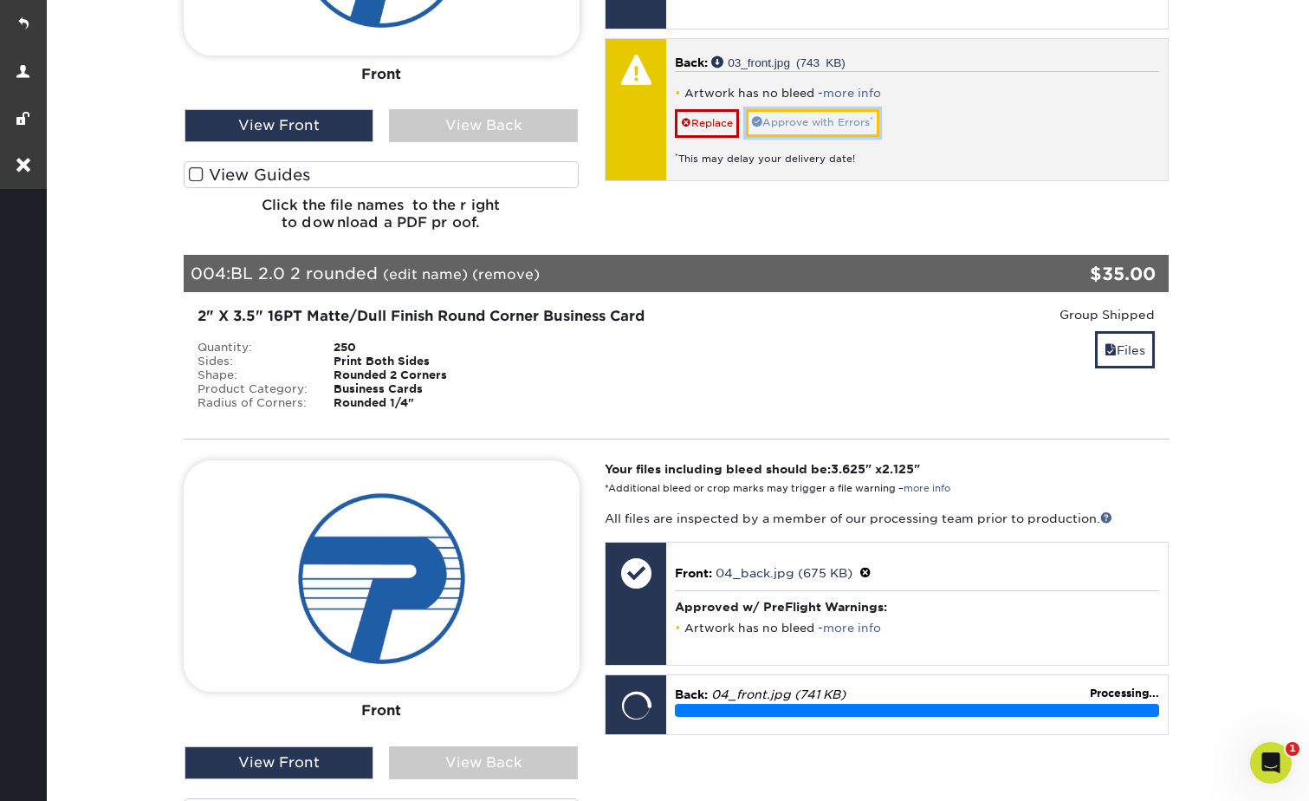
click at [805, 114] on link "Approve with Errors *" at bounding box center [812, 122] width 133 height 27
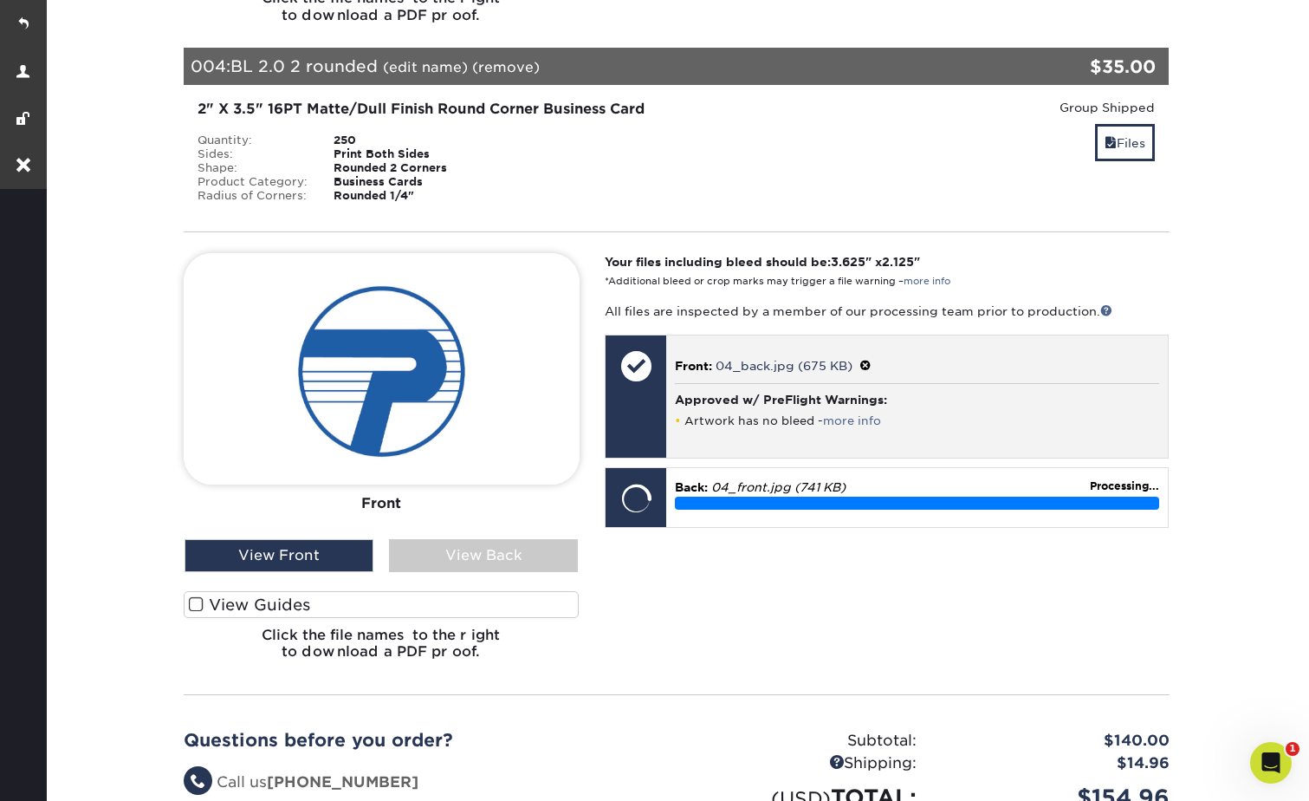
scroll to position [2340, 0]
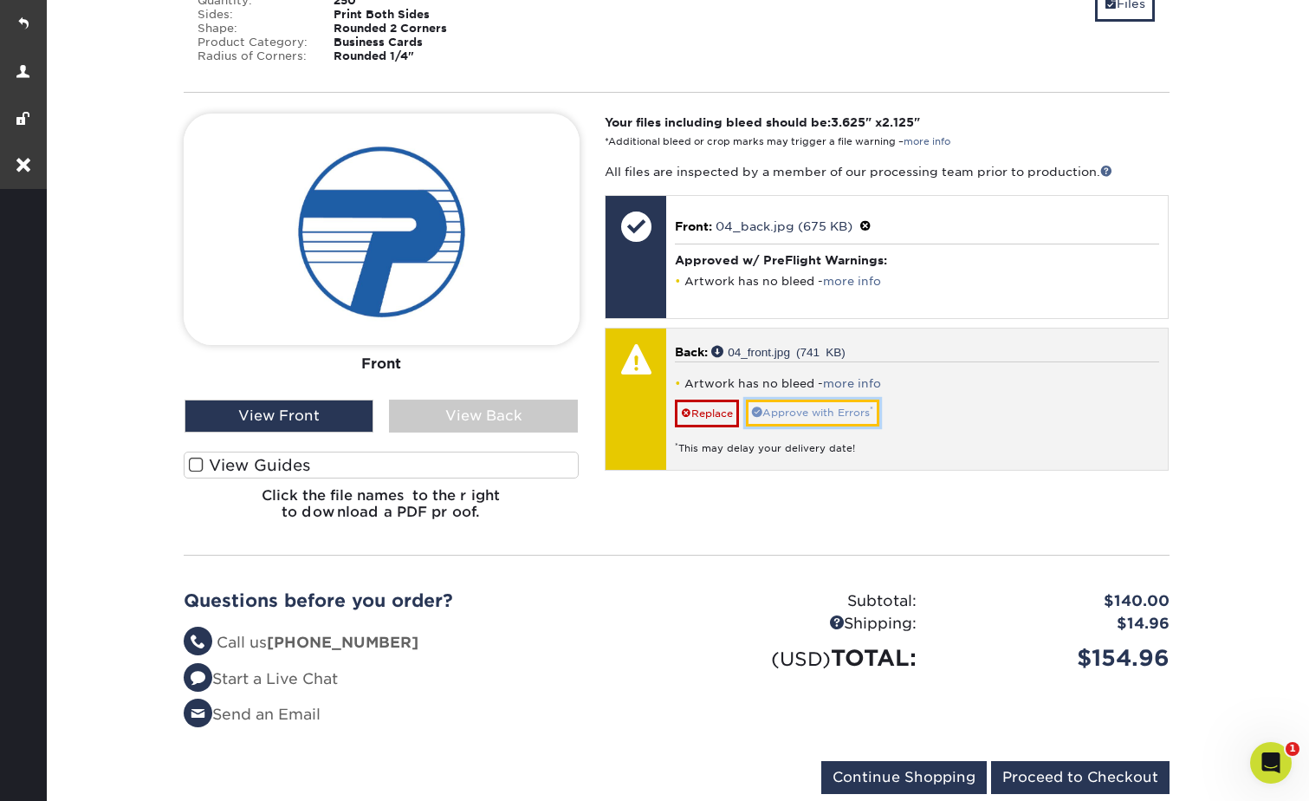
click at [841, 412] on link "Approve with Errors *" at bounding box center [812, 412] width 133 height 27
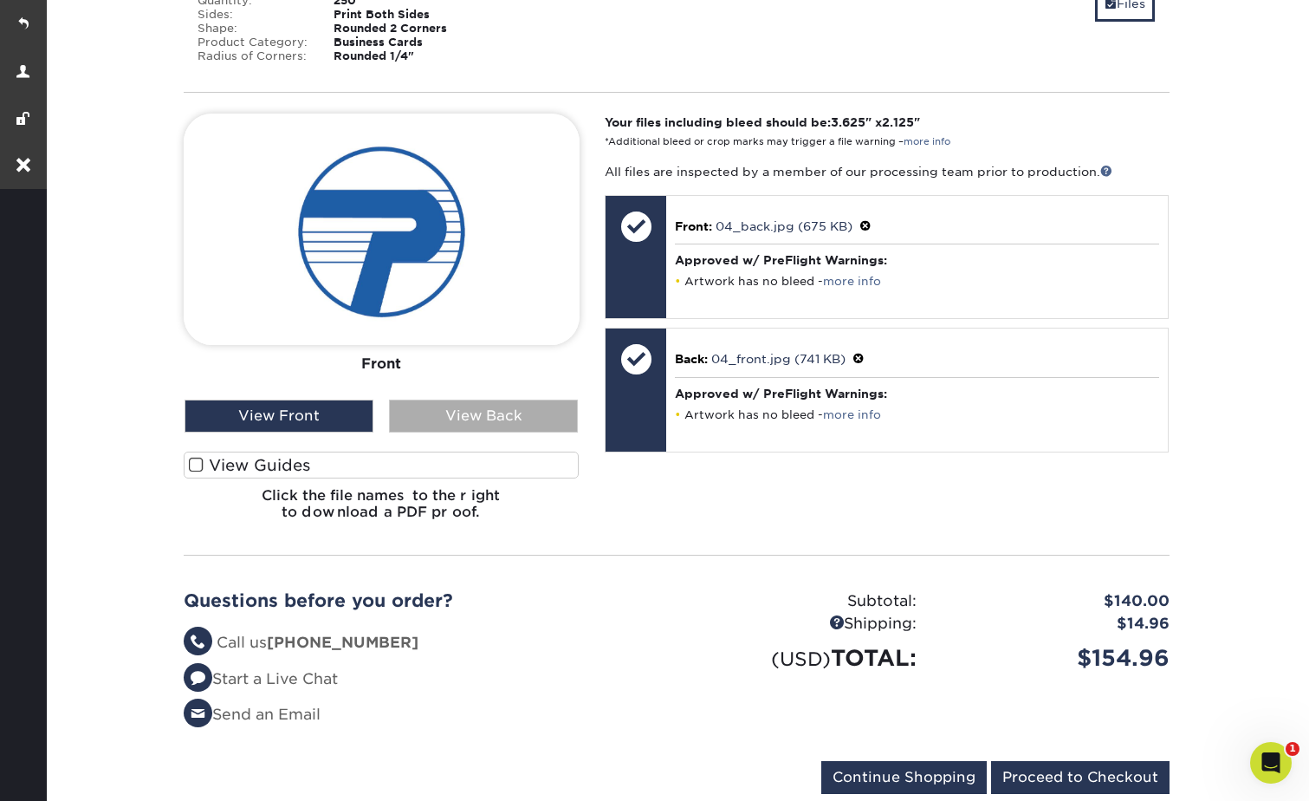
click at [502, 428] on div "View Back" at bounding box center [483, 415] width 189 height 33
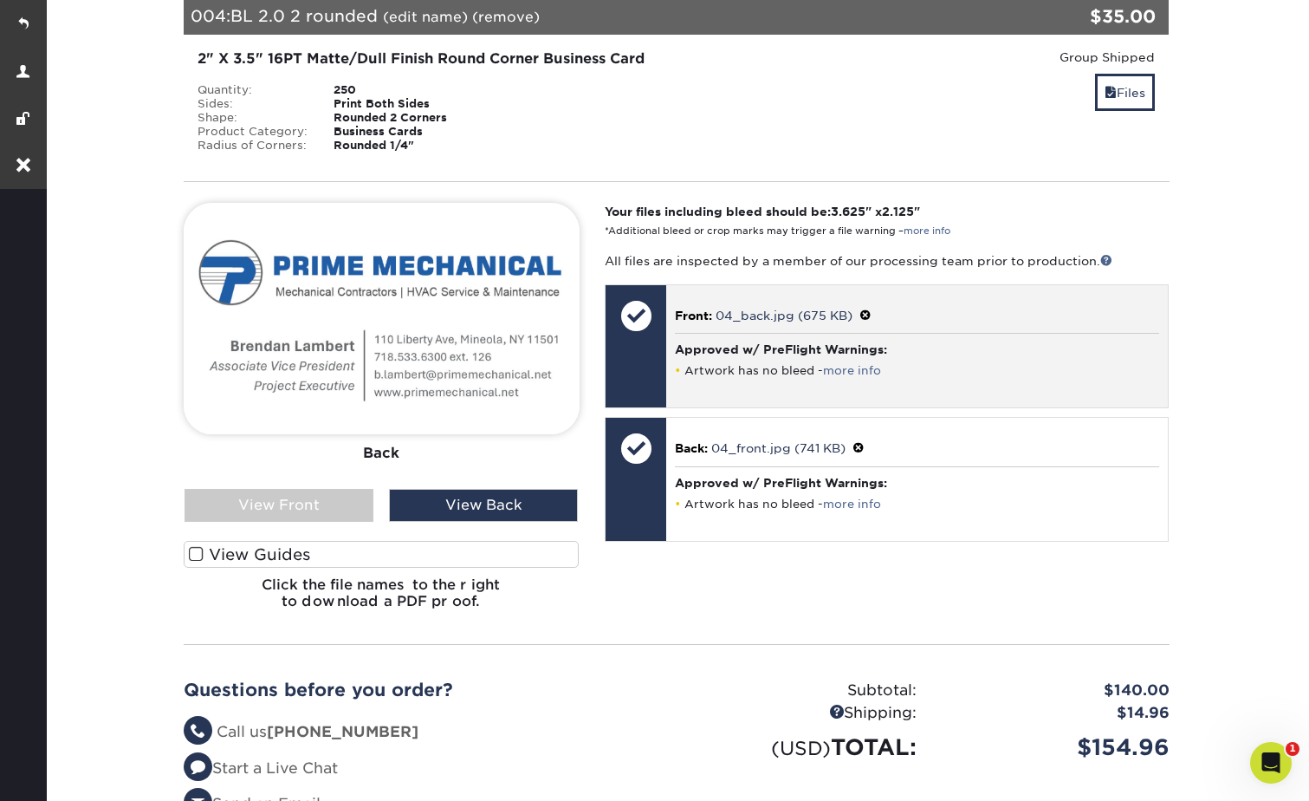
scroll to position [2166, 0]
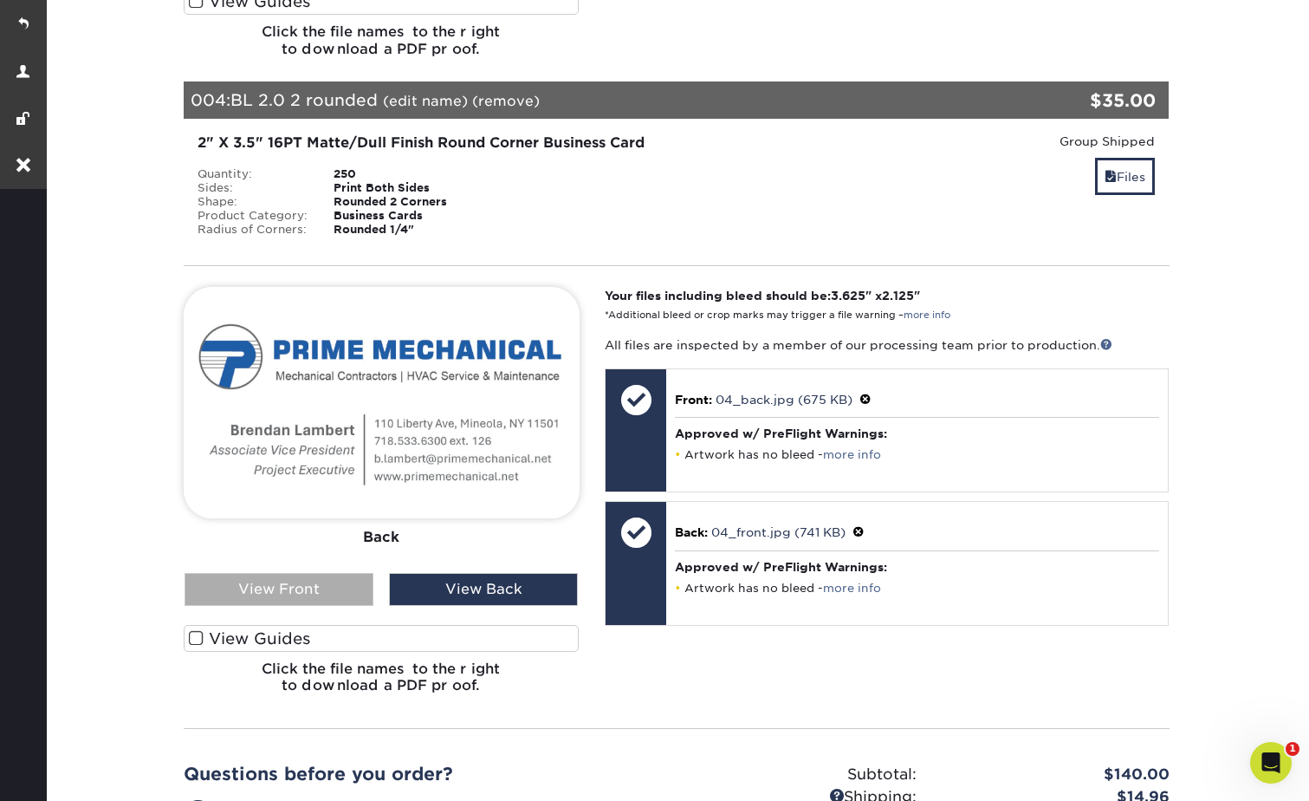
click at [283, 597] on div "View Front" at bounding box center [279, 589] width 189 height 33
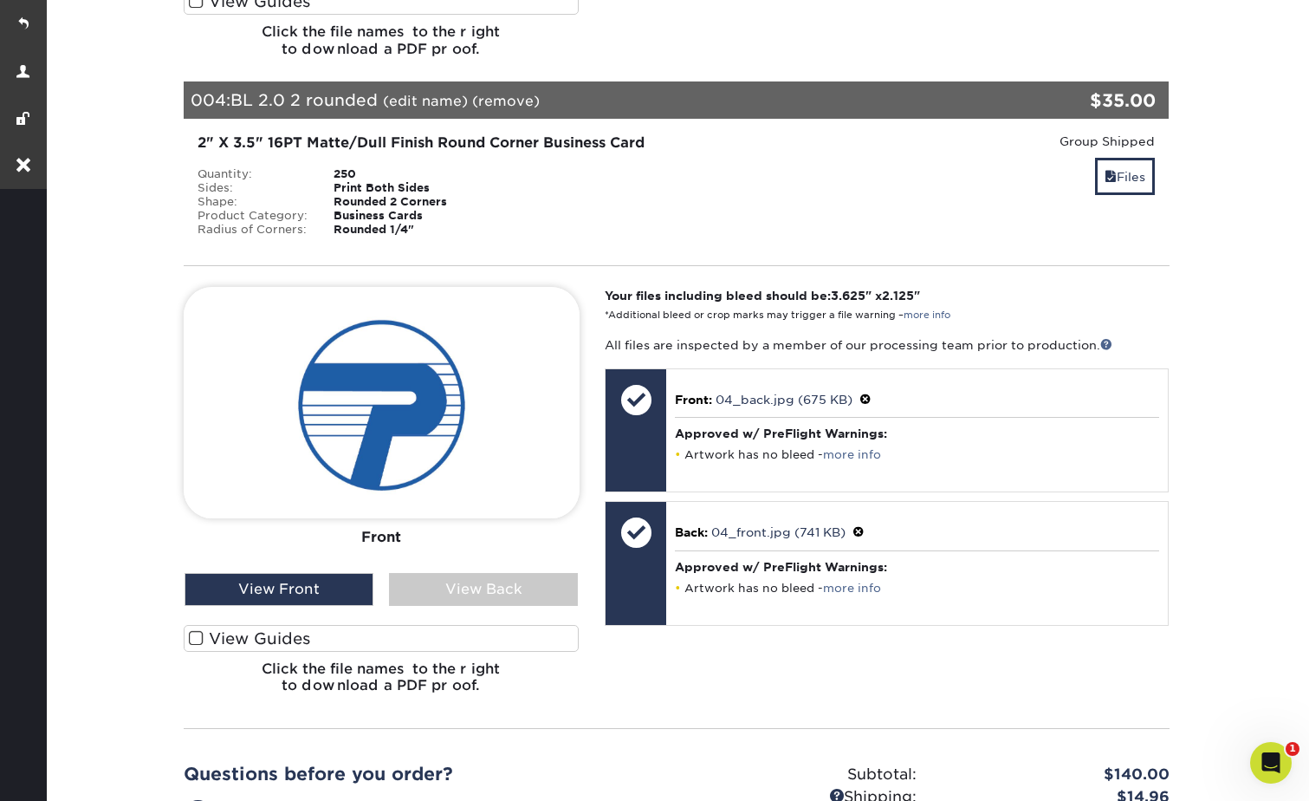
click at [273, 641] on label "View Guides" at bounding box center [382, 638] width 396 height 27
click at [0, 0] on input "View Guides" at bounding box center [0, 0] width 0 height 0
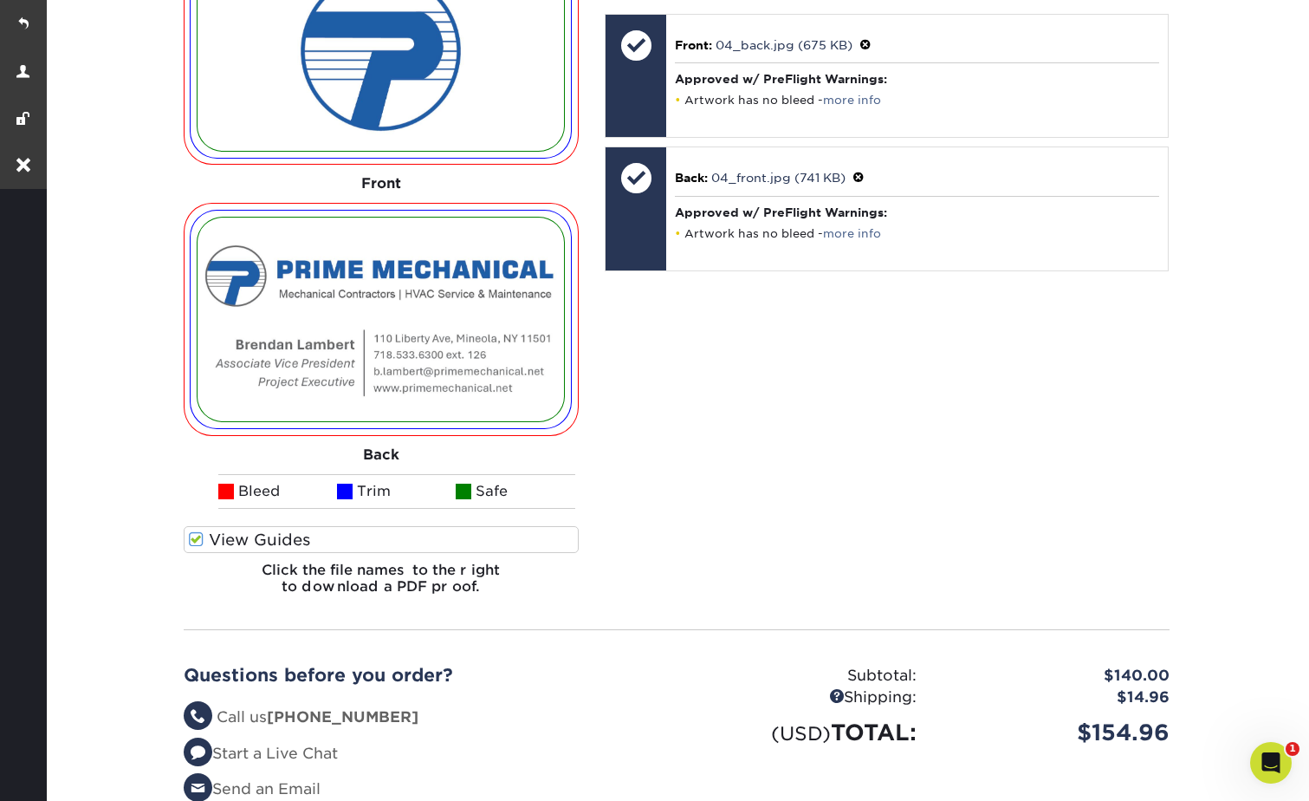
scroll to position [2600, 0]
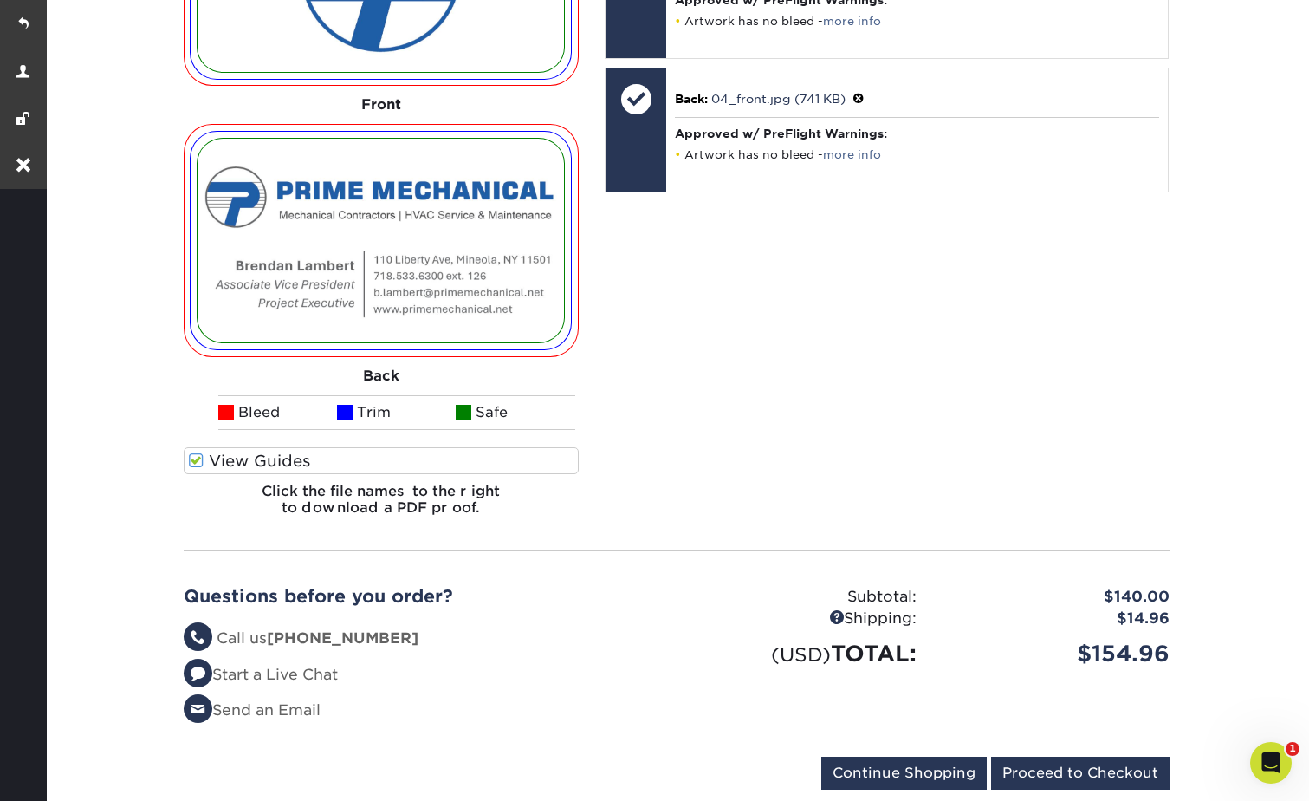
click at [204, 462] on label "View Guides" at bounding box center [382, 460] width 396 height 27
click at [0, 0] on input "View Guides" at bounding box center [0, 0] width 0 height 0
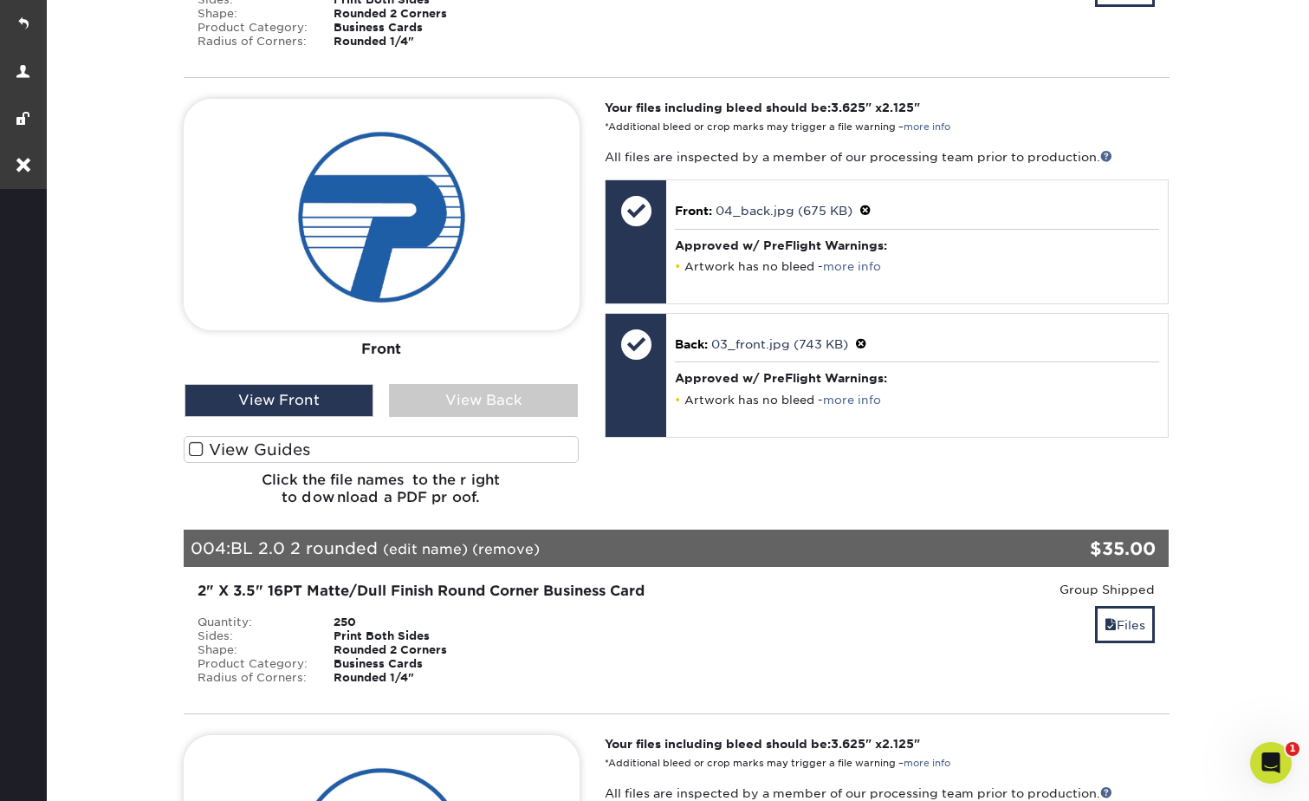
scroll to position [1564, 0]
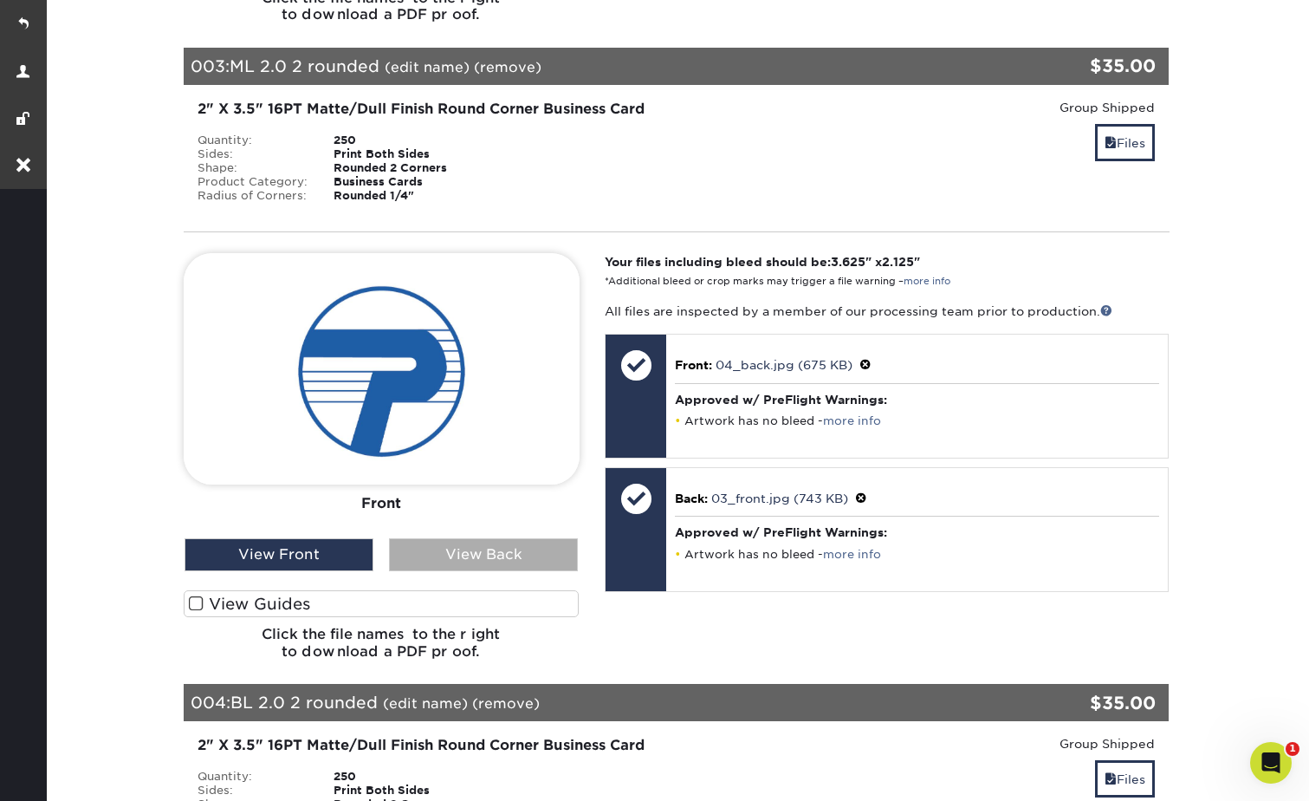
click at [466, 554] on div "View Back" at bounding box center [483, 554] width 189 height 33
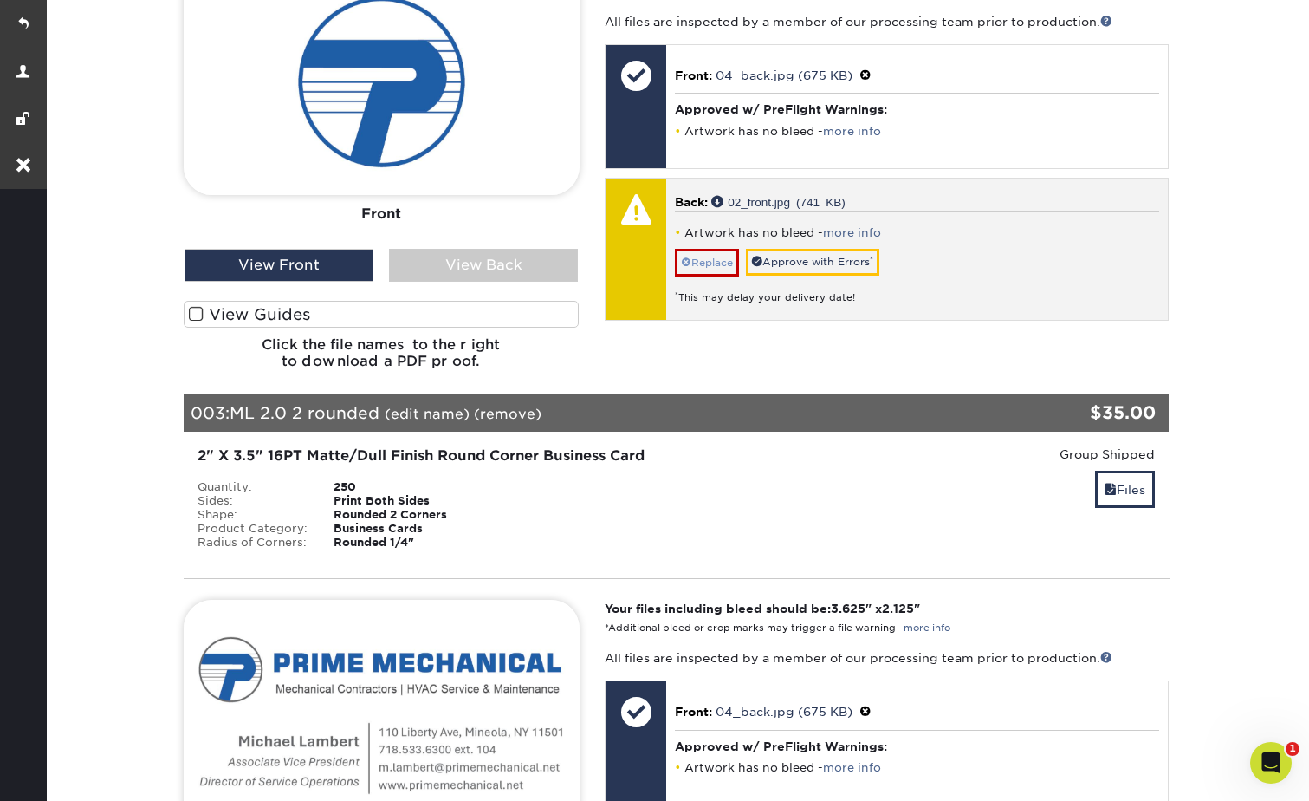
scroll to position [784, 0]
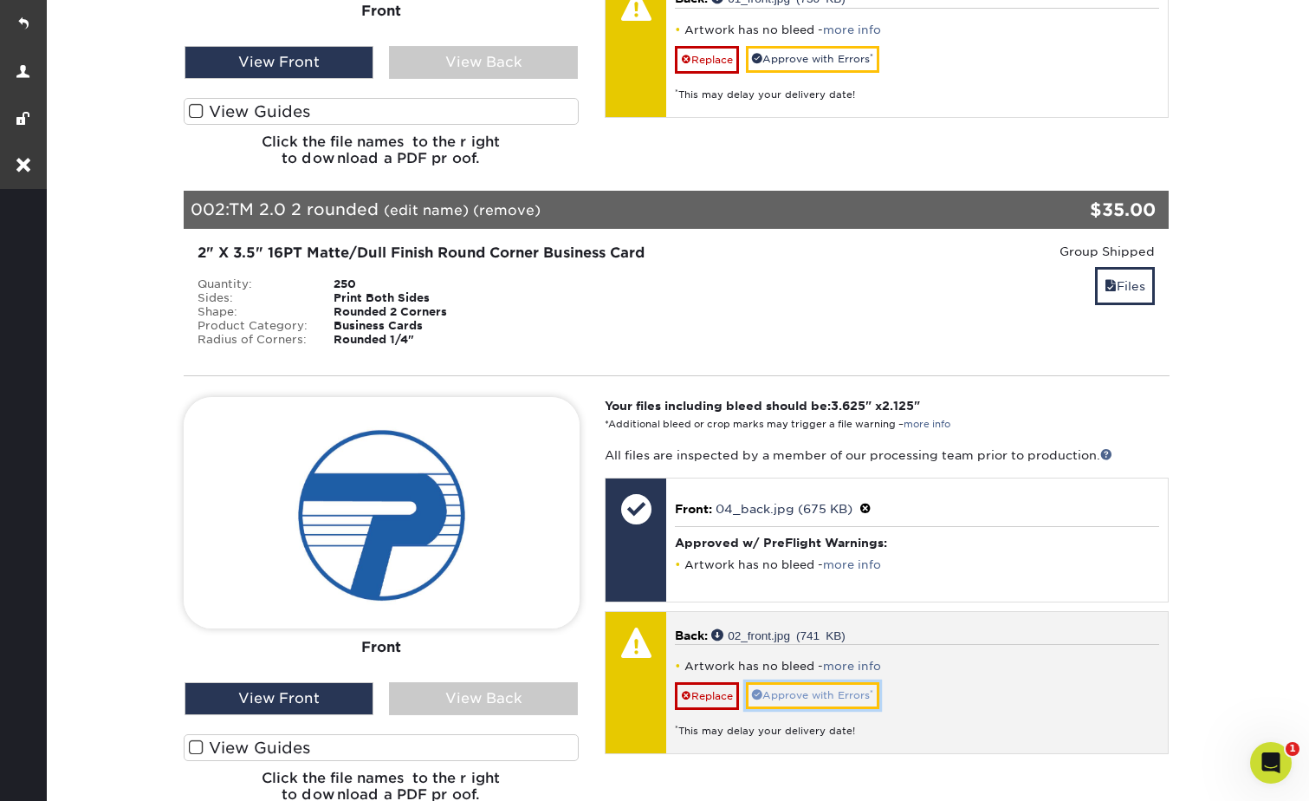
click at [821, 699] on link "Approve with Errors *" at bounding box center [812, 695] width 133 height 27
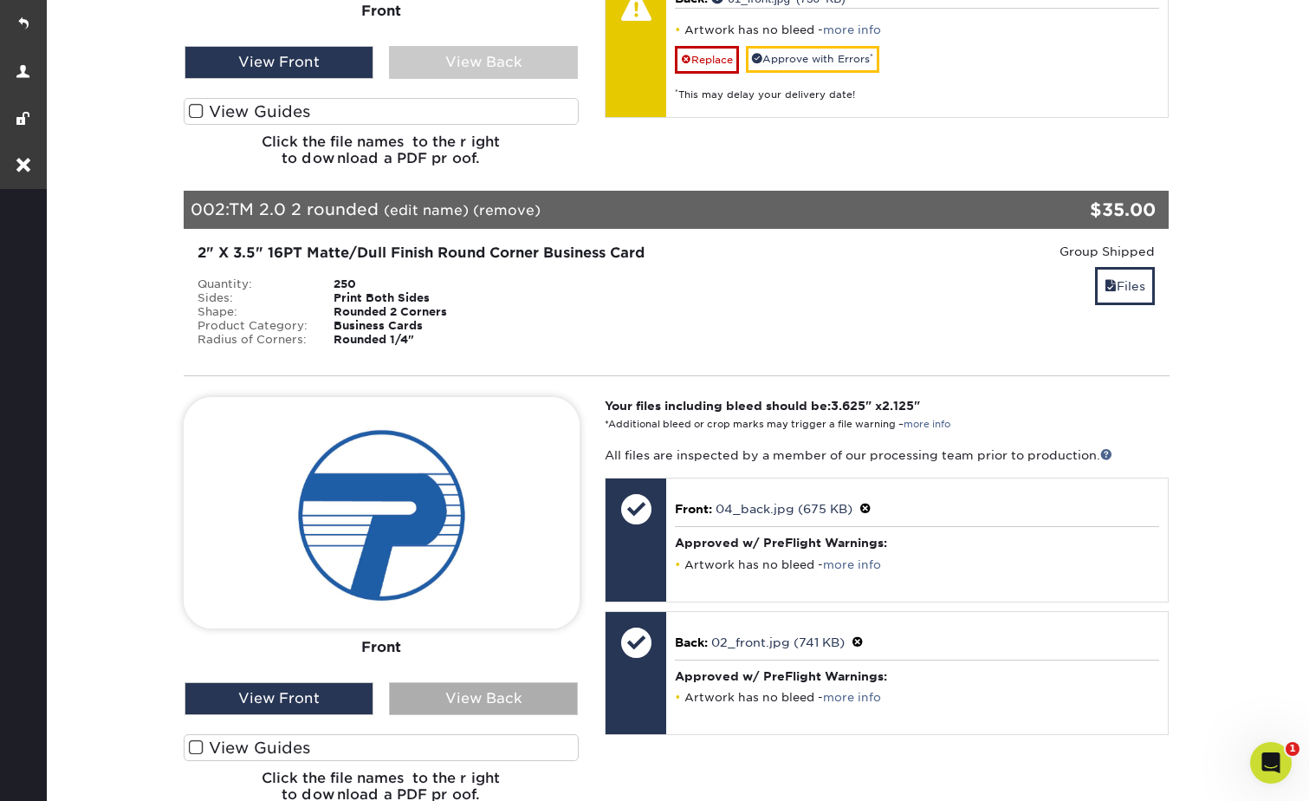
click at [460, 697] on div "View Back" at bounding box center [483, 698] width 189 height 33
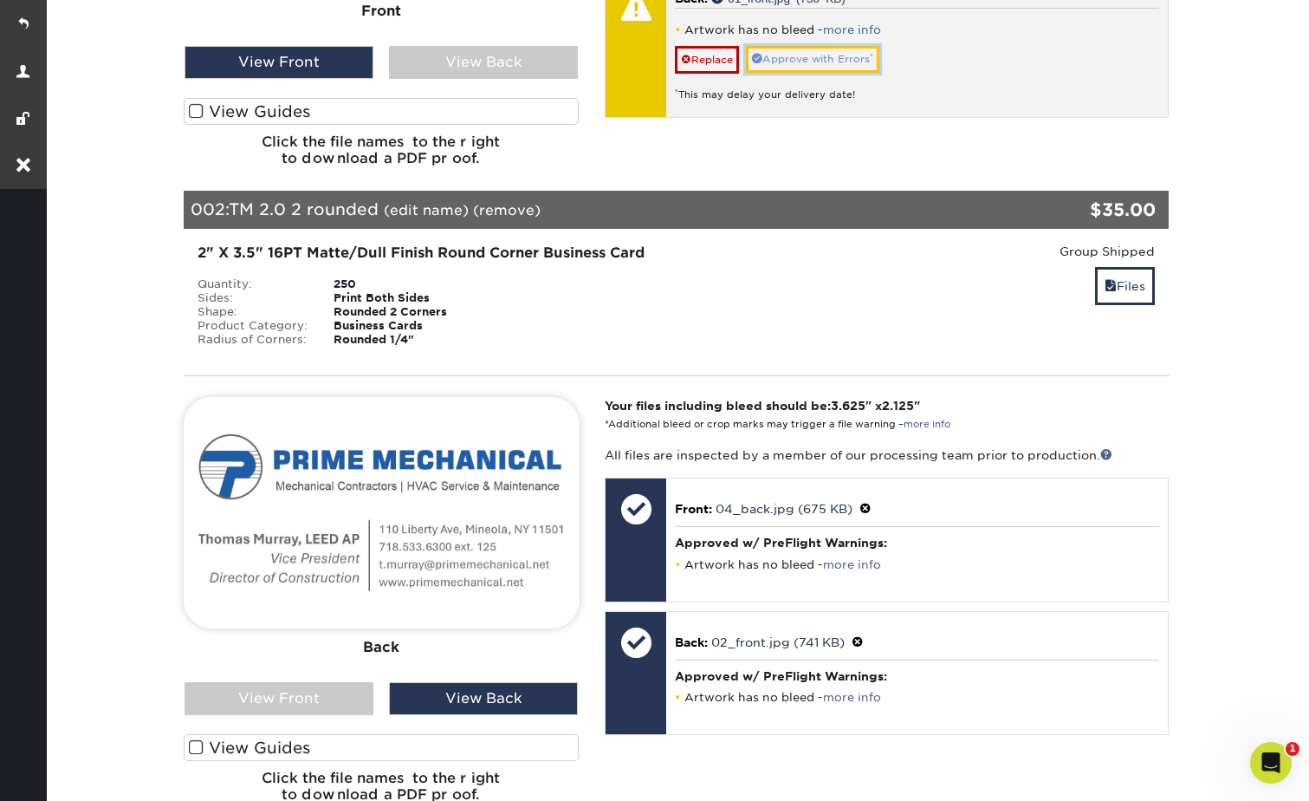
click at [802, 55] on link "Approve with Errors *" at bounding box center [812, 59] width 133 height 27
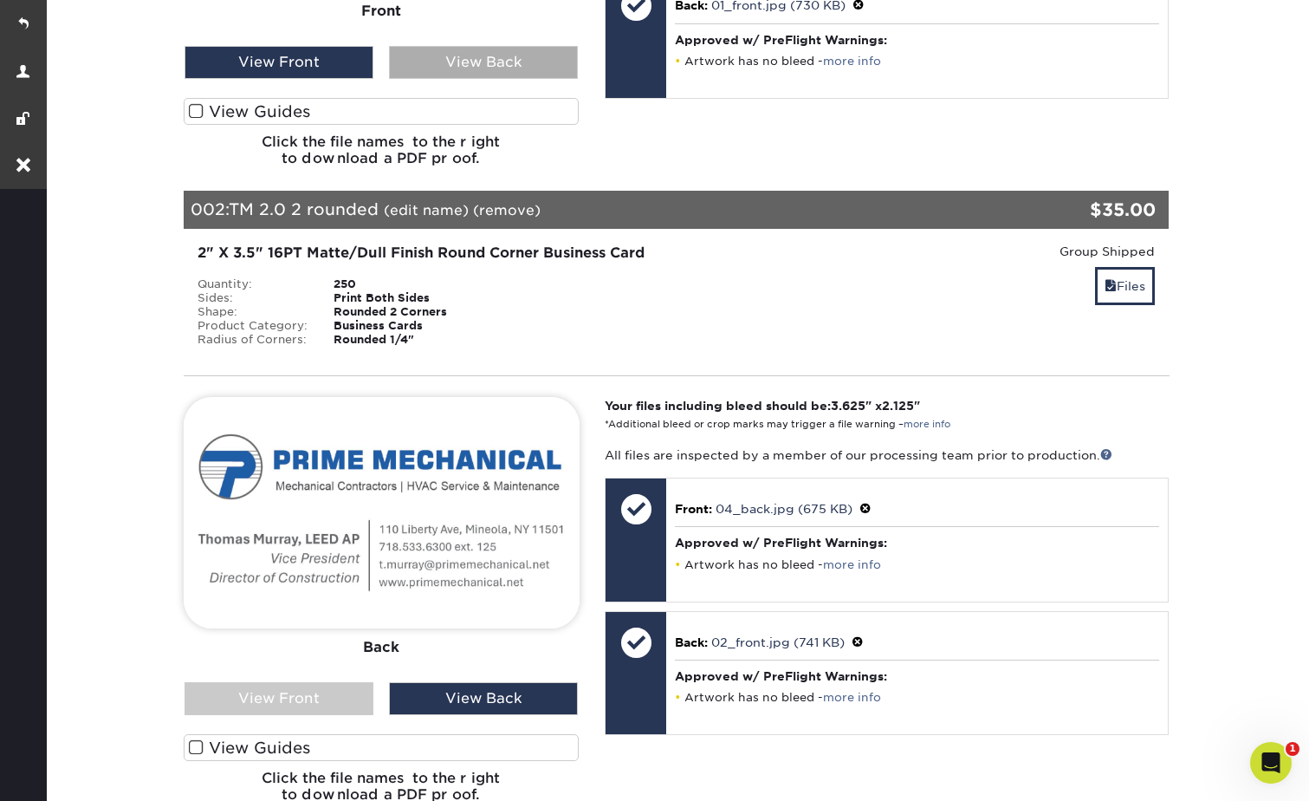
click at [521, 62] on div "View Back" at bounding box center [483, 62] width 189 height 33
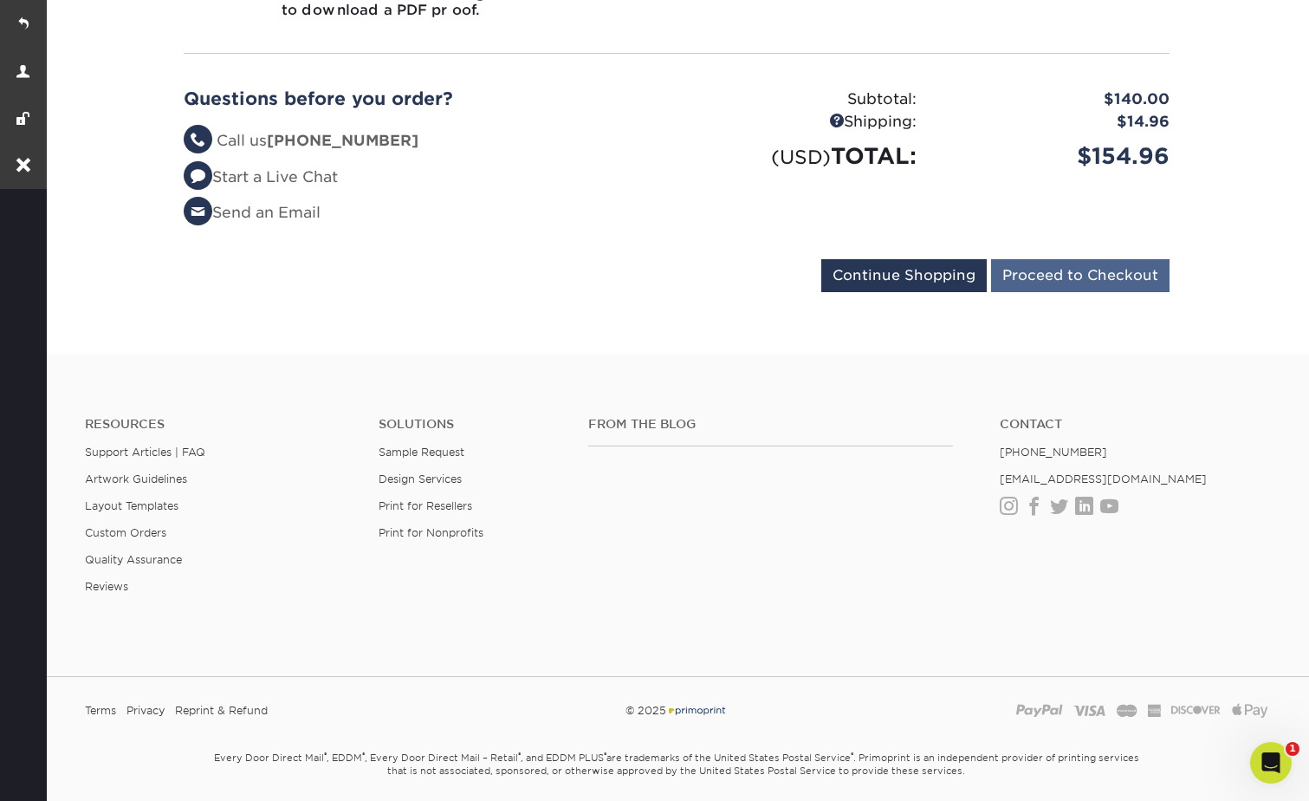
scroll to position [2864, 0]
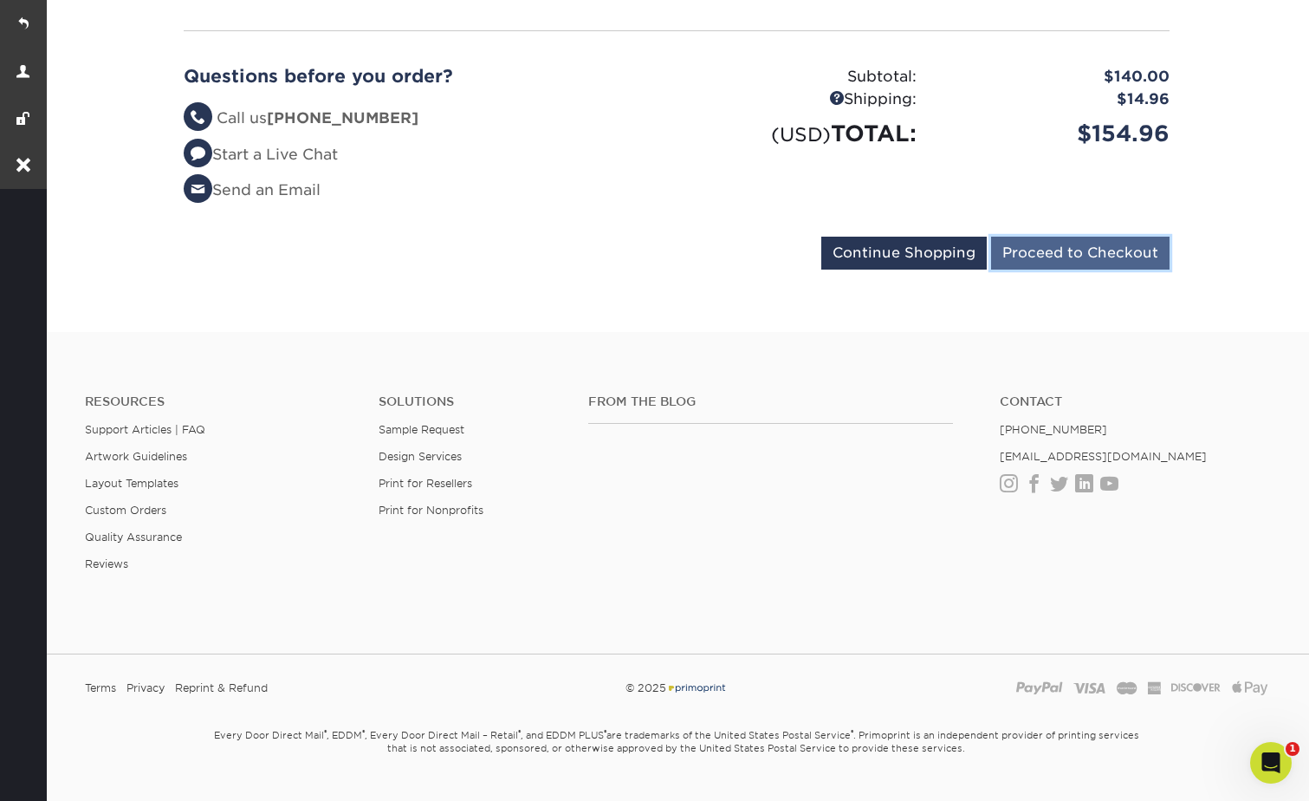
click at [1077, 242] on input "Proceed to Checkout" at bounding box center [1080, 253] width 179 height 33
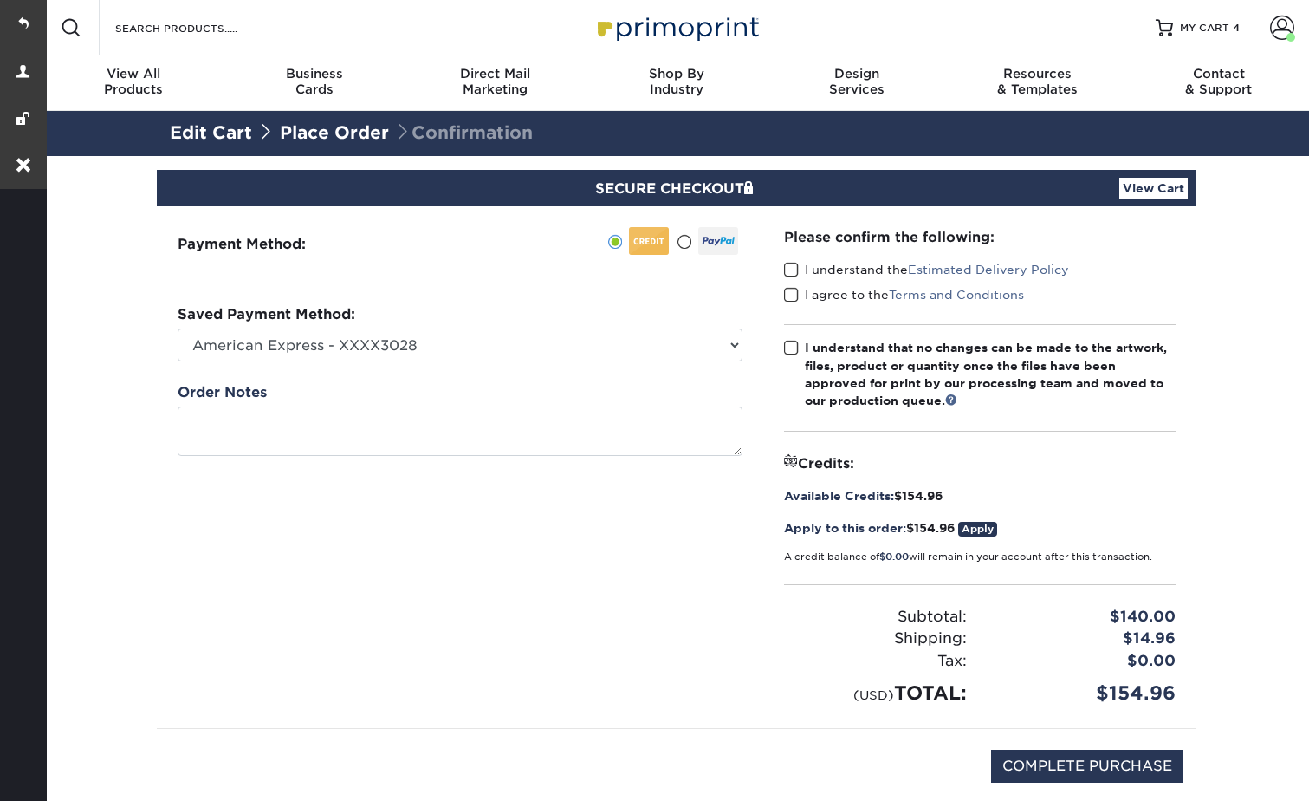
click at [795, 265] on span at bounding box center [791, 270] width 15 height 16
click at [0, 0] on input "I understand the Estimated Delivery Policy" at bounding box center [0, 0] width 0 height 0
drag, startPoint x: 791, startPoint y: 292, endPoint x: 793, endPoint y: 309, distance: 17.4
click at [790, 293] on span at bounding box center [791, 295] width 15 height 16
click at [0, 0] on input "I agree to the Terms and Conditions" at bounding box center [0, 0] width 0 height 0
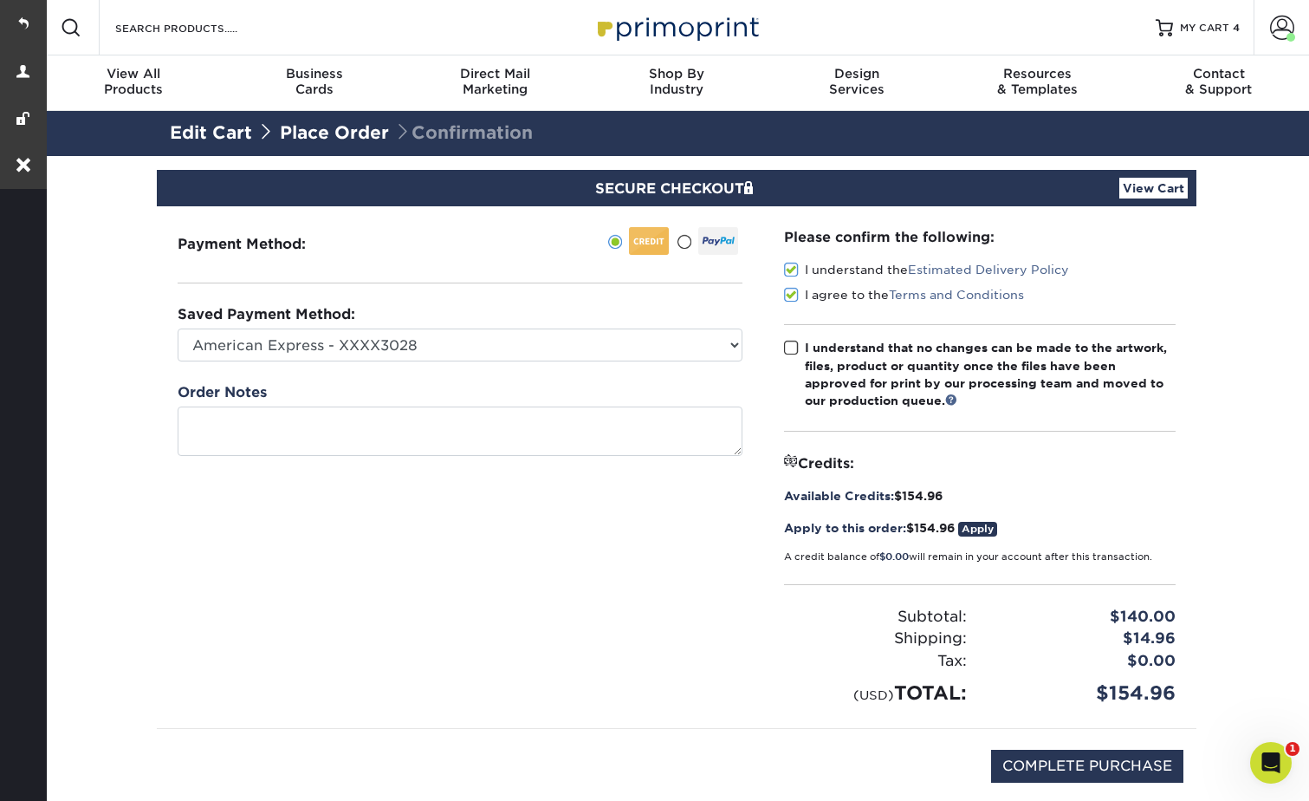
click at [795, 351] on span at bounding box center [791, 348] width 15 height 16
click at [0, 0] on input "I understand that no changes can be made to the artwork, files, product or quan…" at bounding box center [0, 0] width 0 height 0
click at [993, 526] on link "Apply" at bounding box center [977, 529] width 39 height 15
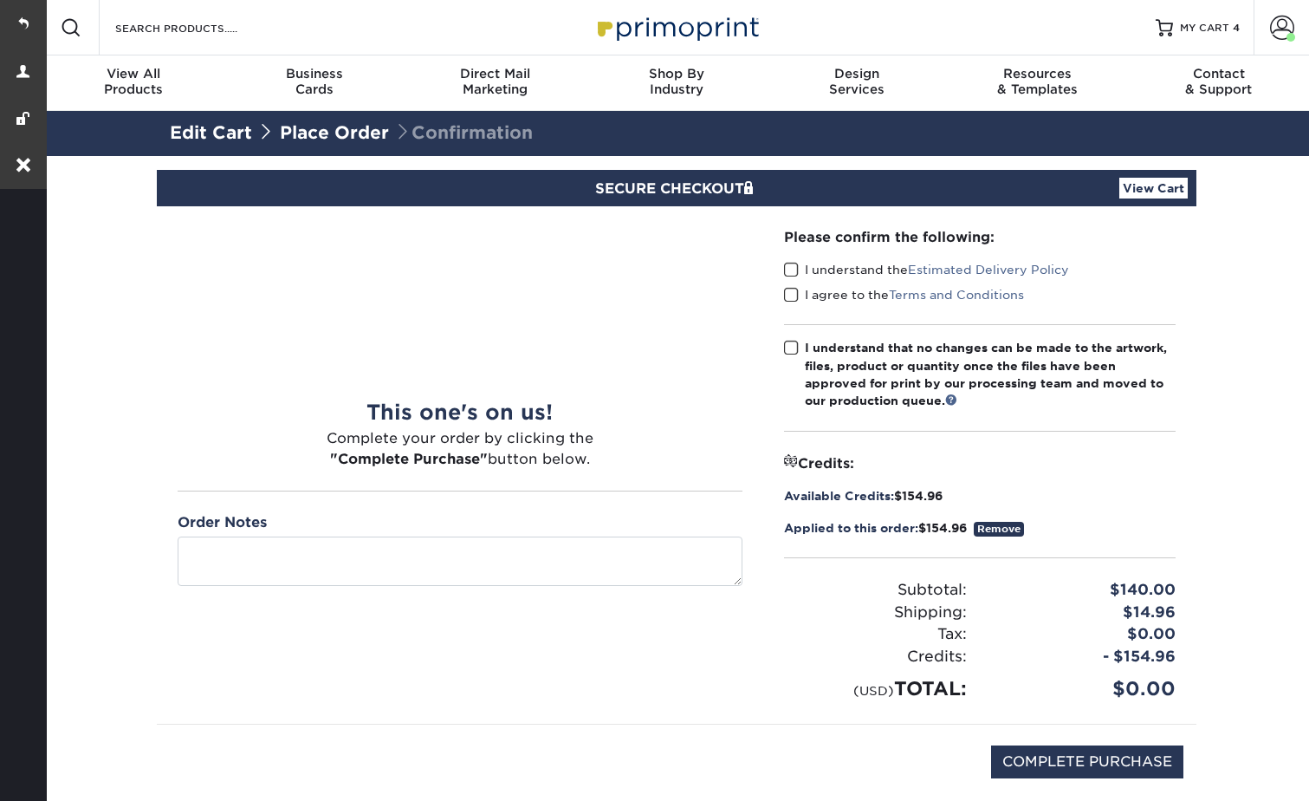
scroll to position [433, 0]
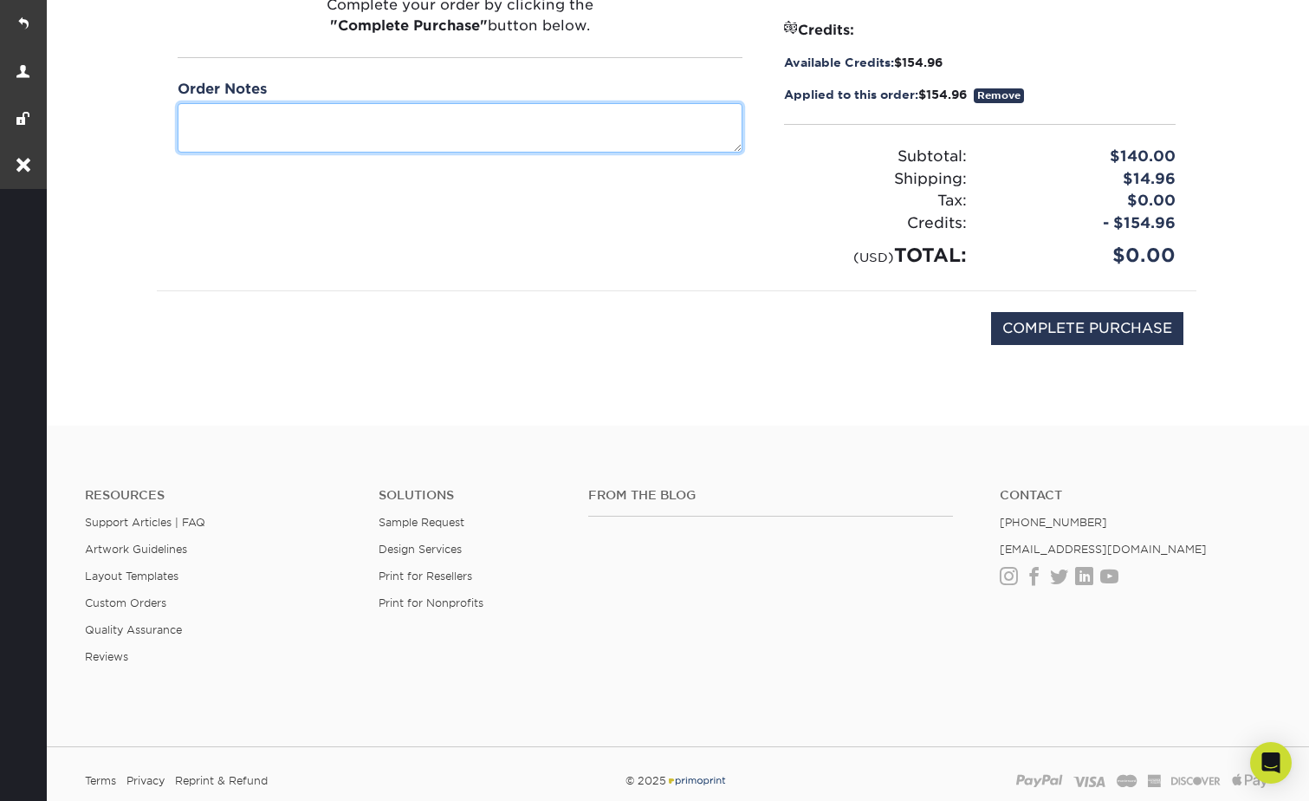
click at [442, 134] on textarea at bounding box center [460, 127] width 565 height 49
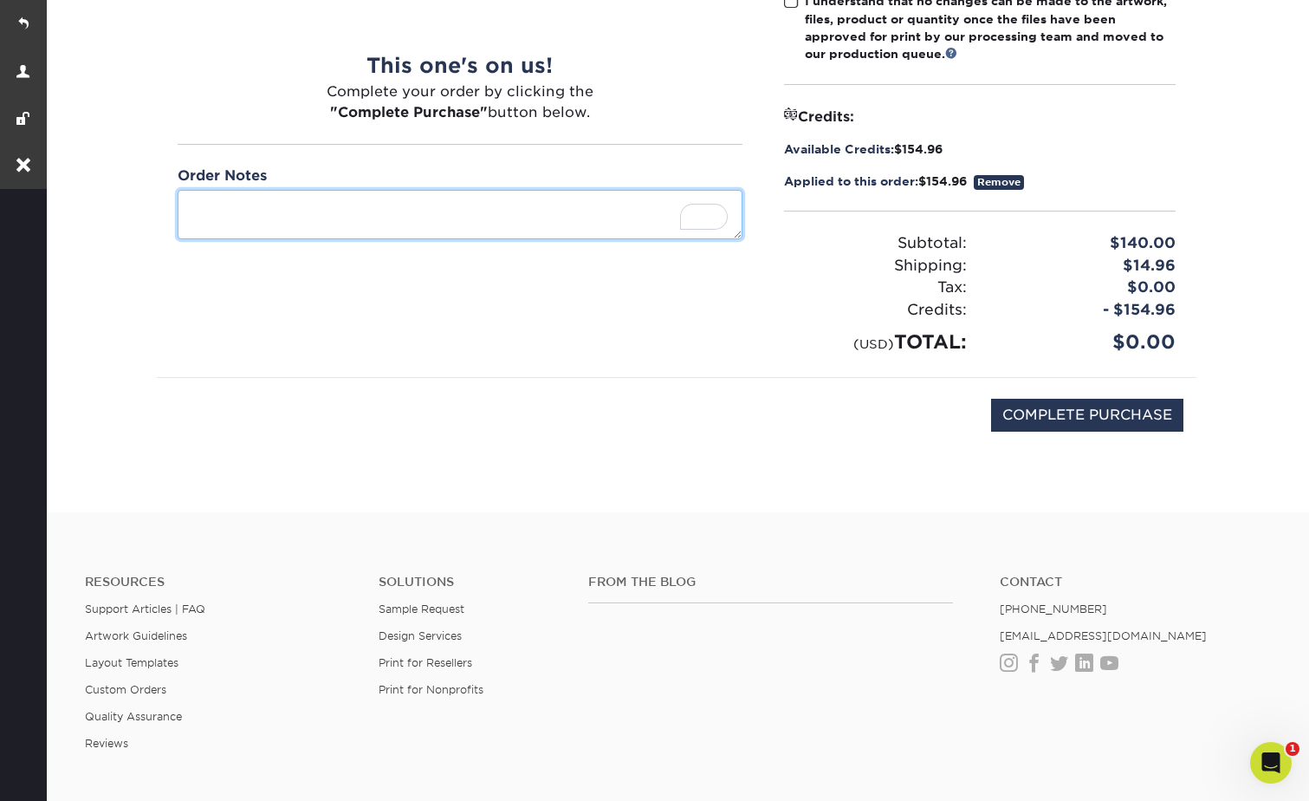
scroll to position [0, 0]
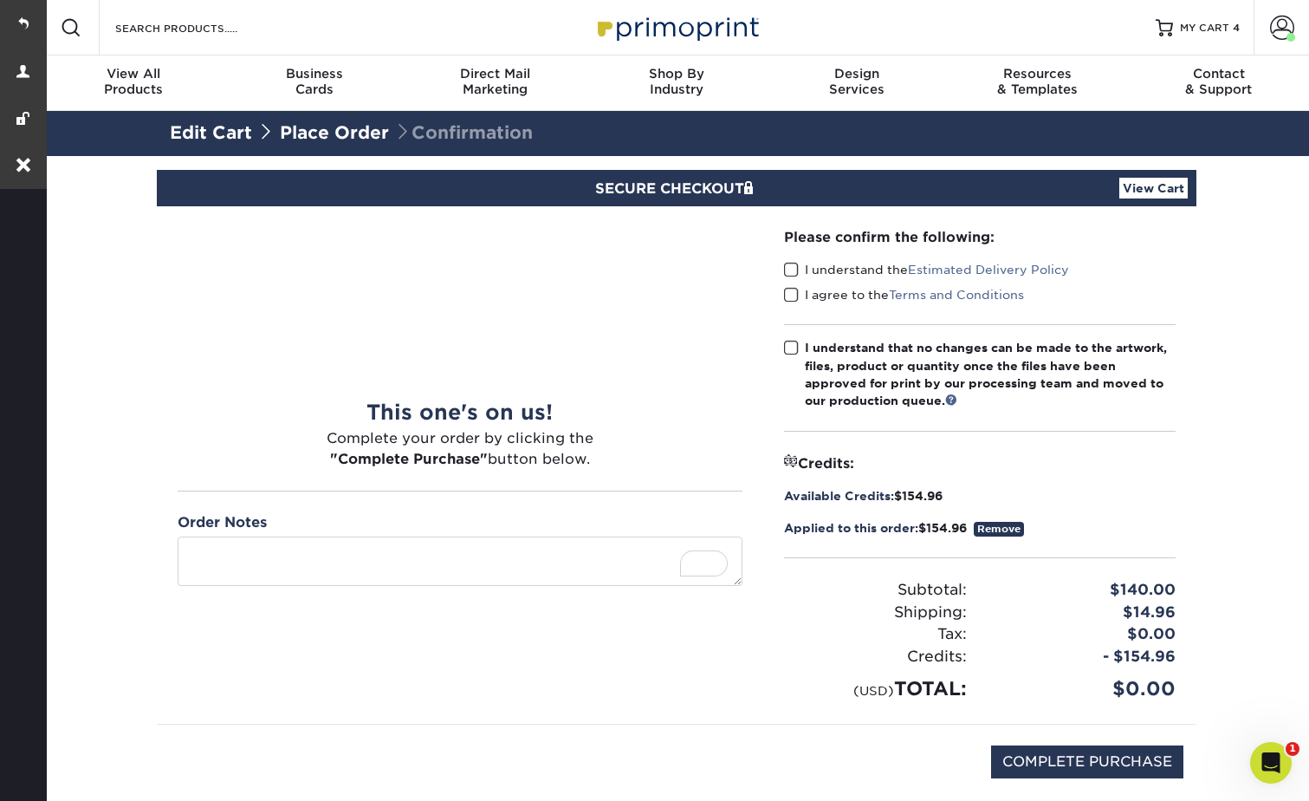
click at [789, 265] on span at bounding box center [791, 270] width 15 height 16
click at [0, 0] on input "I understand the Estimated Delivery Policy" at bounding box center [0, 0] width 0 height 0
click at [789, 290] on span at bounding box center [791, 295] width 15 height 16
click at [0, 0] on input "I agree to the Terms and Conditions" at bounding box center [0, 0] width 0 height 0
click at [793, 348] on span at bounding box center [791, 348] width 15 height 16
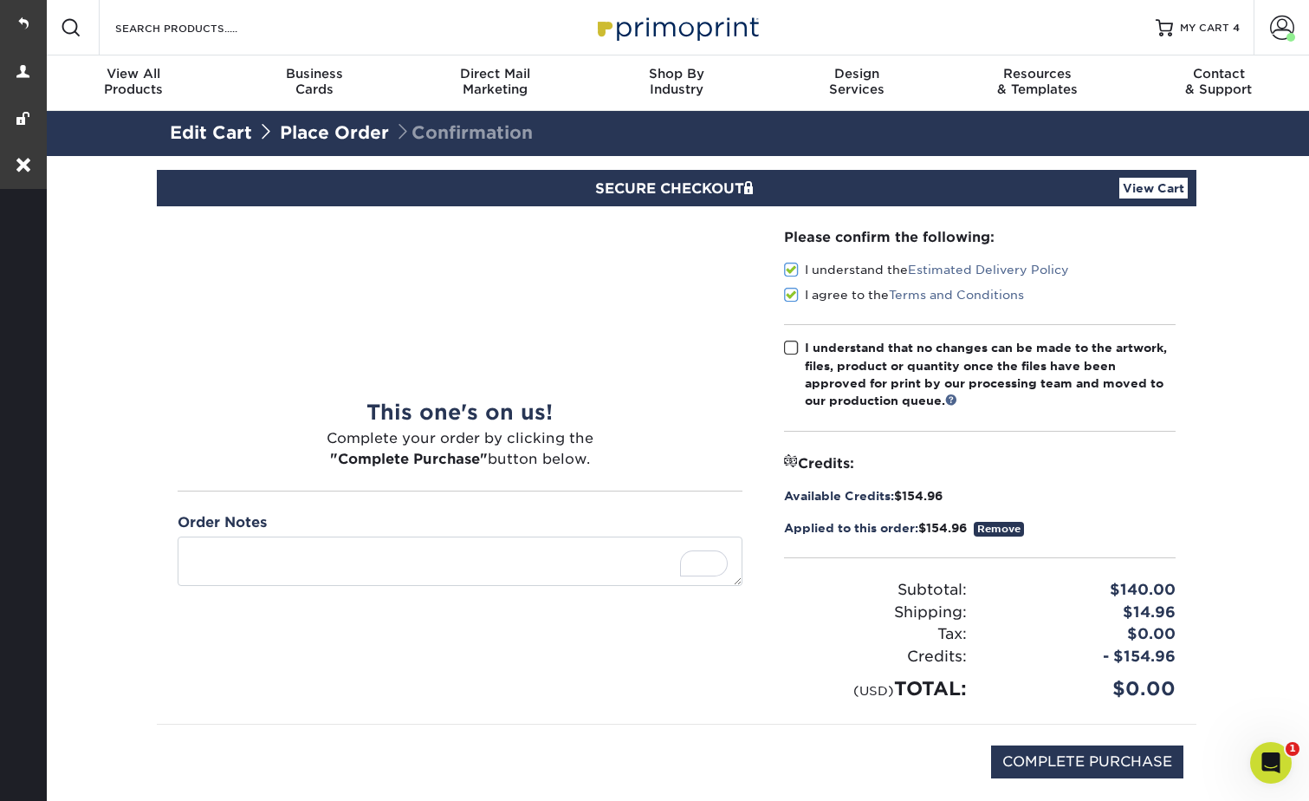
click at [0, 0] on input "I understand that no changes can be made to the artwork, files, product or quan…" at bounding box center [0, 0] width 0 height 0
click at [1052, 763] on input "COMPLETE PURCHASE" at bounding box center [1087, 761] width 192 height 33
type input "PROCESSING, PLEASE WAIT..."
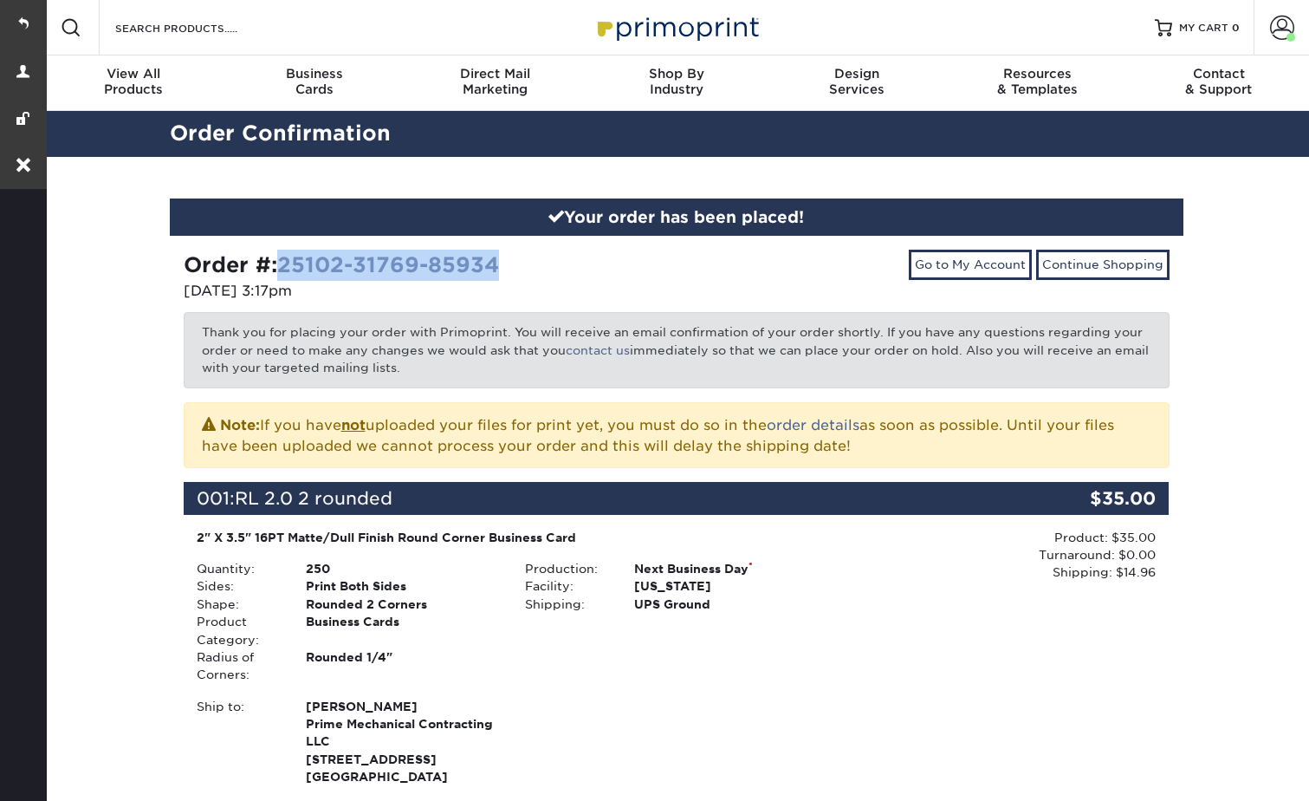
drag, startPoint x: 529, startPoint y: 261, endPoint x: 283, endPoint y: 265, distance: 246.1
click at [283, 265] on div "Order #: 25102-31769-85934" at bounding box center [424, 265] width 480 height 31
copy link "25102-31769-85934"
click at [27, 27] on link at bounding box center [23, 23] width 47 height 47
